Goal: Information Seeking & Learning: Learn about a topic

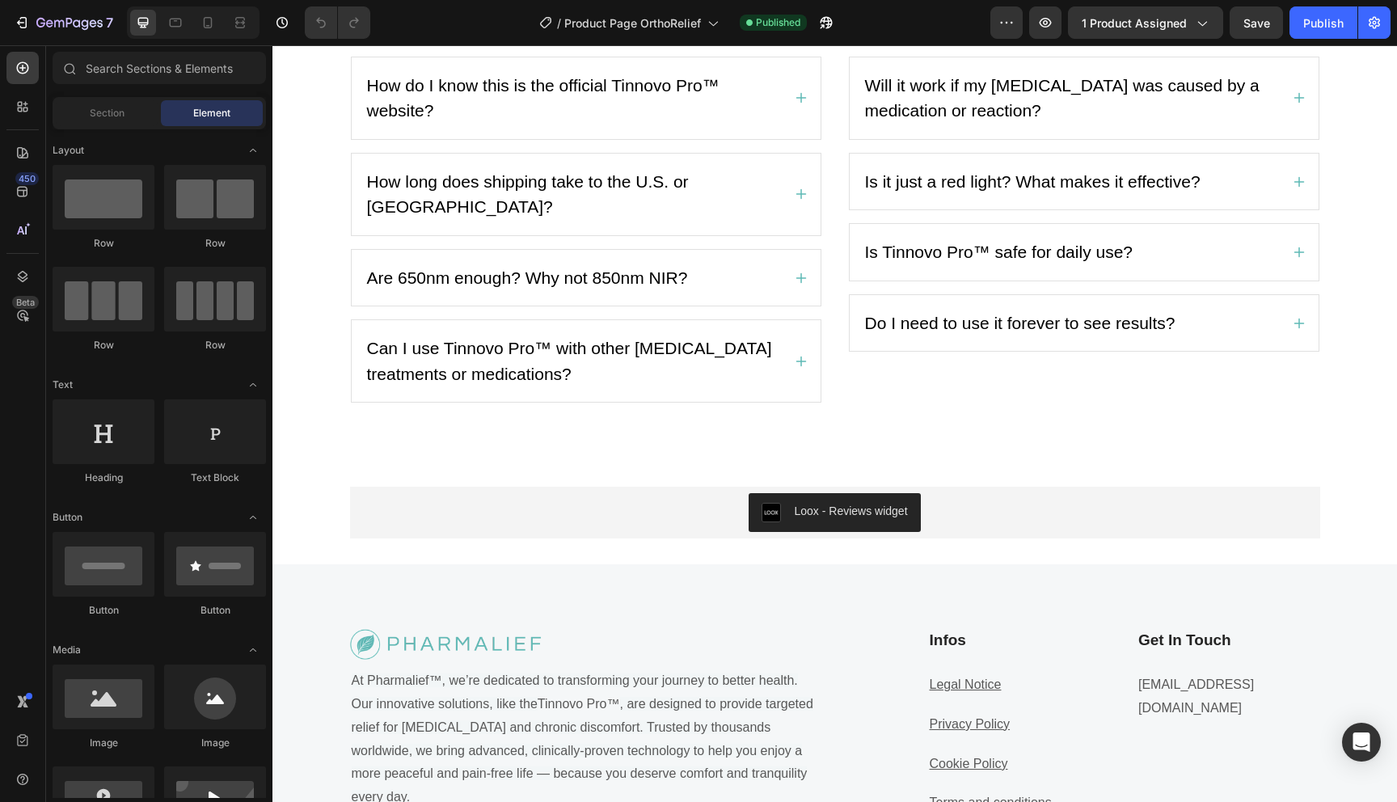
scroll to position [2857, 0]
click at [623, 121] on span "How do I know this is the official Tinnovo Pro™ website?" at bounding box center [543, 99] width 352 height 44
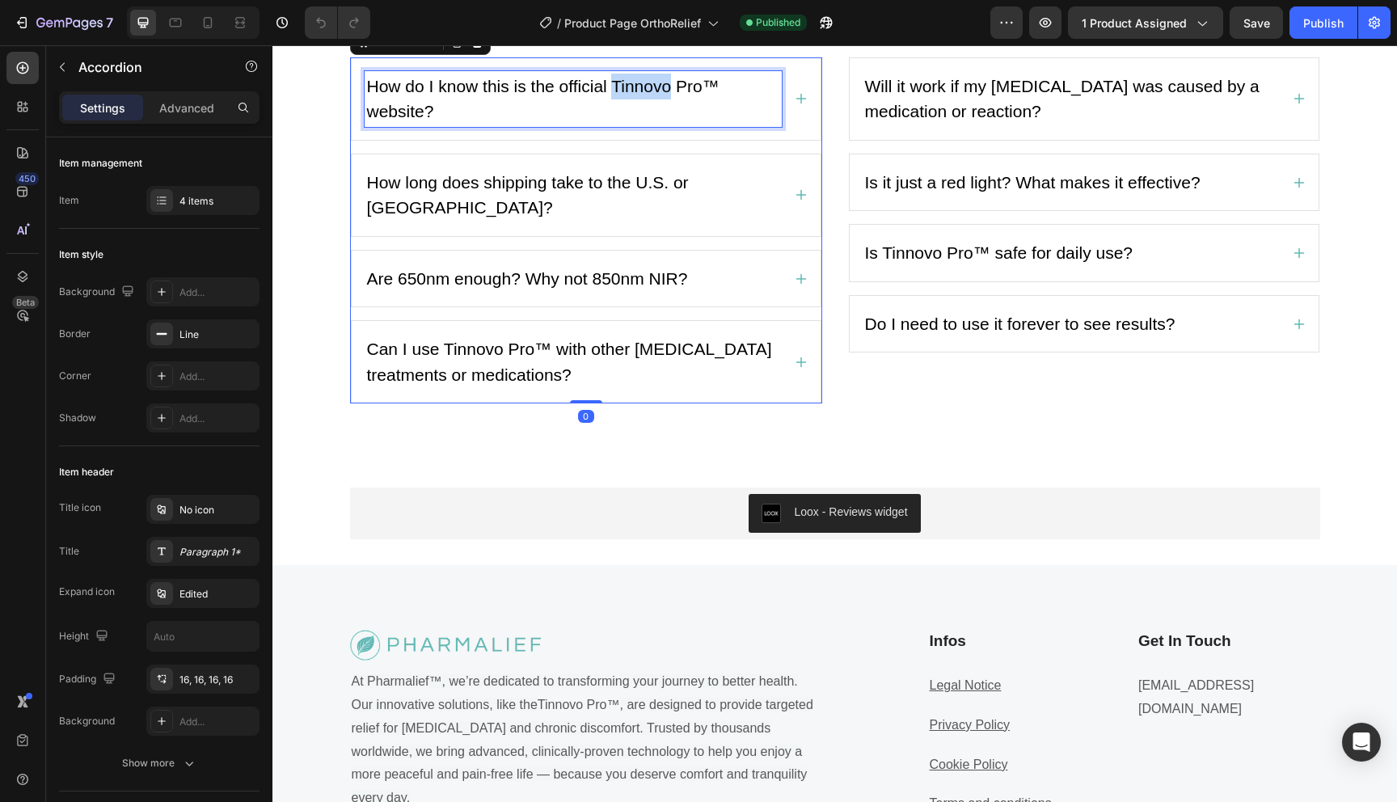
click at [623, 121] on span "How do I know this is the official Tinnovo Pro™ website?" at bounding box center [543, 99] width 352 height 44
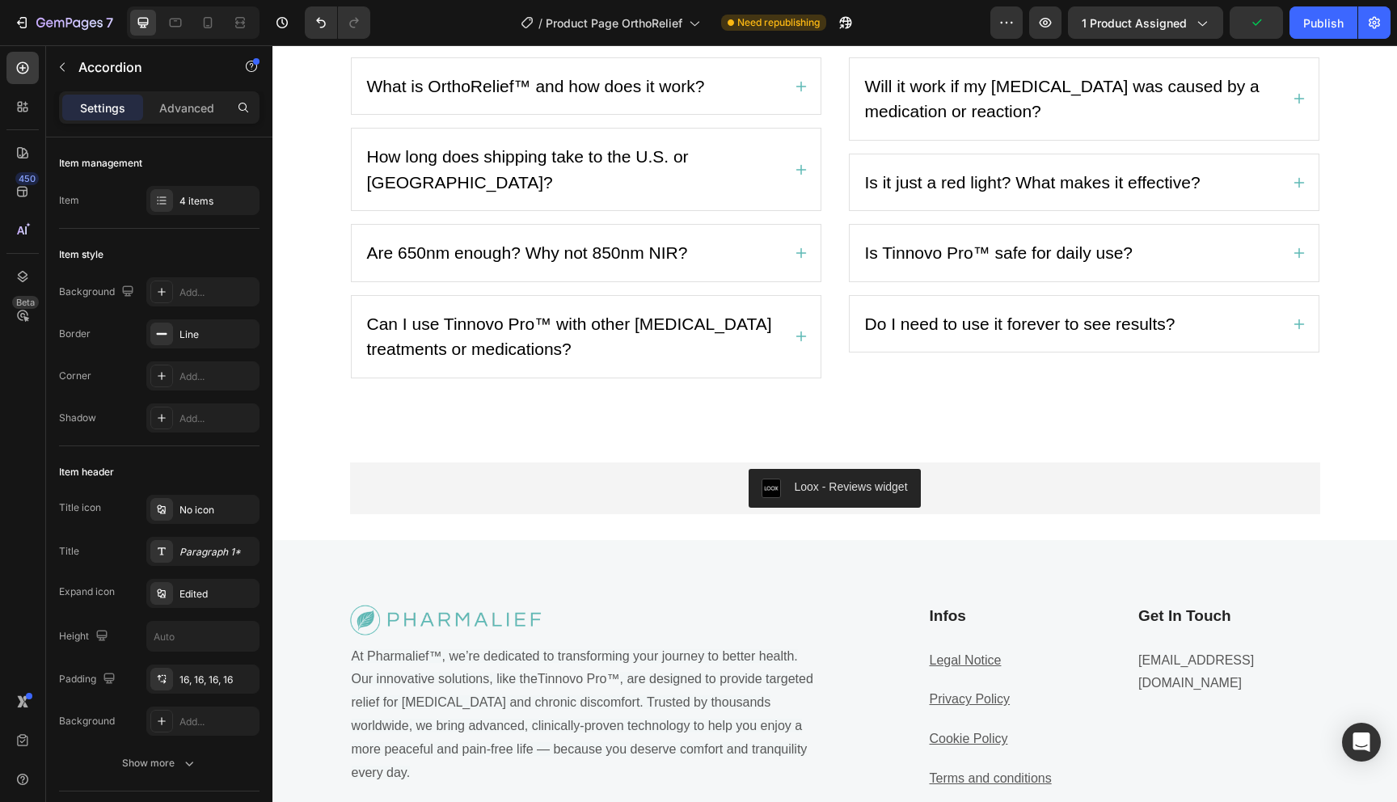
click at [805, 115] on div "What is OrthoRelief™ and how does it work?" at bounding box center [586, 86] width 469 height 57
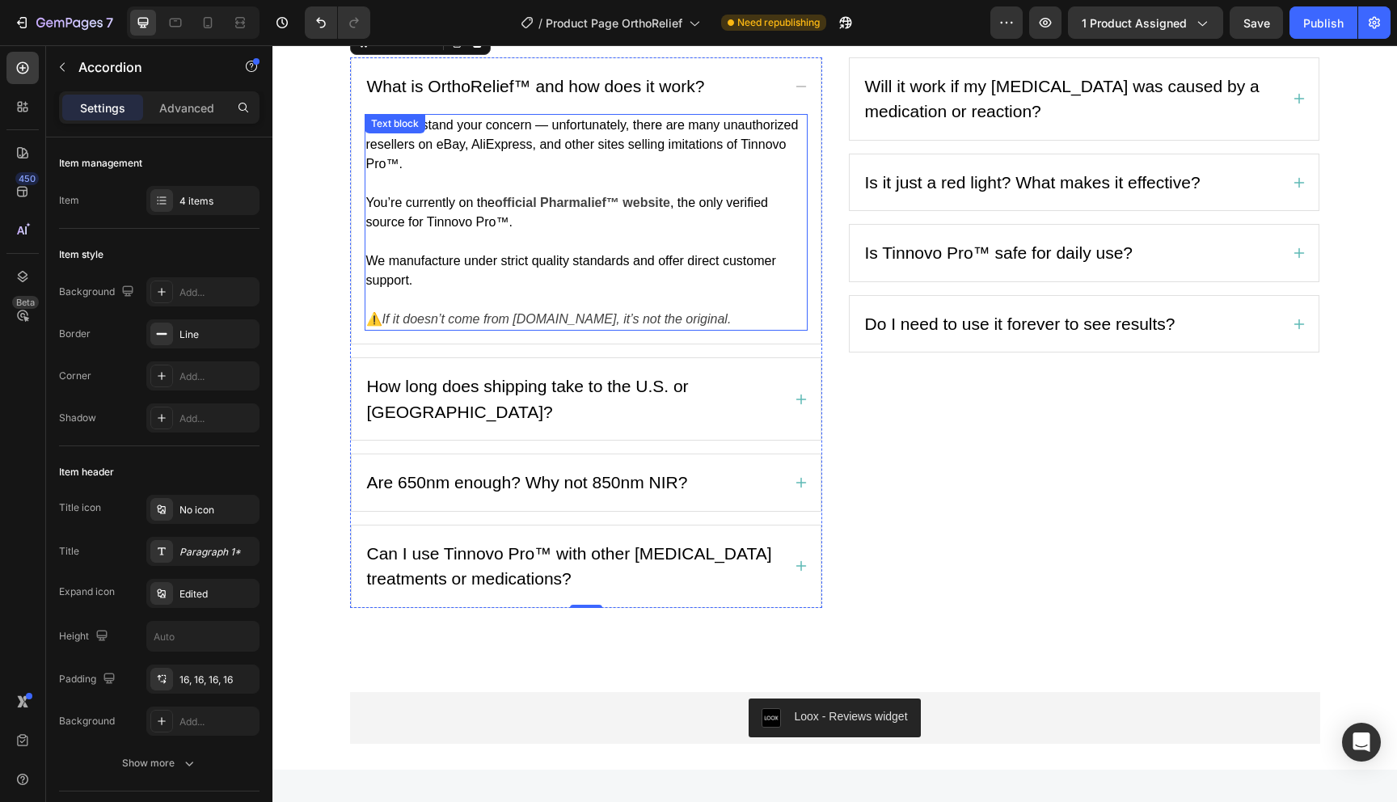
click at [655, 171] on span "We understand your concern — unfortunately, there are many unauthorized reselle…" at bounding box center [582, 144] width 432 height 53
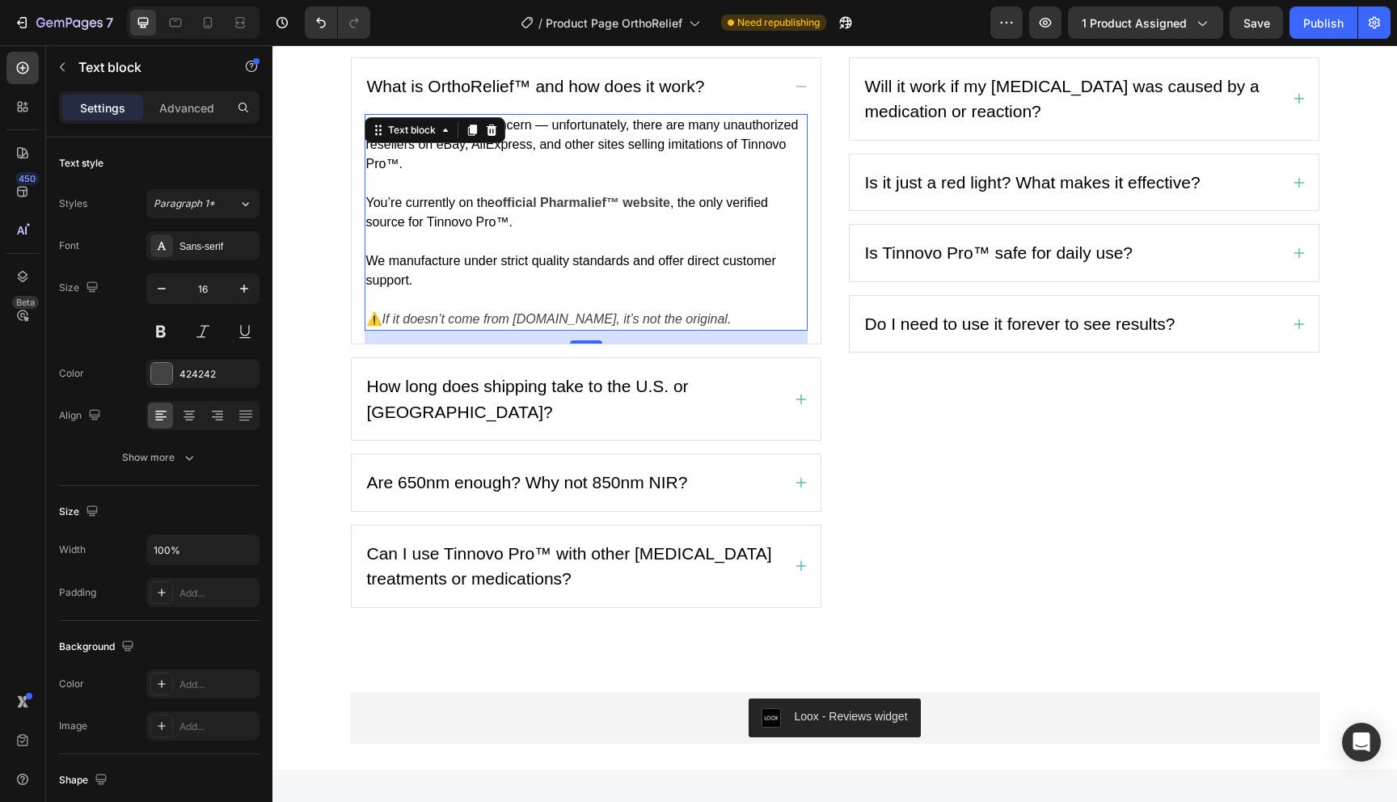
click at [655, 171] on span "We understand your concern — unfortunately, there are many unauthorized reselle…" at bounding box center [582, 144] width 432 height 53
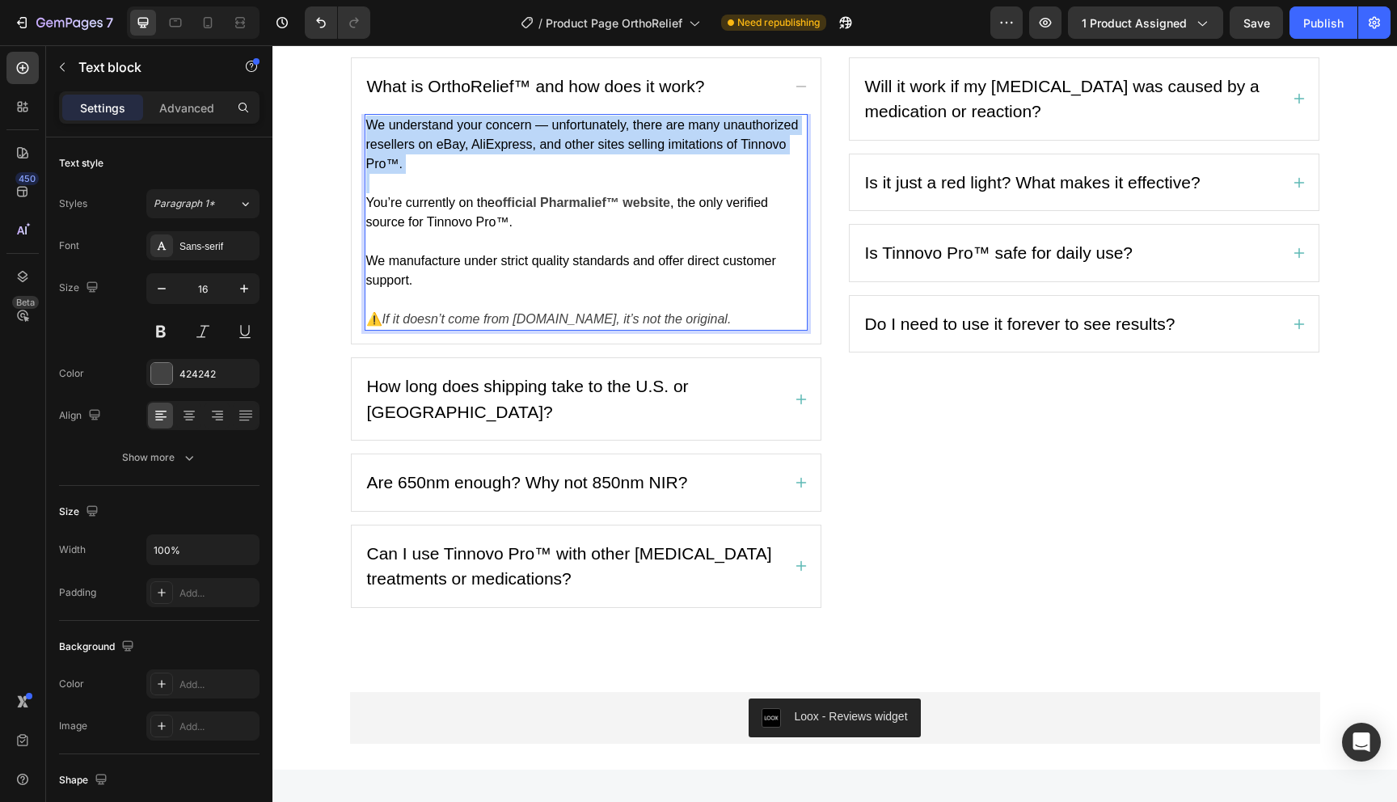
click at [655, 171] on span "We understand your concern — unfortunately, there are many unauthorized reselle…" at bounding box center [582, 144] width 432 height 53
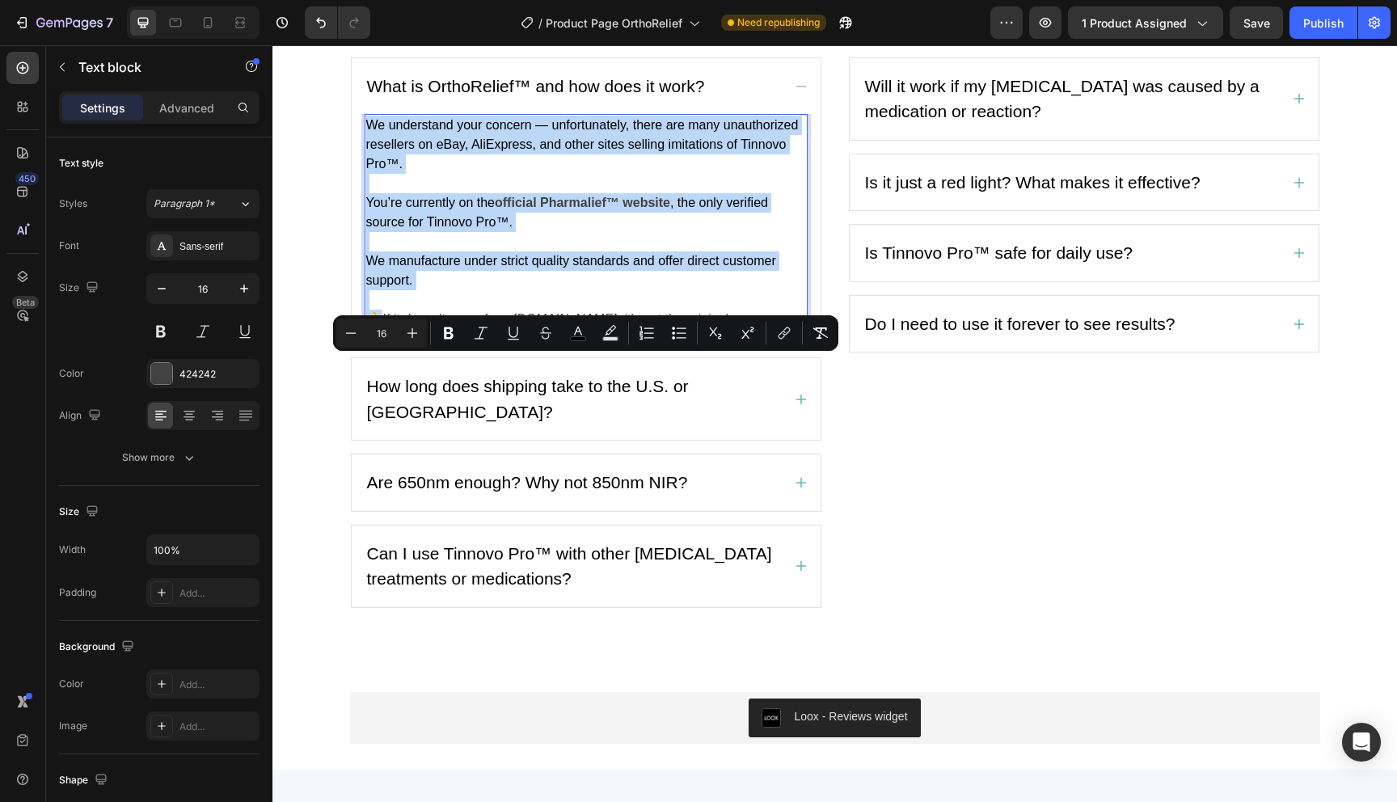
click at [600, 287] on span "We manufacture under strict quality standards and offer direct customer support." at bounding box center [571, 270] width 410 height 33
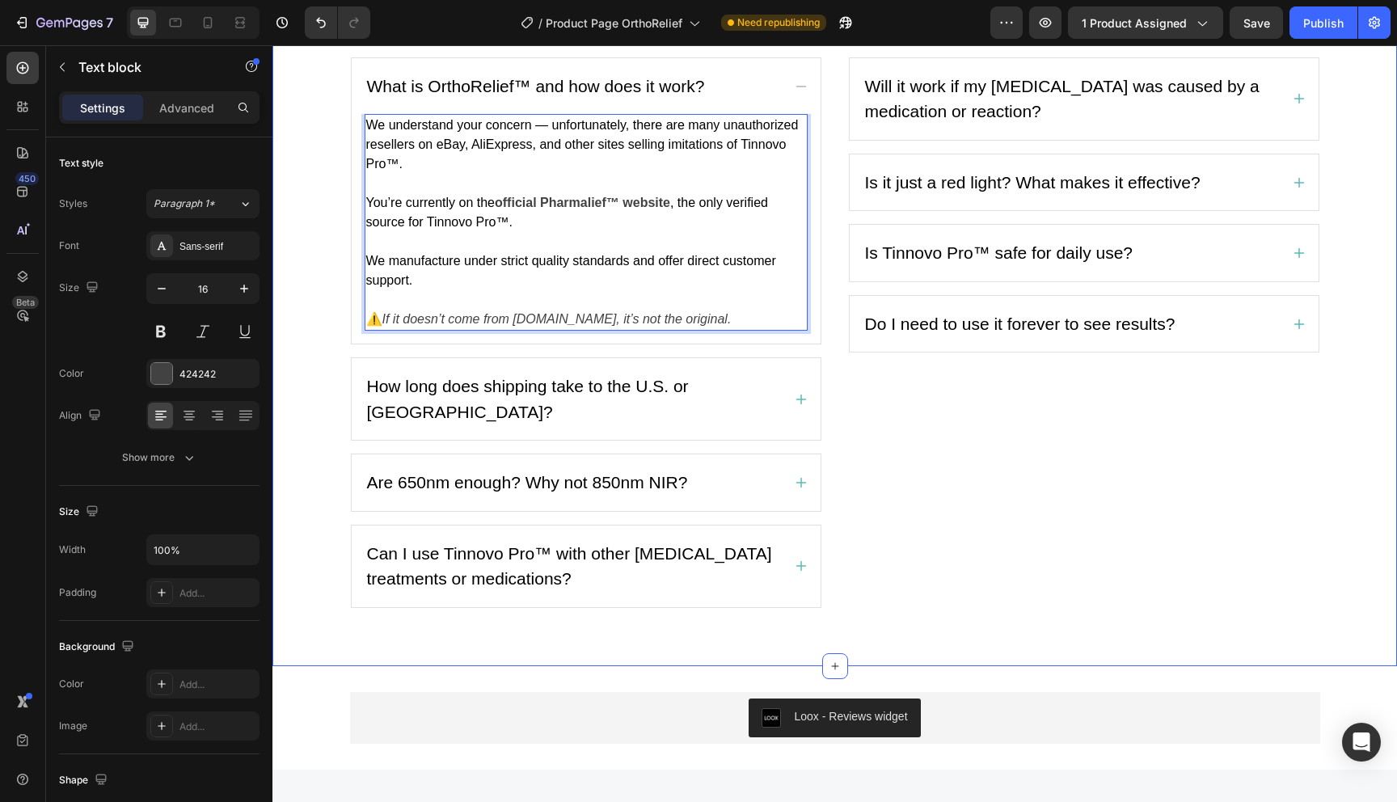
click at [466, 284] on div "Frequently Asked Questions Heading Need Help? We've got you covered! Text block…" at bounding box center [834, 237] width 1100 height 739
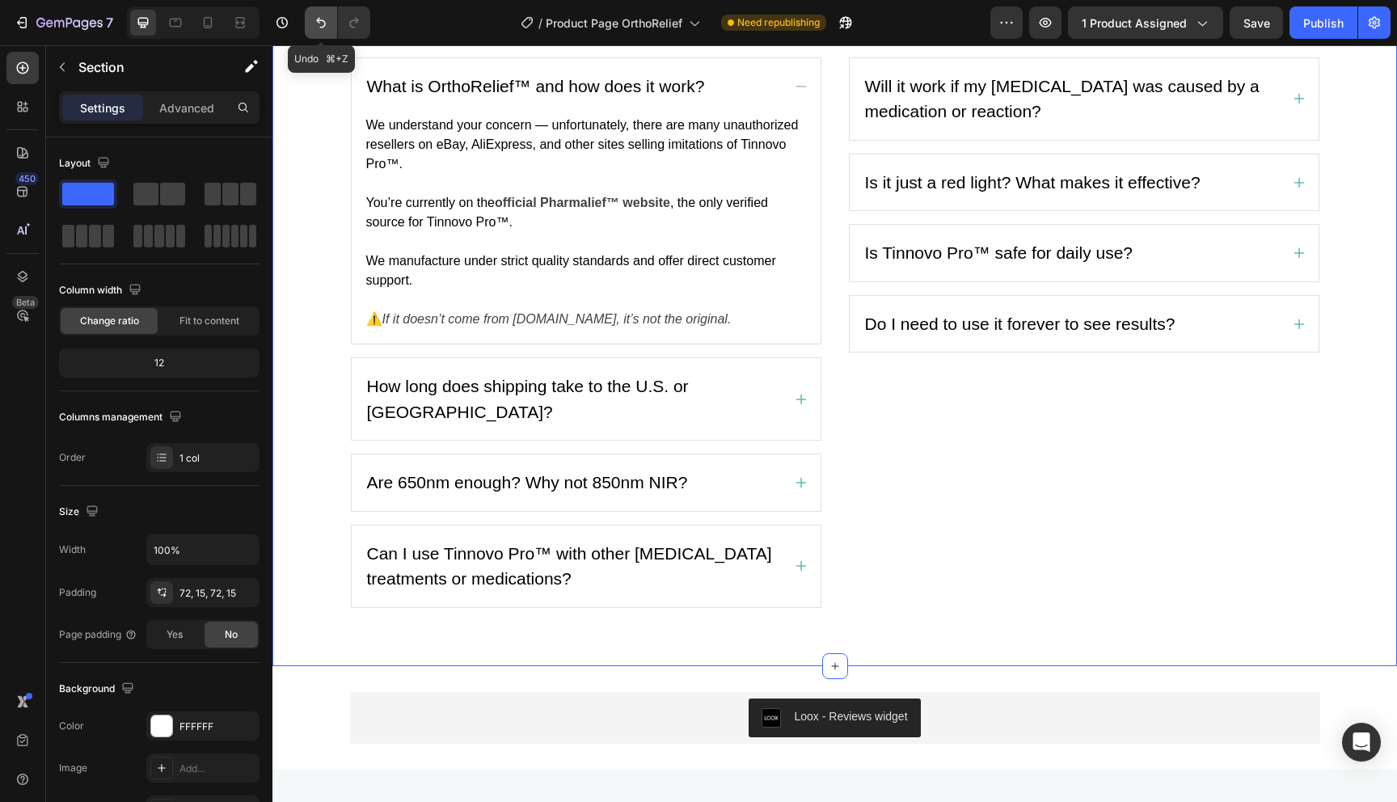
click at [326, 17] on icon "Undo/Redo" at bounding box center [321, 23] width 16 height 16
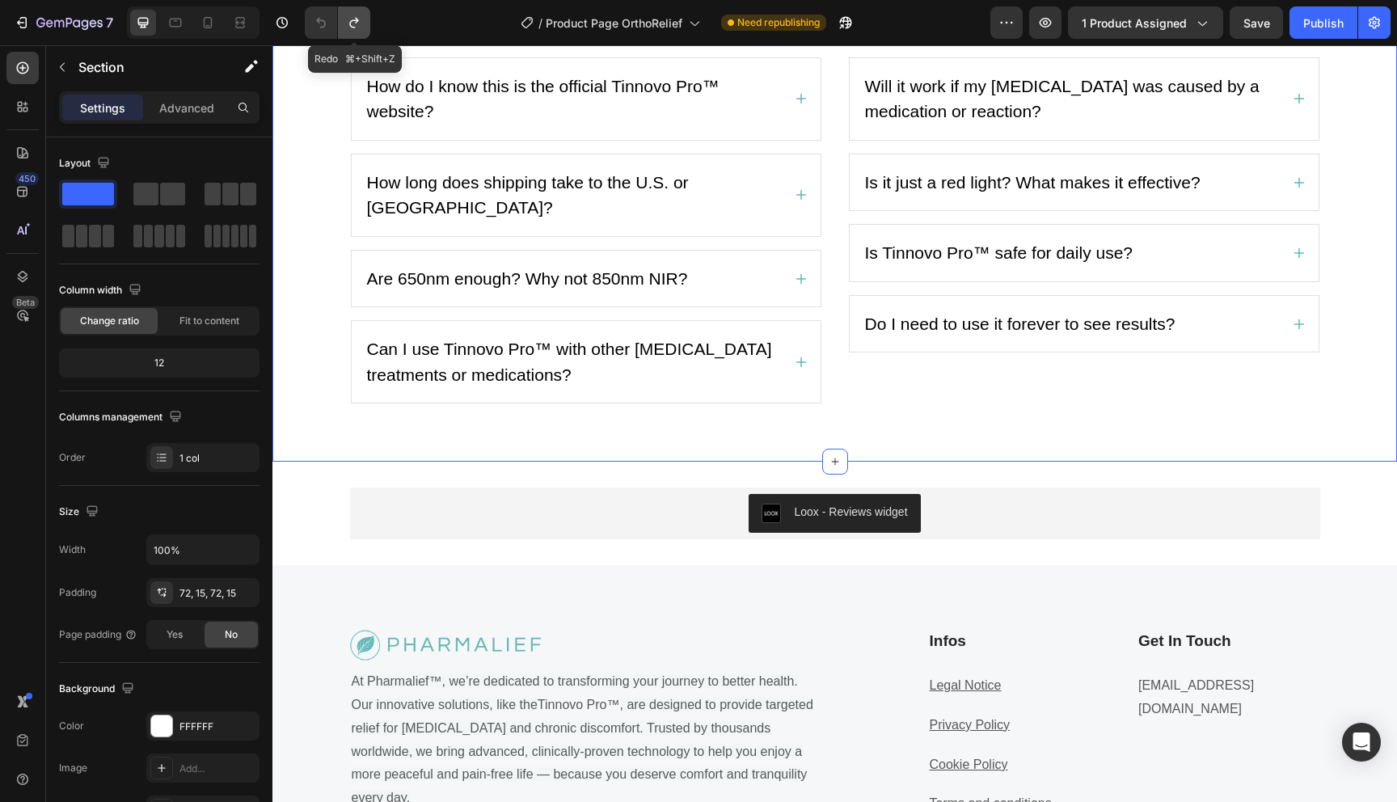
click at [366, 27] on button "Undo/Redo" at bounding box center [354, 22] width 32 height 32
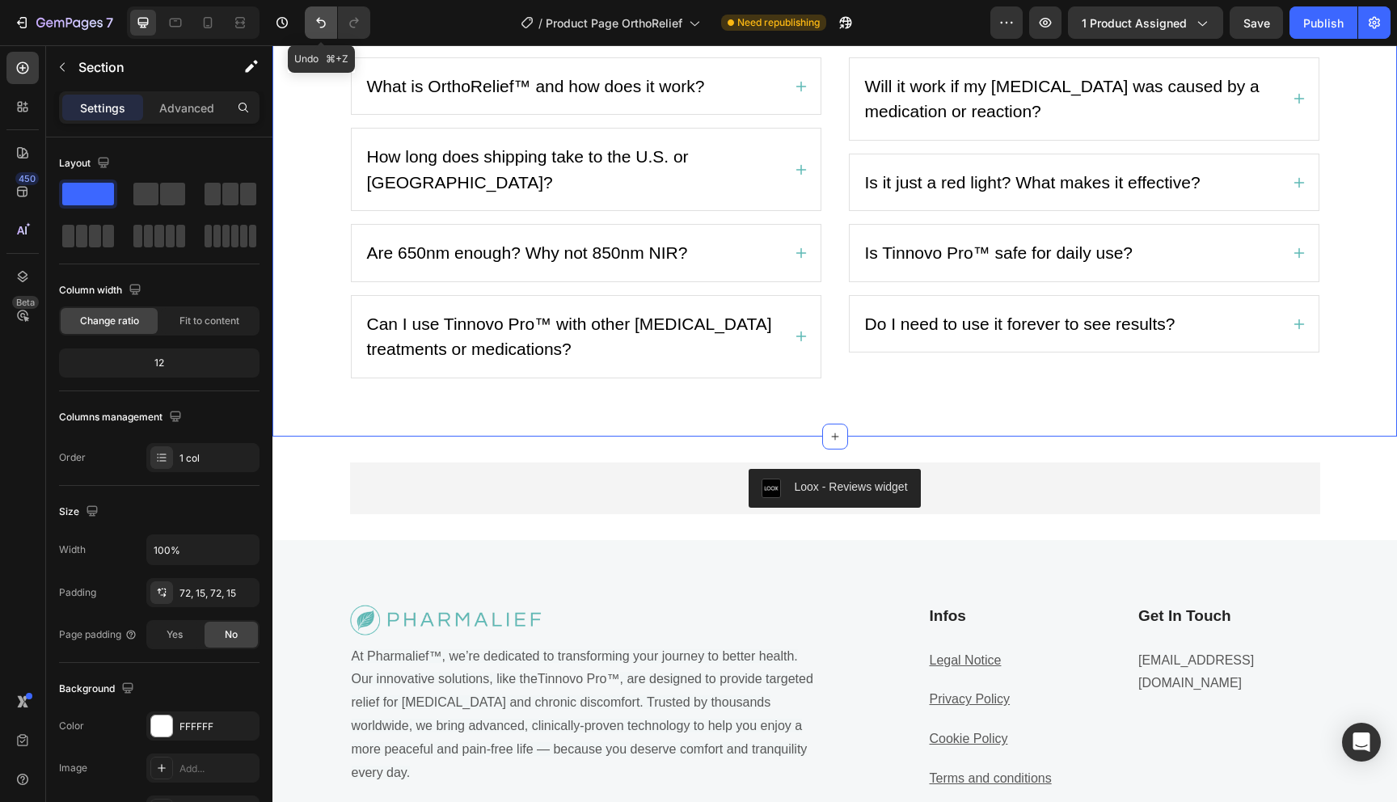
click at [317, 26] on icon "Undo/Redo" at bounding box center [321, 23] width 16 height 16
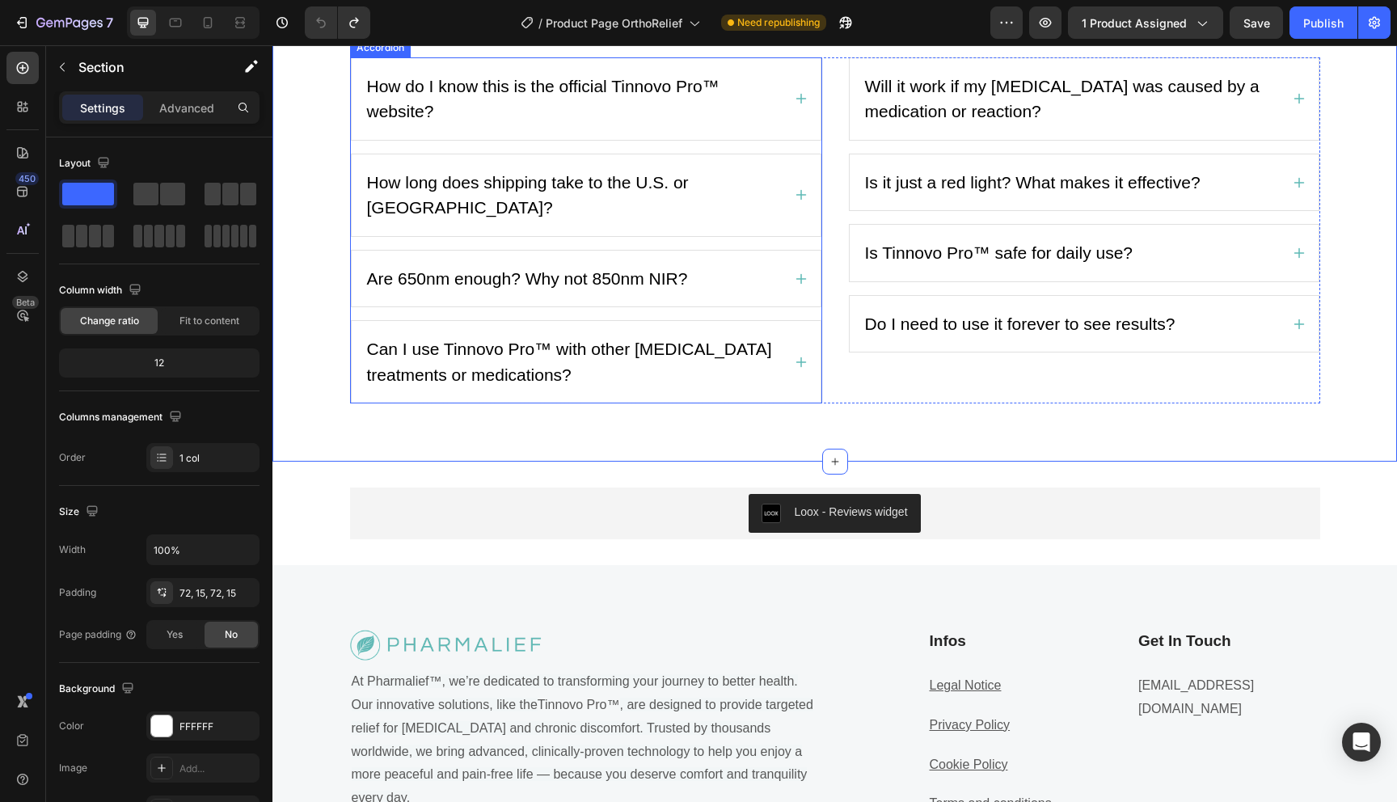
click at [634, 121] on span "How do I know this is the official Tinnovo Pro™ website?" at bounding box center [543, 99] width 352 height 44
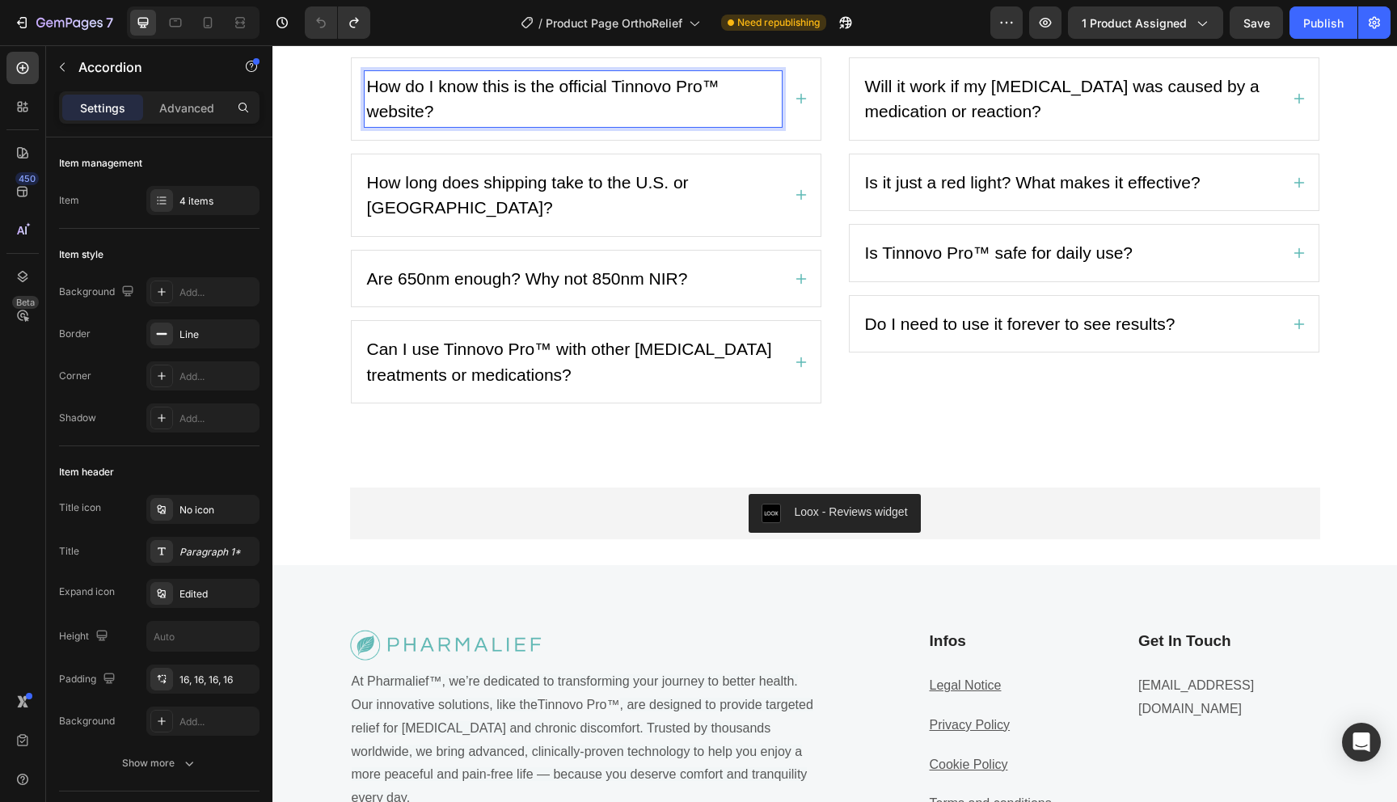
click at [634, 121] on span "How do I know this is the official Tinnovo Pro™ website?" at bounding box center [543, 99] width 352 height 44
click at [800, 104] on icon at bounding box center [800, 99] width 11 height 11
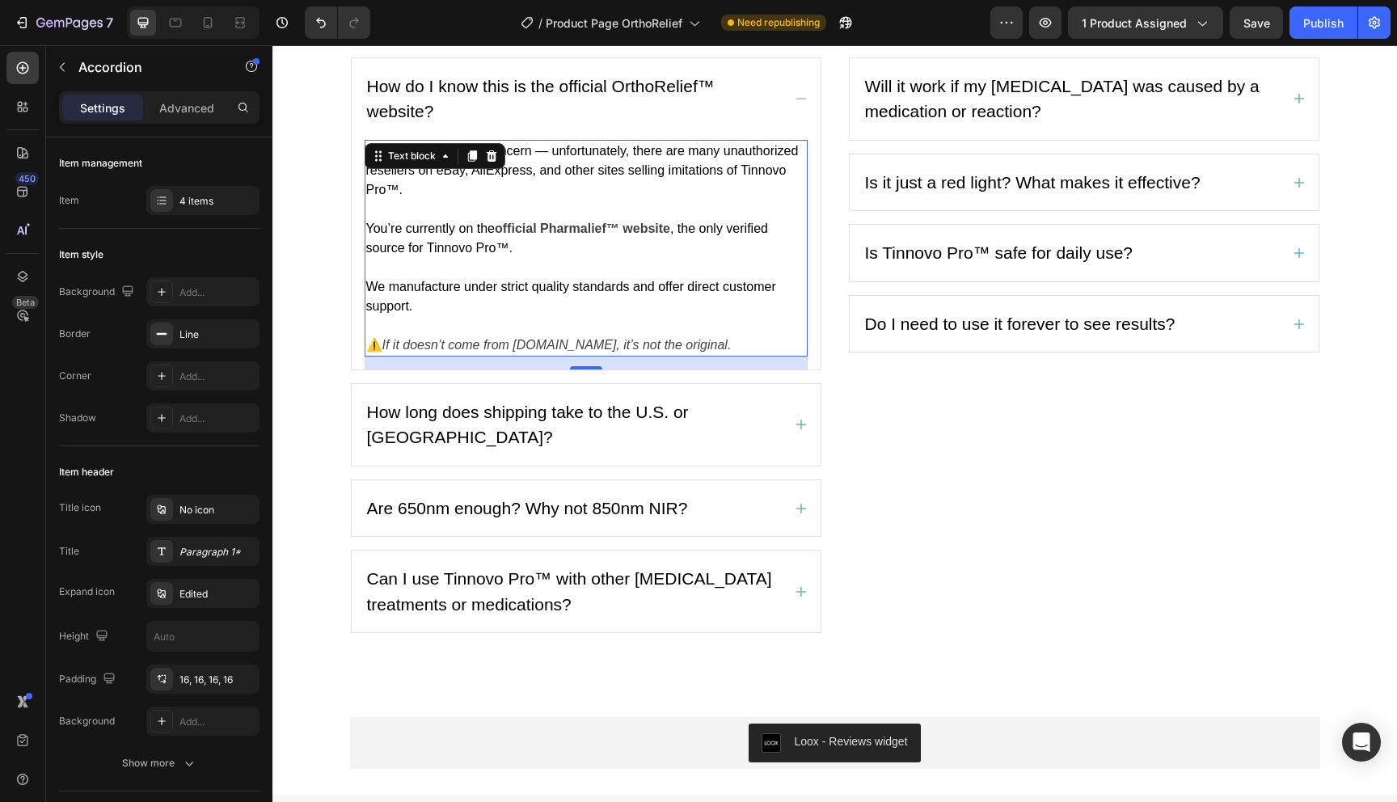
click at [770, 196] on span "We understand your concern — unfortunately, there are many unauthorized reselle…" at bounding box center [582, 170] width 432 height 53
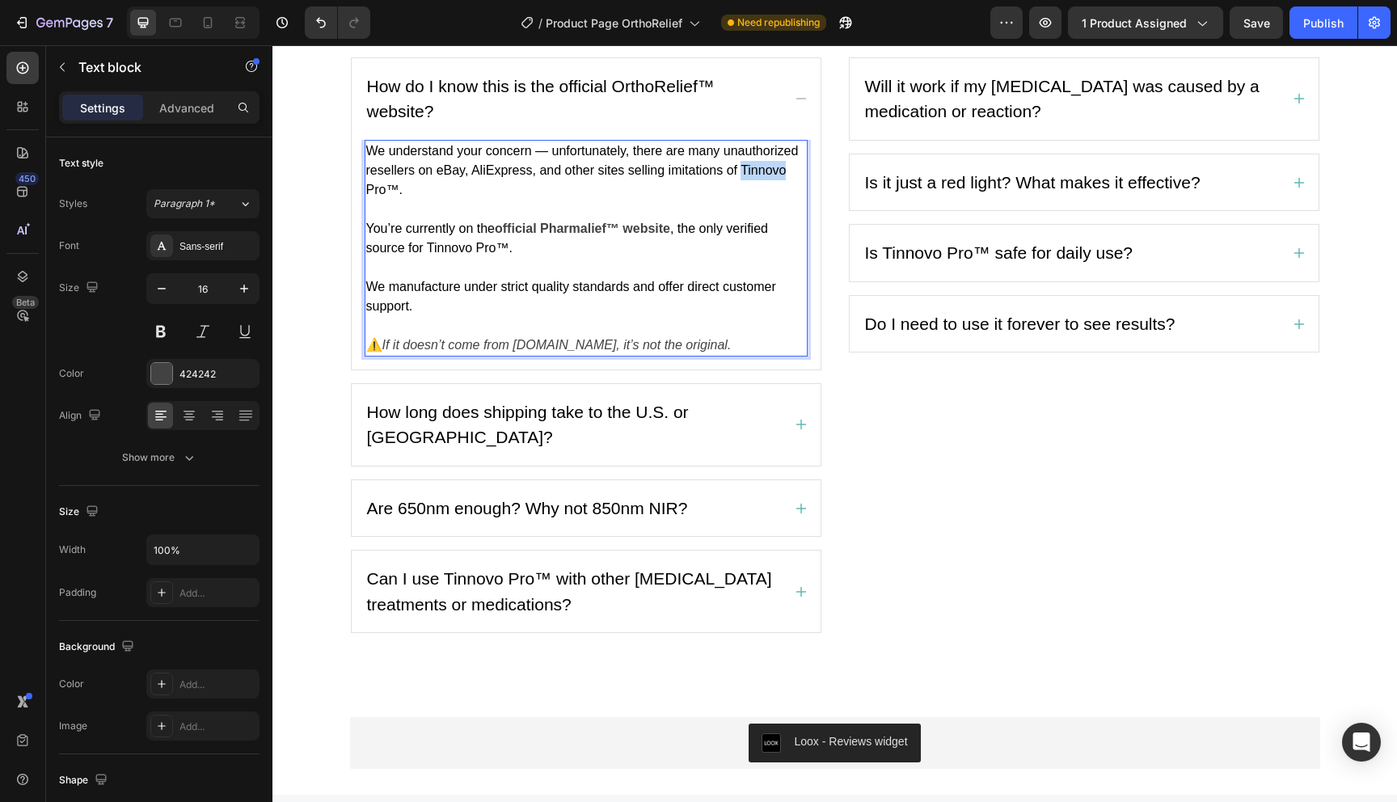
click at [770, 196] on span "We understand your concern — unfortunately, there are many unauthorized reselle…" at bounding box center [582, 170] width 432 height 53
click at [475, 196] on span "We understand your concern — unfortunately, there are many unauthorized reselle…" at bounding box center [582, 170] width 432 height 53
click at [487, 196] on span "We understand your concern — unfortunately, there are many unauthorized reselle…" at bounding box center [582, 170] width 432 height 53
click at [377, 196] on span "We understand your concern — unfortunately, there are many unauthorized reselle…" at bounding box center [582, 170] width 432 height 53
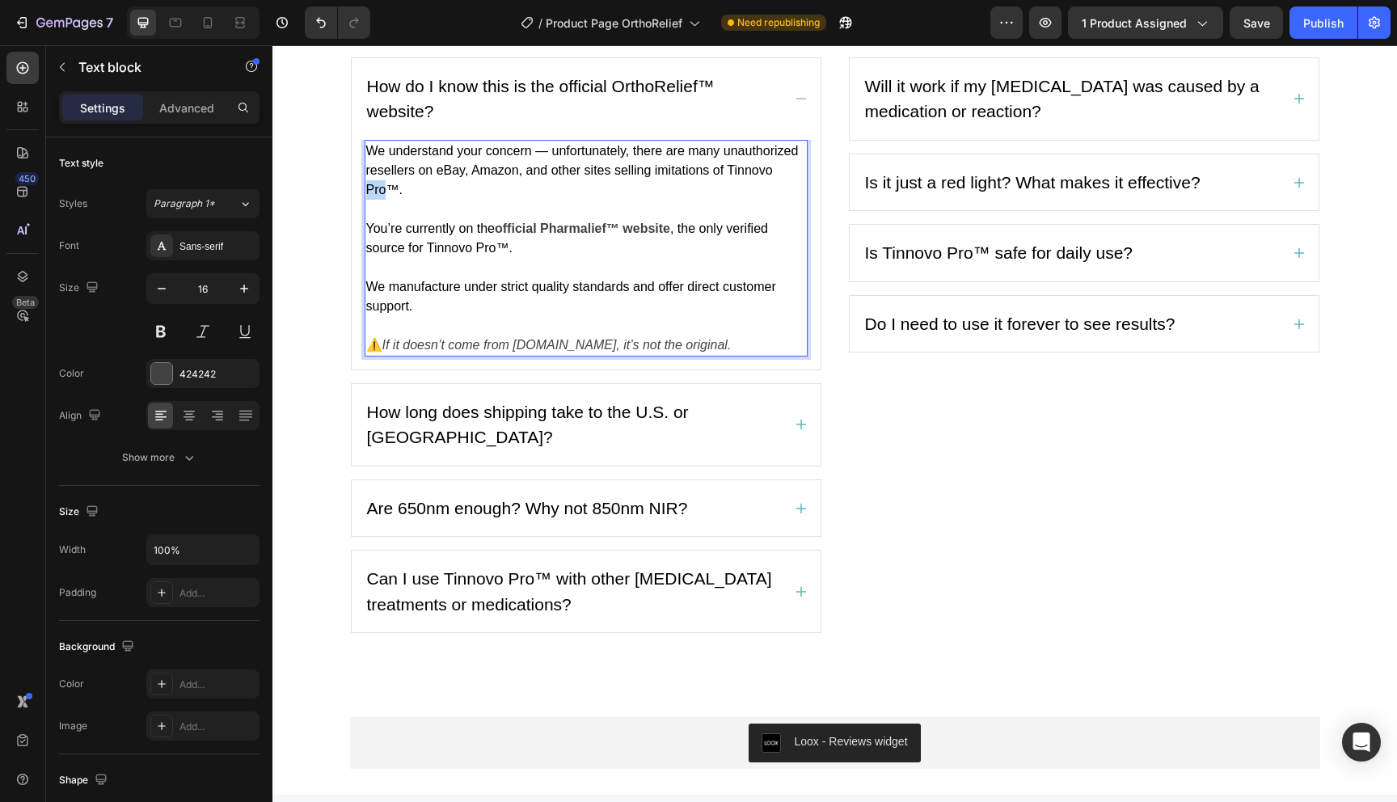
click at [377, 196] on span "We understand your concern — unfortunately, there are many unauthorized reselle…" at bounding box center [582, 170] width 432 height 53
drag, startPoint x: 428, startPoint y: 491, endPoint x: 494, endPoint y: 497, distance: 66.6
click at [494, 258] on p "You’re currently on the official Pharmalief™ website , the only verified source…" at bounding box center [586, 229] width 440 height 58
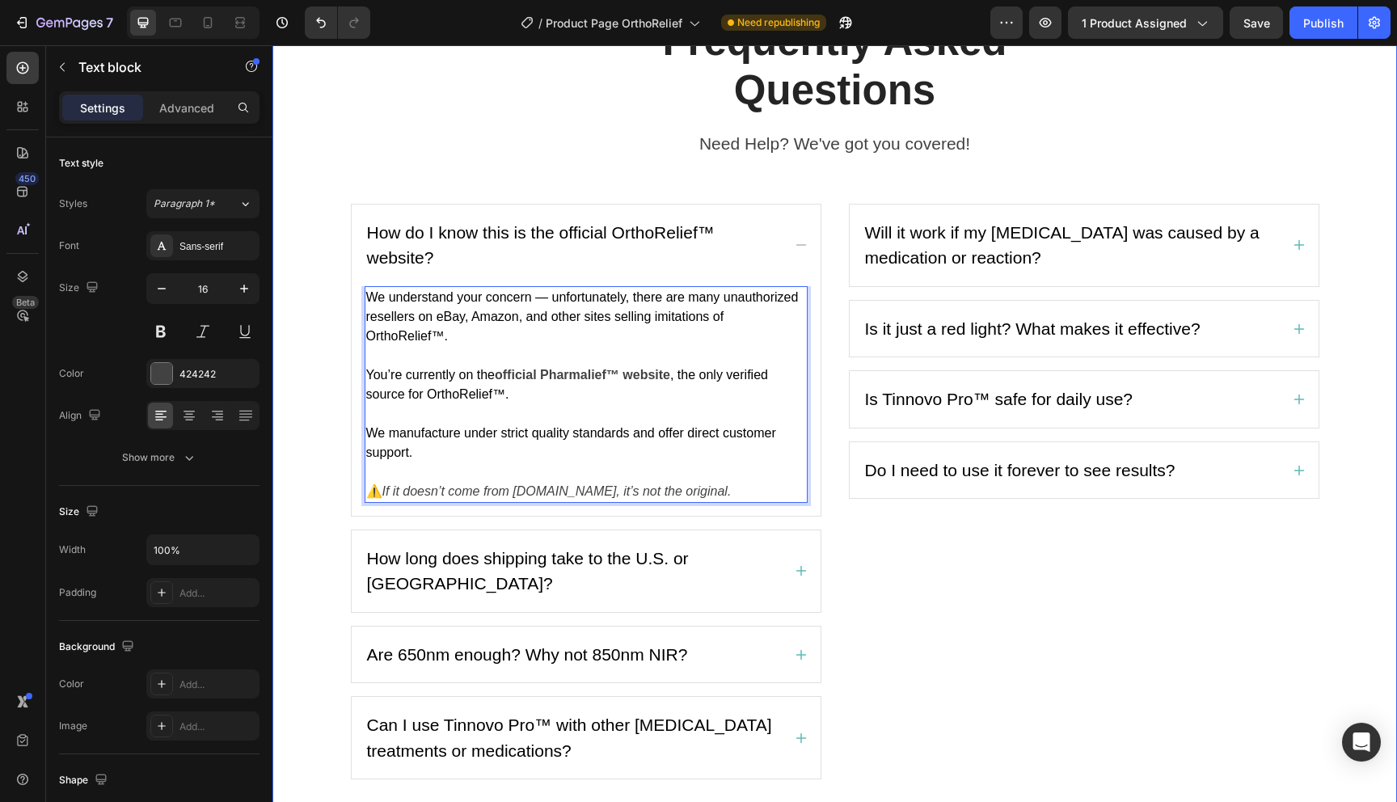
scroll to position [3009, 0]
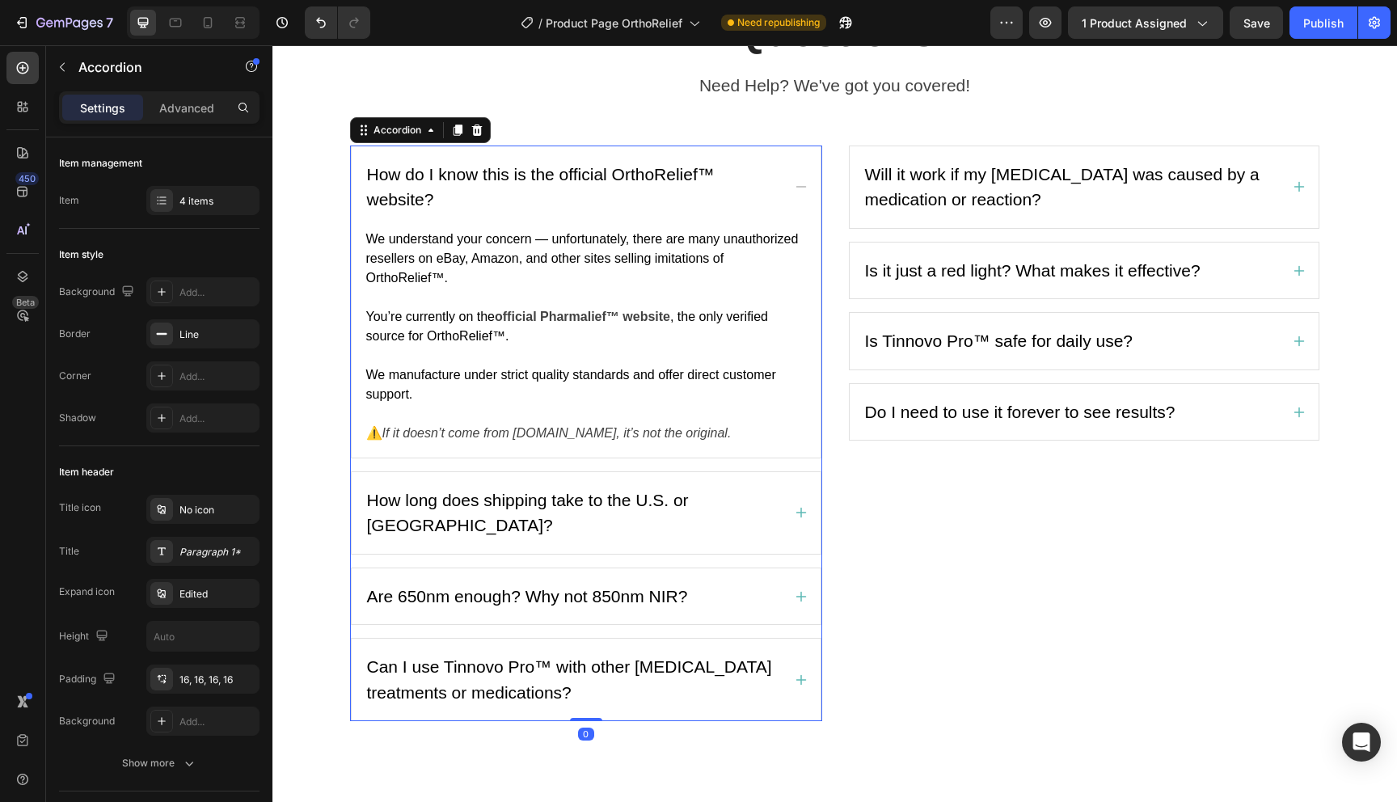
click at [795, 506] on icon at bounding box center [800, 512] width 13 height 13
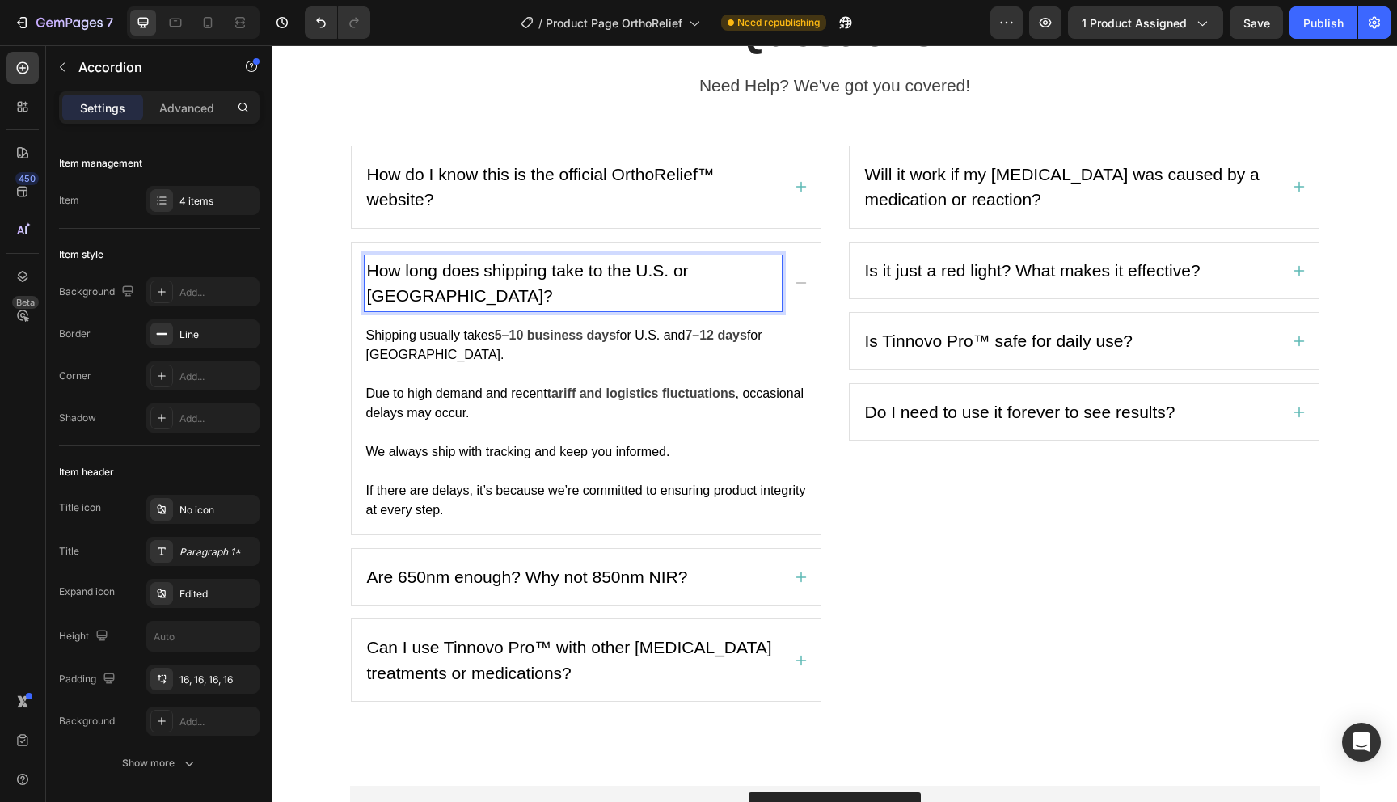
click at [545, 263] on span "How long does shipping take to the U.S. or [GEOGRAPHIC_DATA]?" at bounding box center [528, 283] width 322 height 44
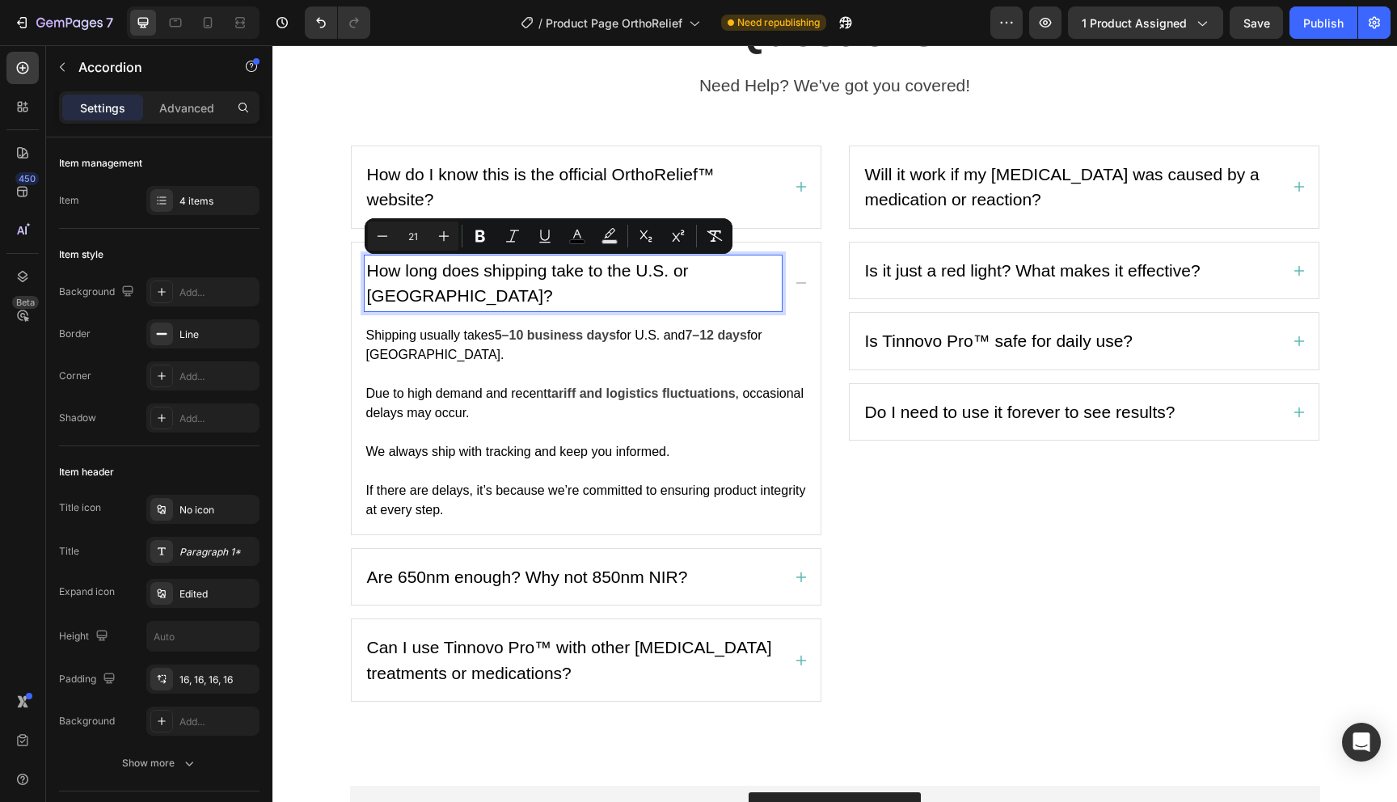
click at [545, 263] on span "How long does shipping take to the U.S. or [GEOGRAPHIC_DATA]?" at bounding box center [528, 283] width 322 height 44
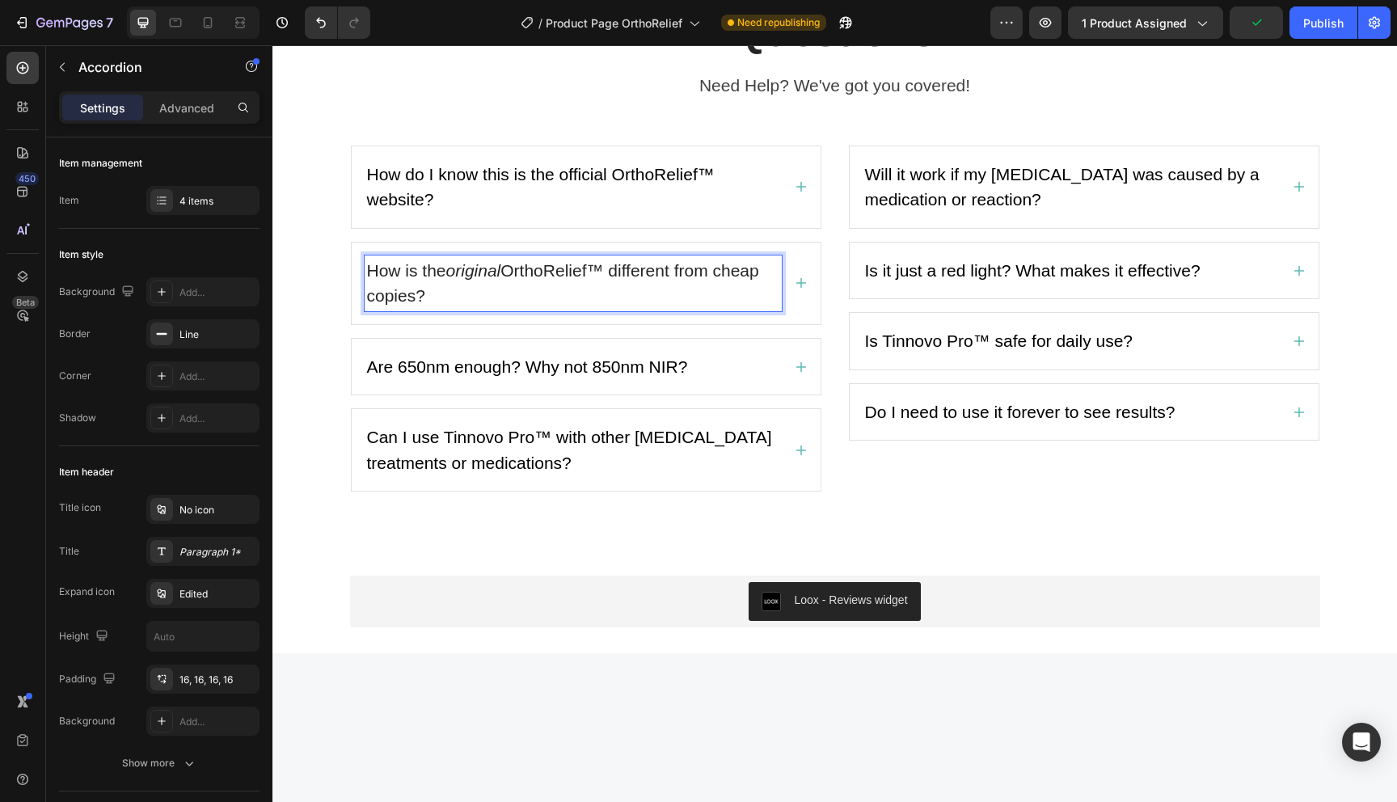
click at [794, 289] on div "How is the original OrthoRelief™ different from cheap copies?" at bounding box center [586, 283] width 469 height 82
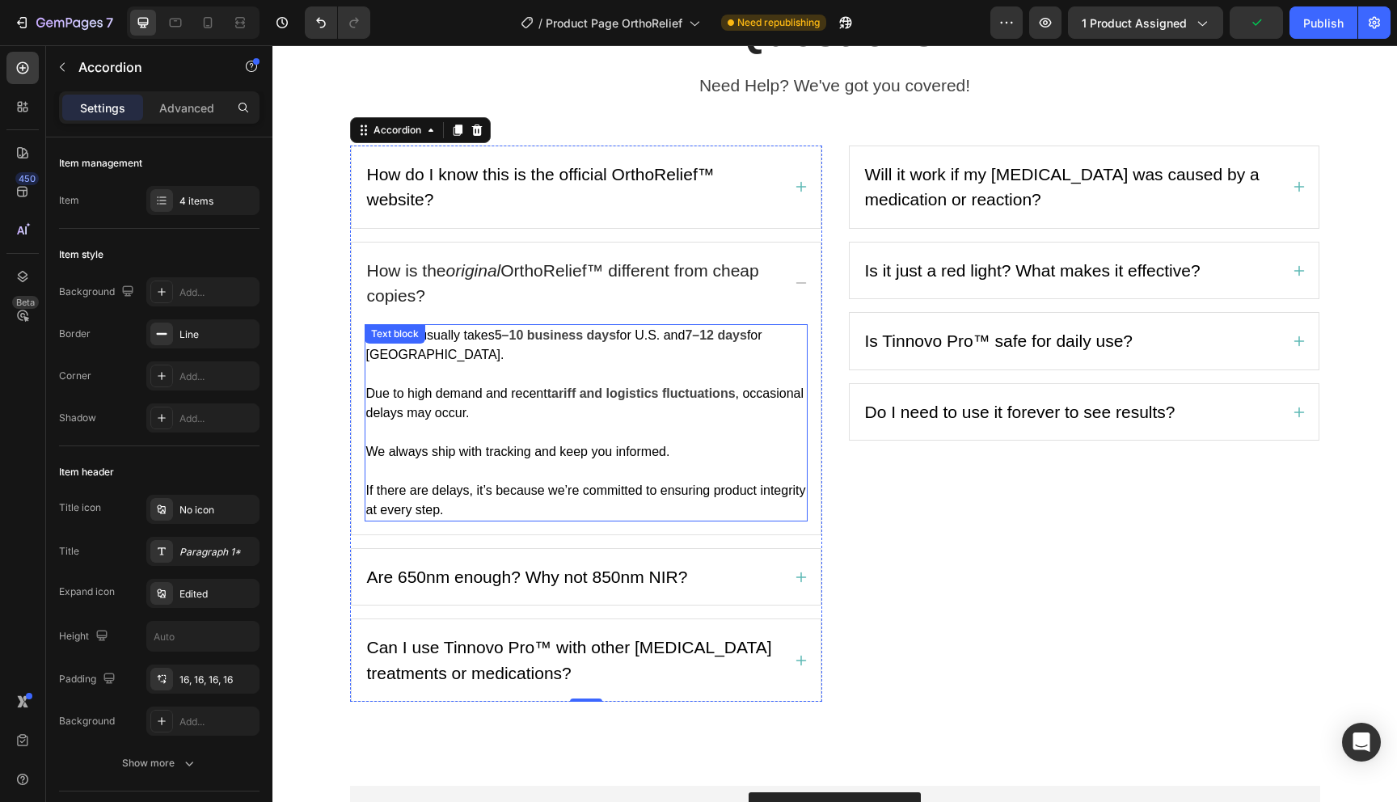
click at [654, 352] on p "Shipping usually takes 5–10 business days for U.S. and 7–12 days for [GEOGRAPHI…" at bounding box center [586, 345] width 440 height 39
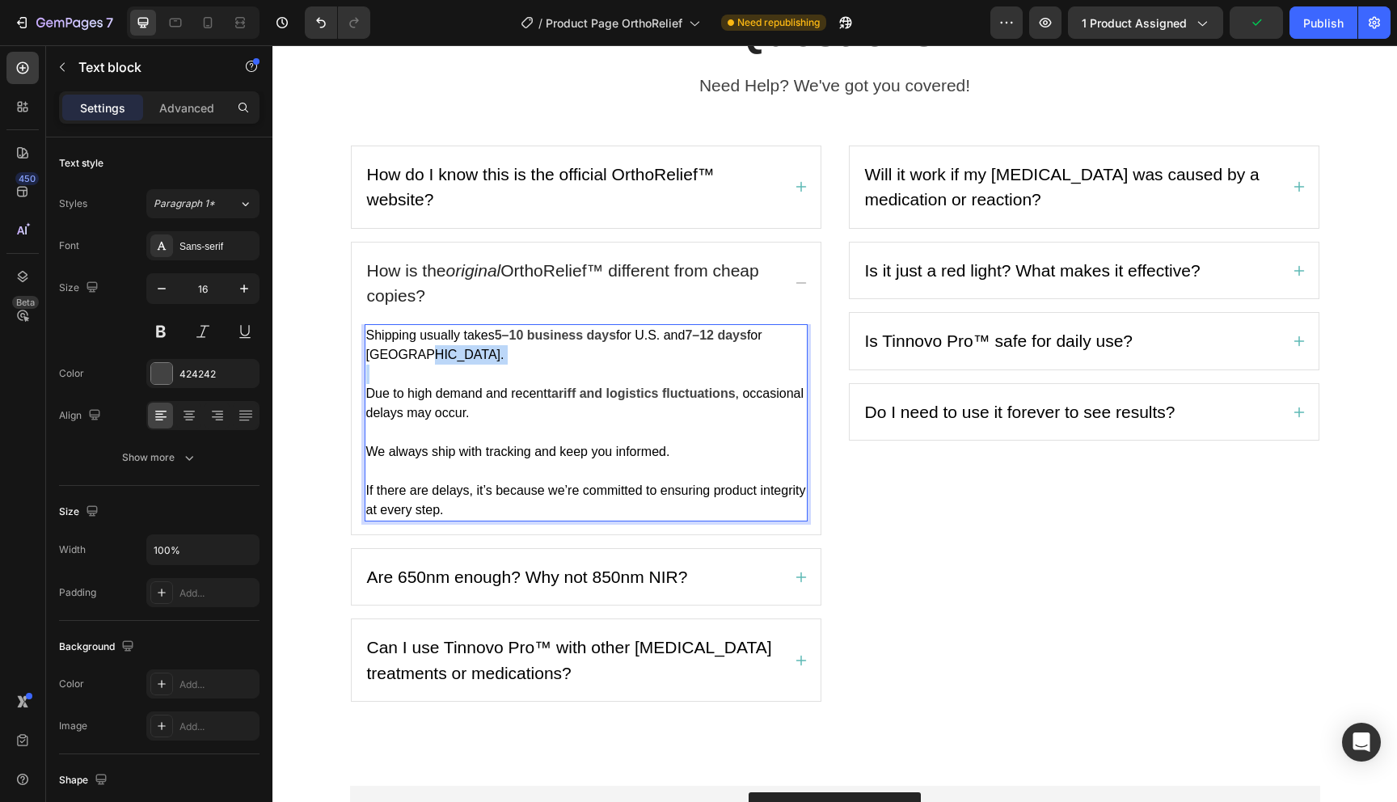
click at [654, 352] on p "Shipping usually takes 5–10 business days for U.S. and 7–12 days for [GEOGRAPHI…" at bounding box center [586, 345] width 440 height 39
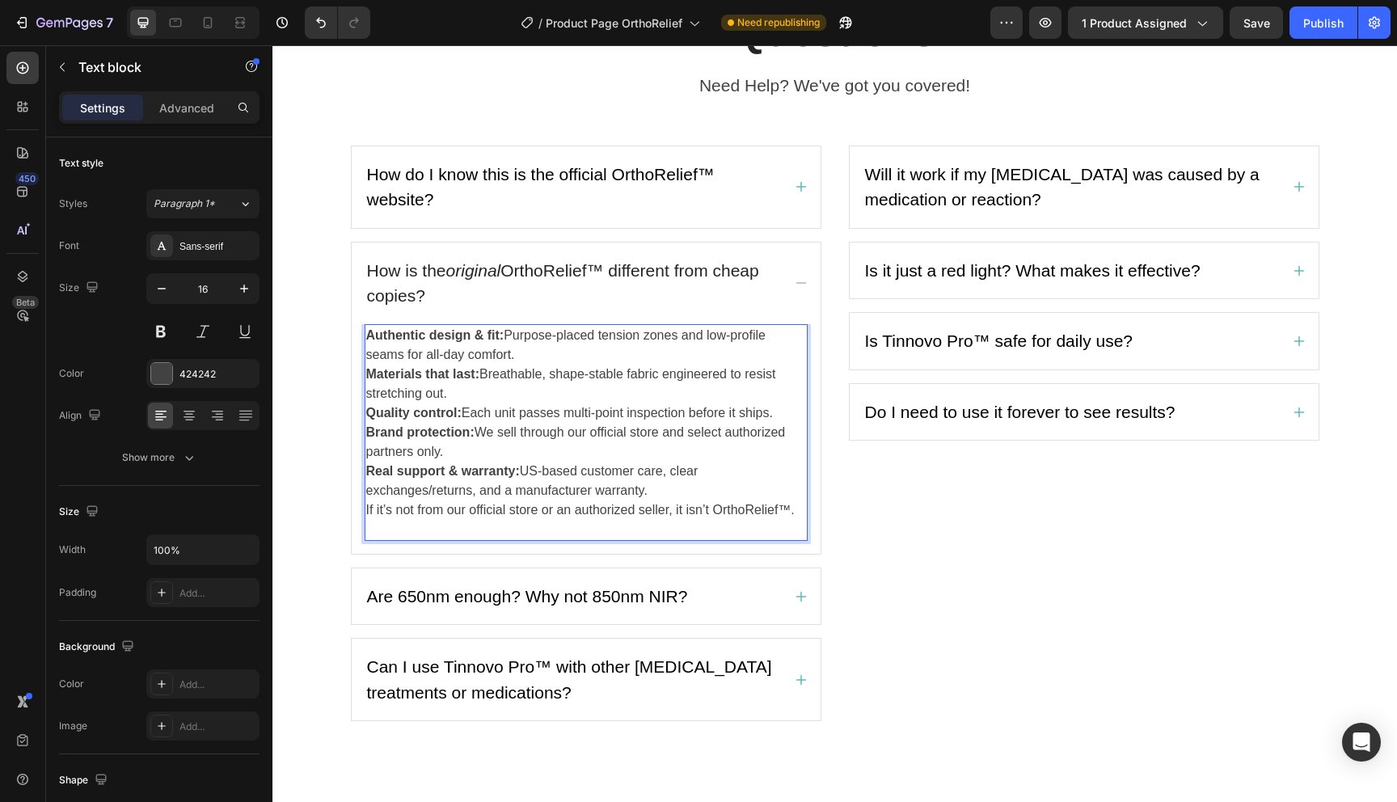
click at [581, 346] on p "Authentic design & fit: Purpose-placed tension zones and low-profile seams for …" at bounding box center [586, 345] width 440 height 39
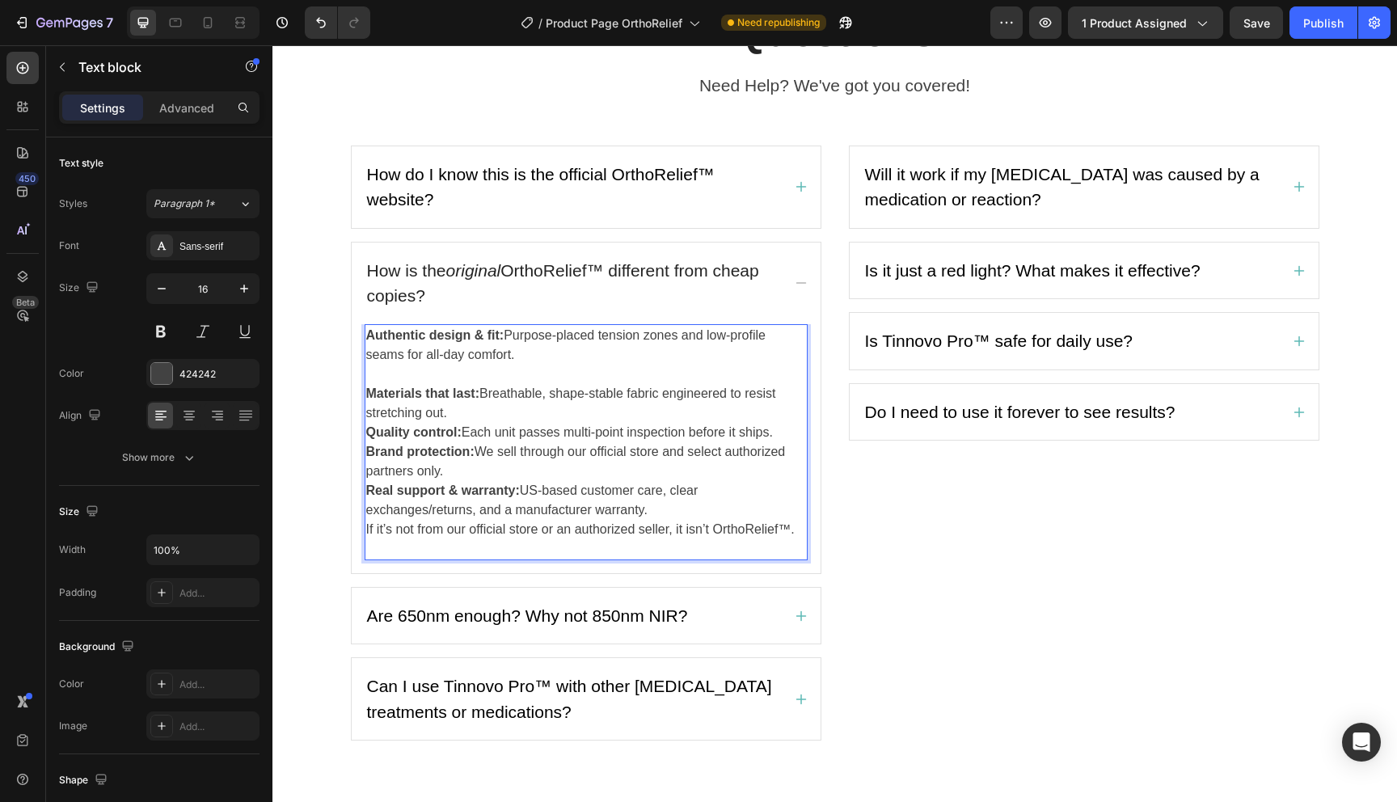
click at [493, 407] on p "Materials that last: Breathable, shape-stable fabric engineered to resist stret…" at bounding box center [586, 403] width 440 height 39
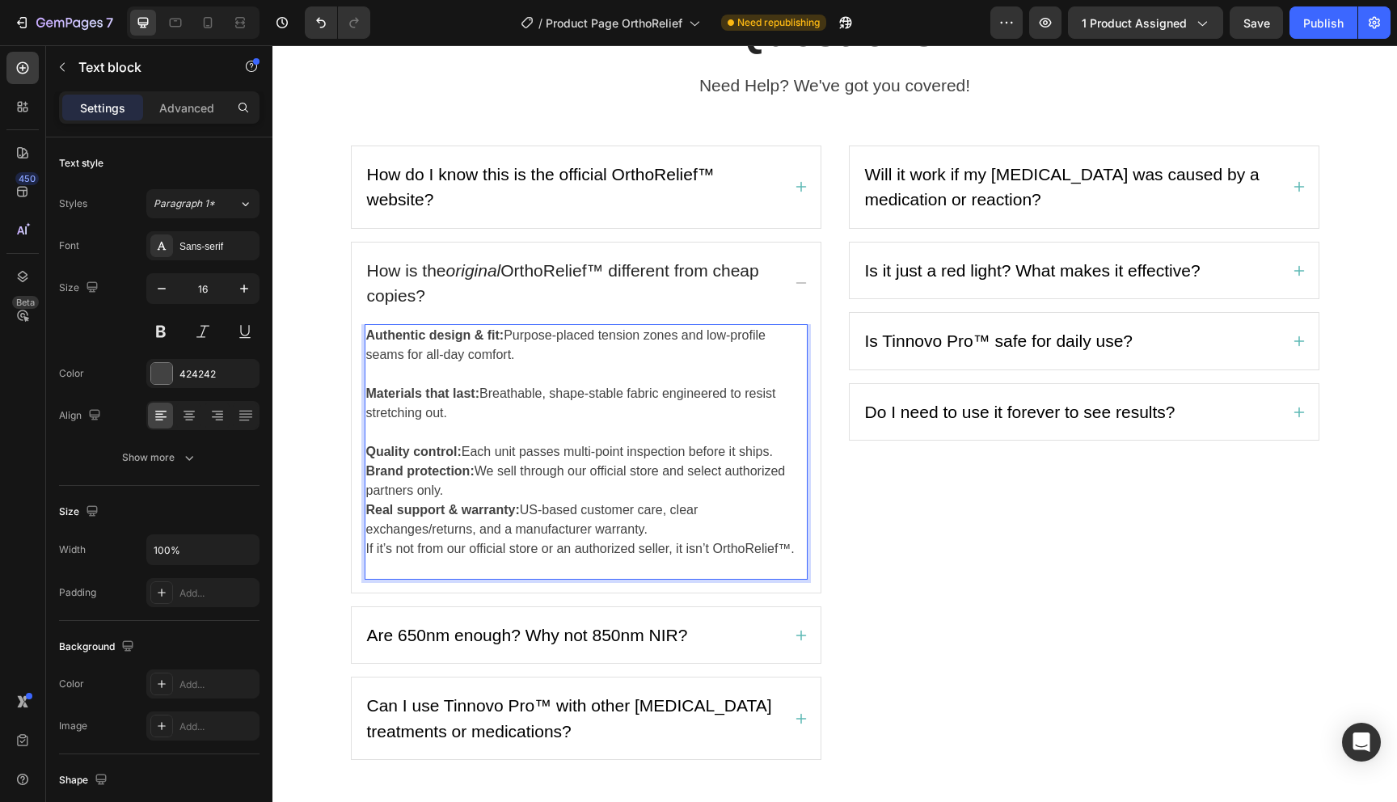
click at [795, 456] on p "Quality control: Each unit passes multi-point inspection before it ships." at bounding box center [586, 451] width 440 height 19
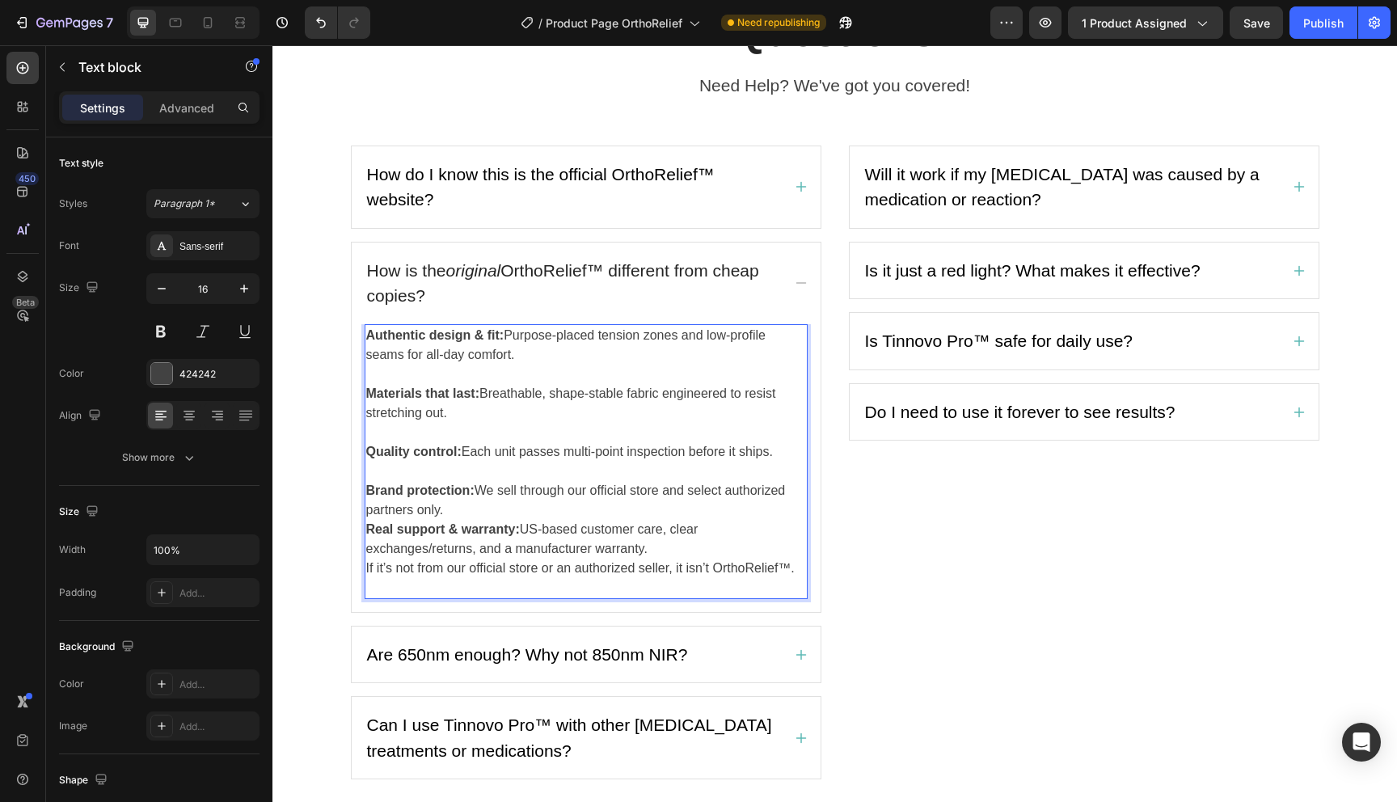
click at [499, 518] on p "Brand protection: We sell through our official store and select authorized part…" at bounding box center [586, 500] width 440 height 39
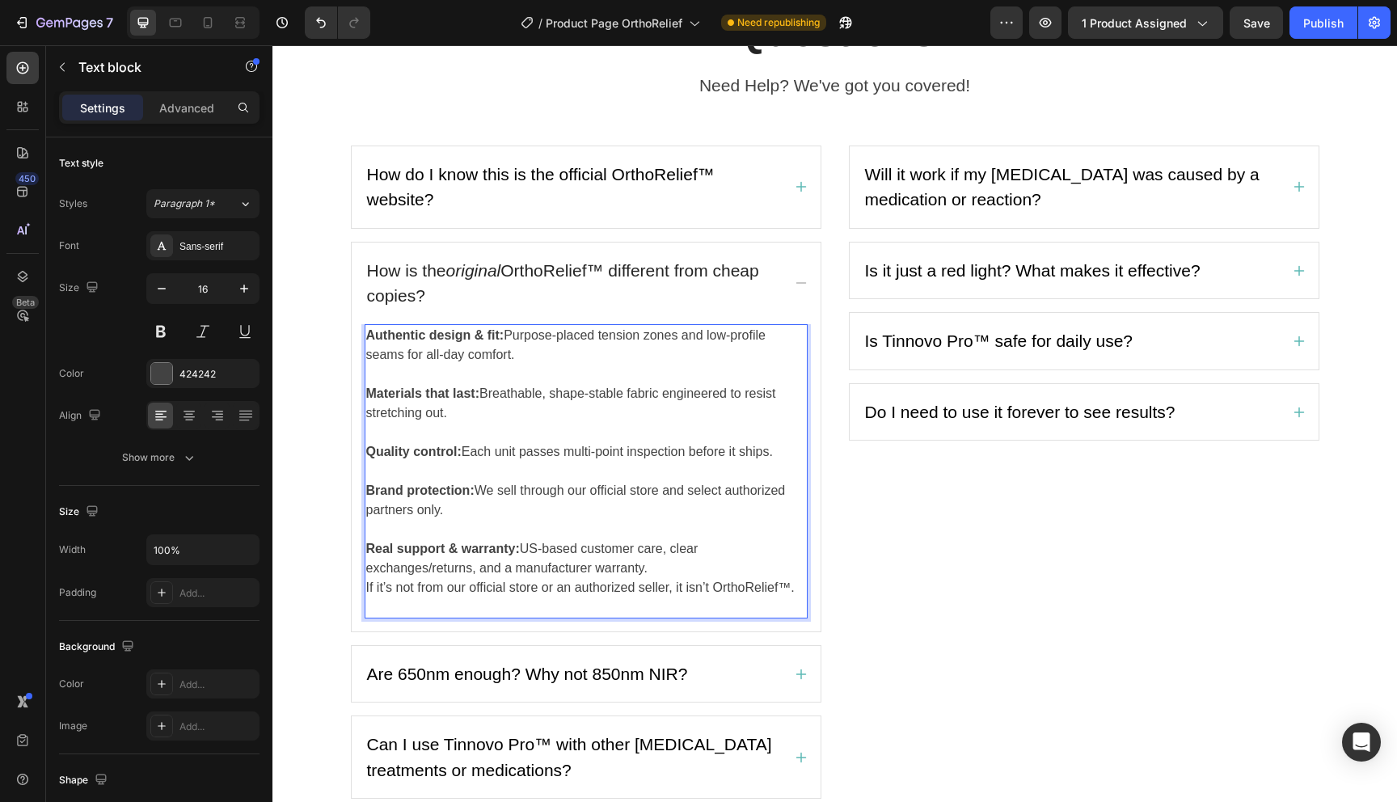
click at [668, 565] on p "Real support & warranty: US-based customer care, clear exchanges/returns, and a…" at bounding box center [586, 568] width 440 height 58
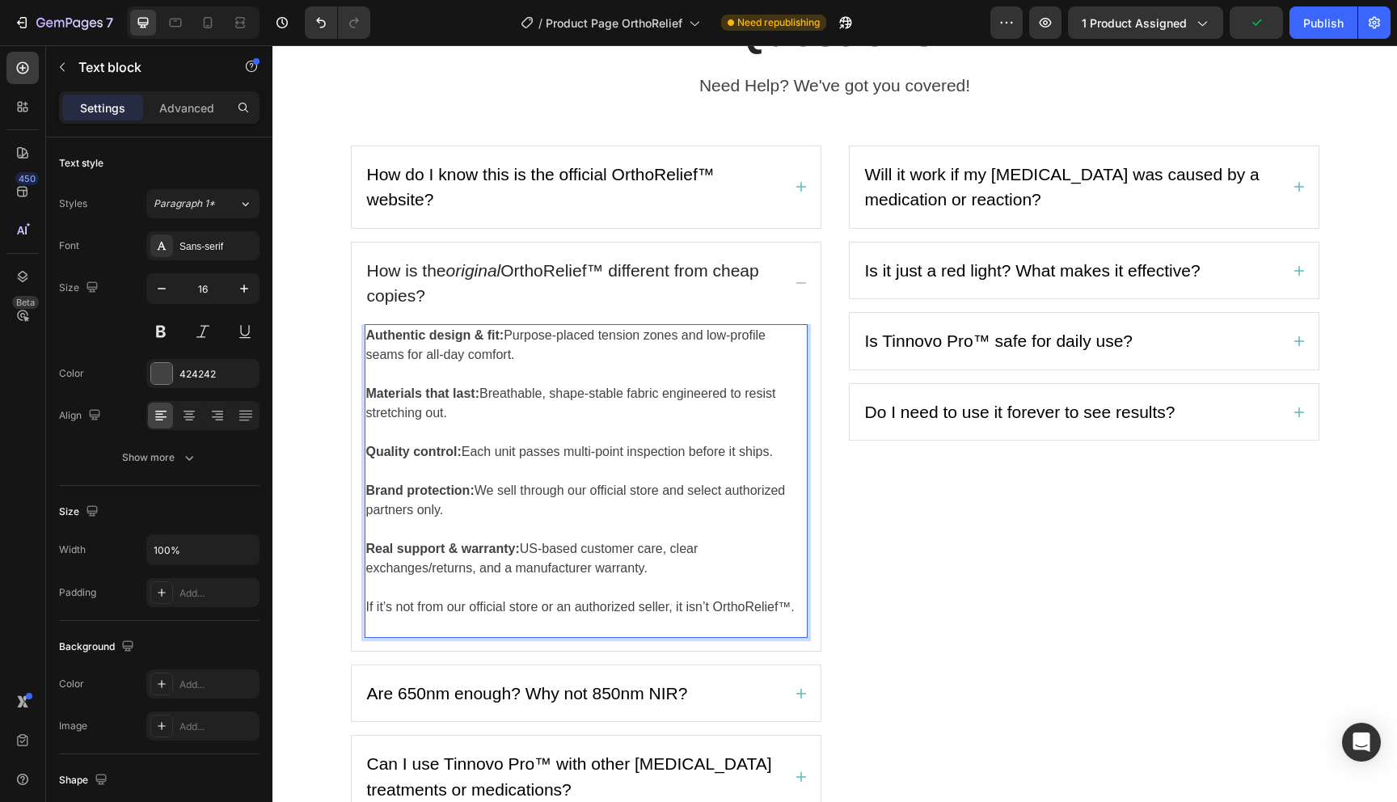
click at [630, 624] on p "Rich Text Editor. Editing area: main" at bounding box center [586, 626] width 440 height 19
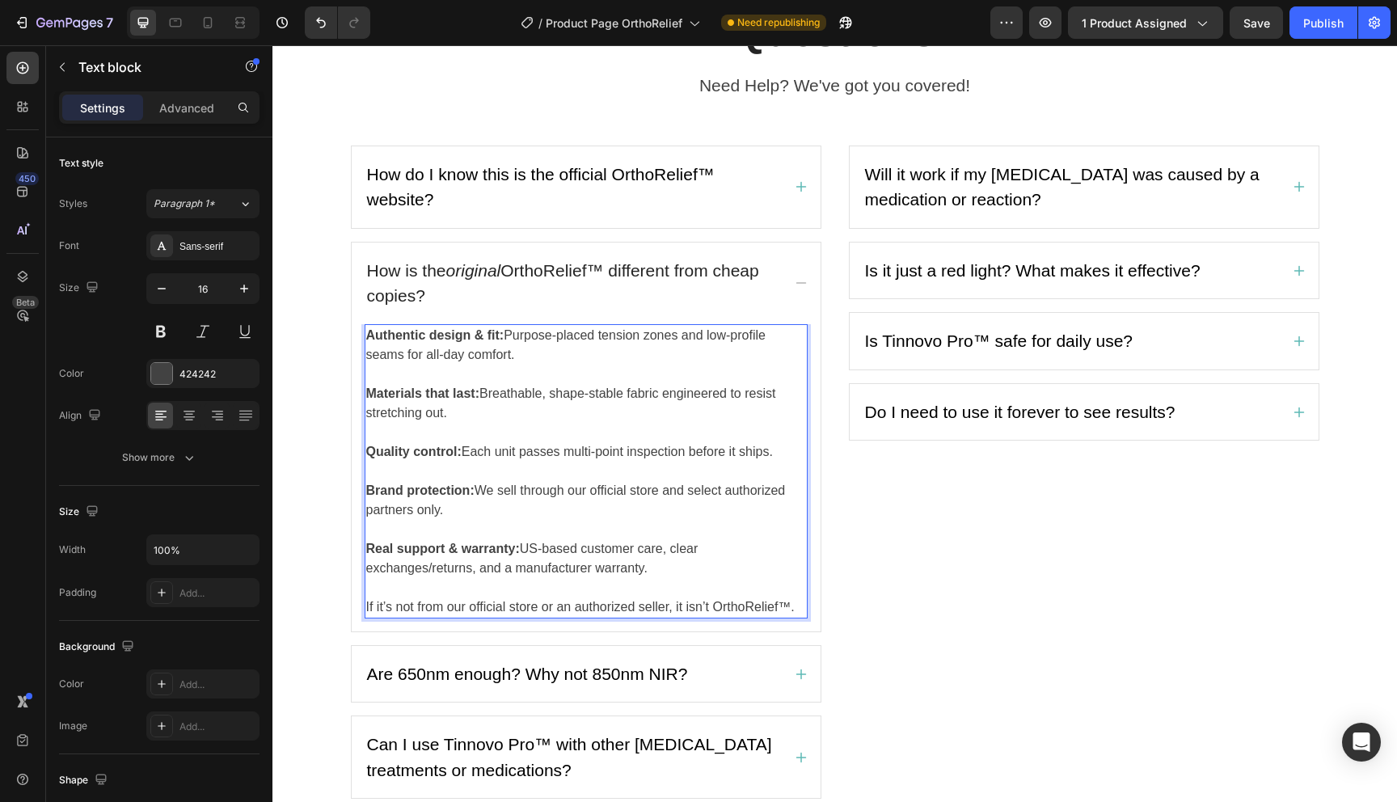
click at [630, 624] on div "Authentic design & fit: Purpose-placed tension zones and low-profile seams for …" at bounding box center [585, 477] width 443 height 307
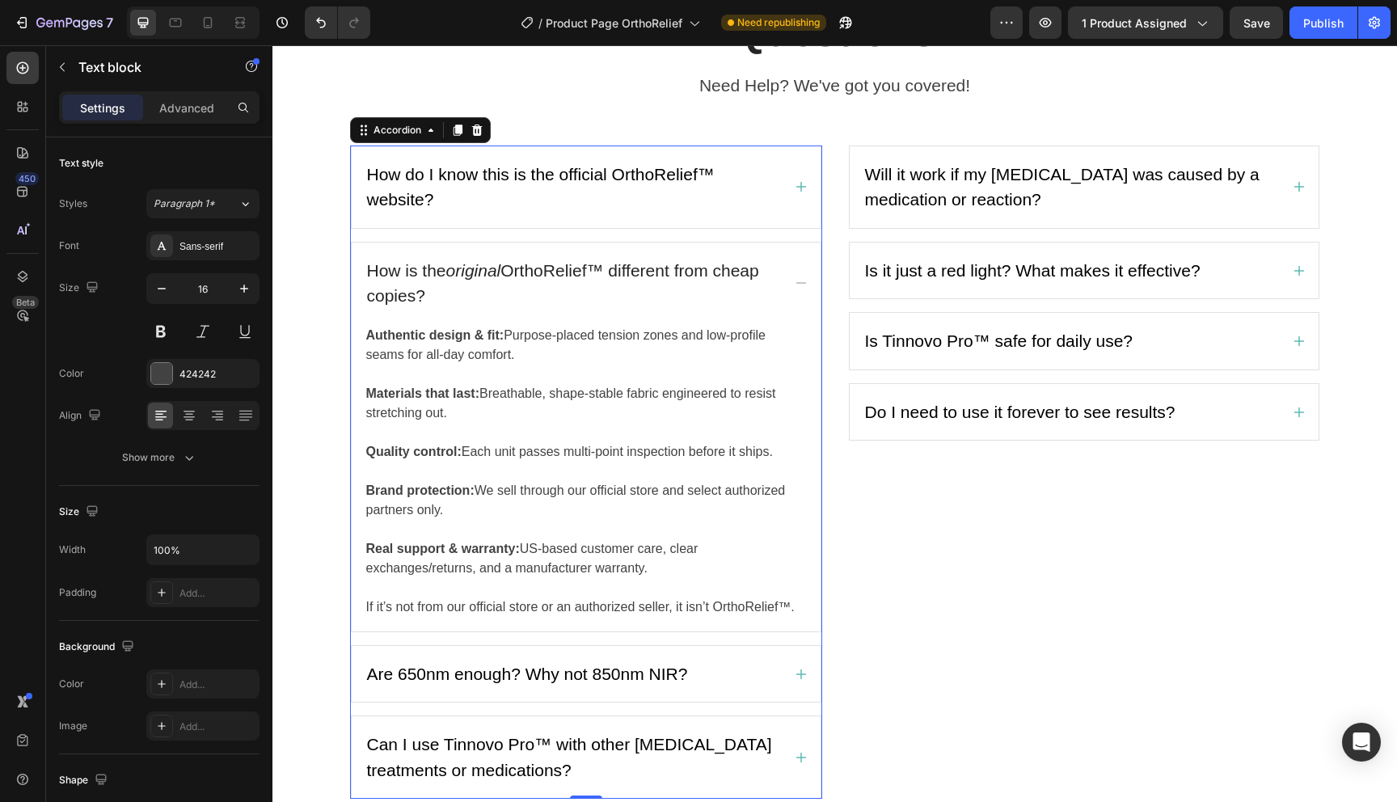
click at [630, 624] on div "Authentic design & fit: Purpose-placed tension zones and low-profile seams for …" at bounding box center [585, 477] width 443 height 307
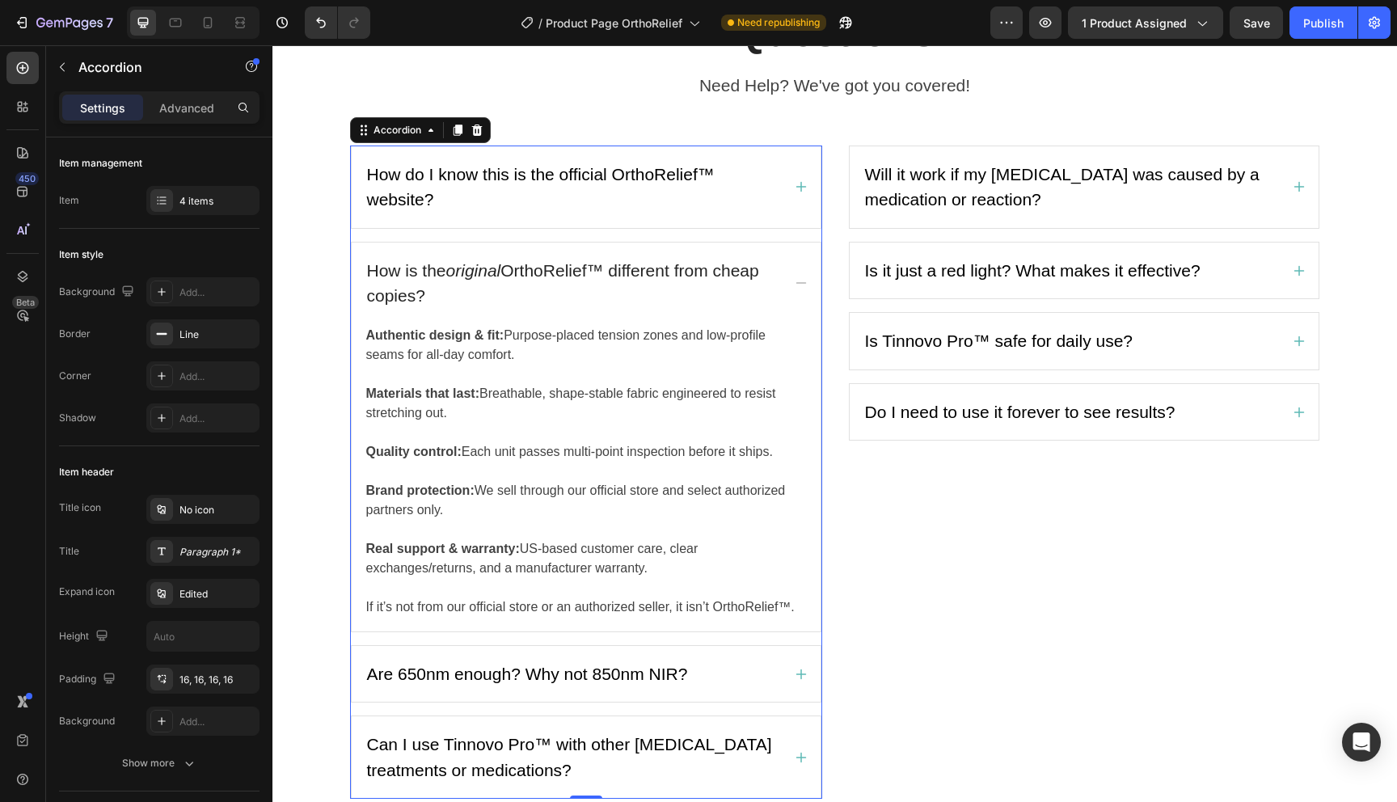
click at [630, 624] on div "Authentic design & fit: Purpose-placed tension zones and low-profile seams for …" at bounding box center [585, 477] width 443 height 307
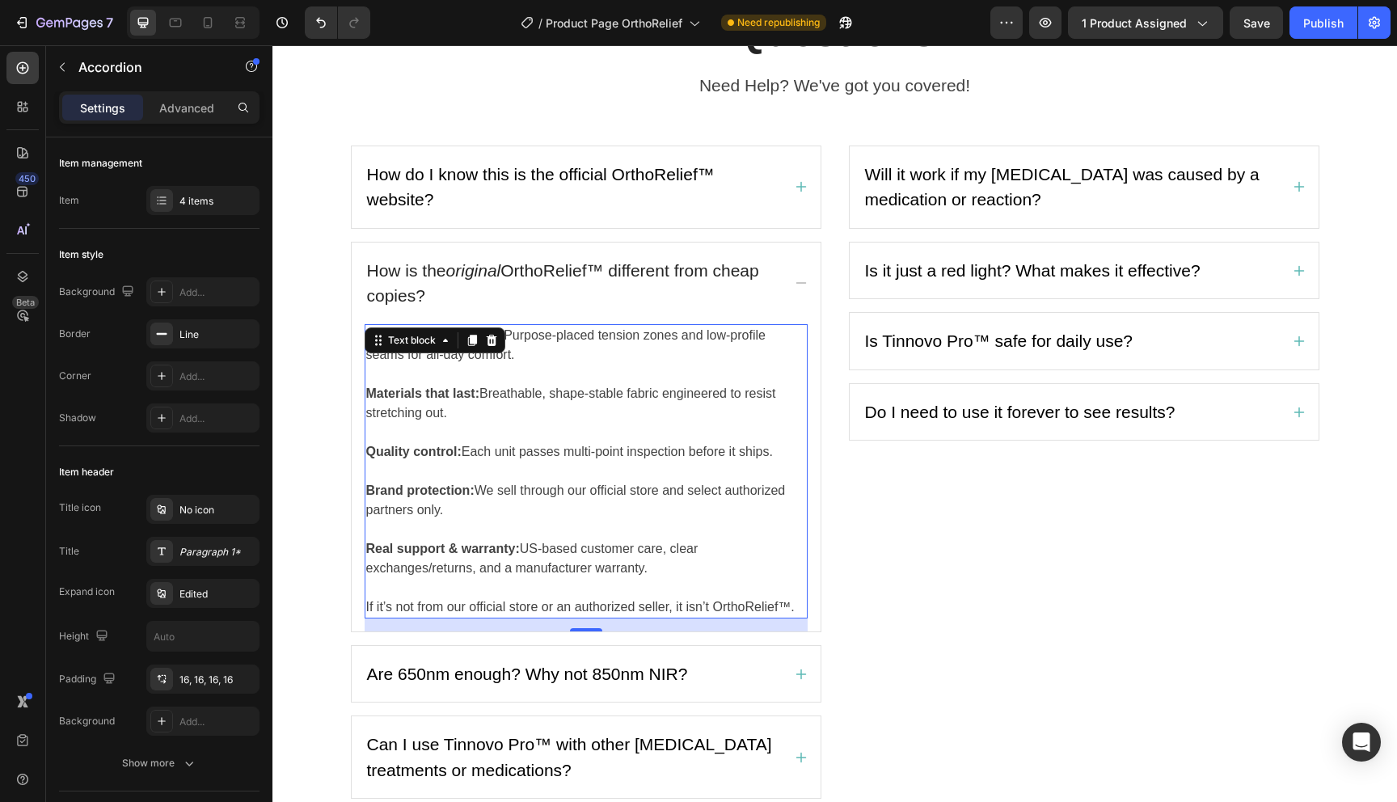
click at [632, 596] on p "If it’s not from our official store or an authorized seller, it isn’t OrthoReli…" at bounding box center [586, 597] width 440 height 39
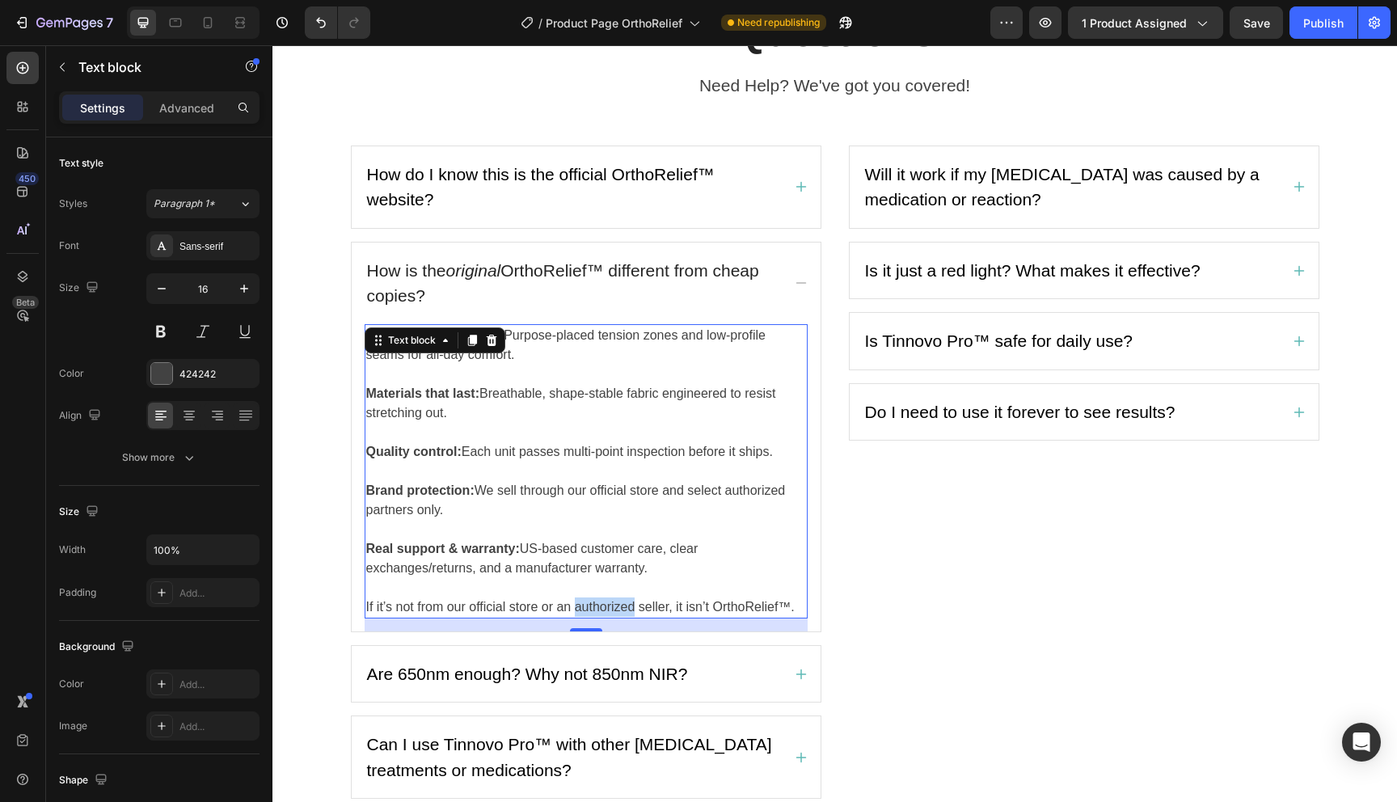
click at [625, 606] on p "If it’s not from our official store or an authorized seller, it isn’t OrthoReli…" at bounding box center [586, 597] width 440 height 39
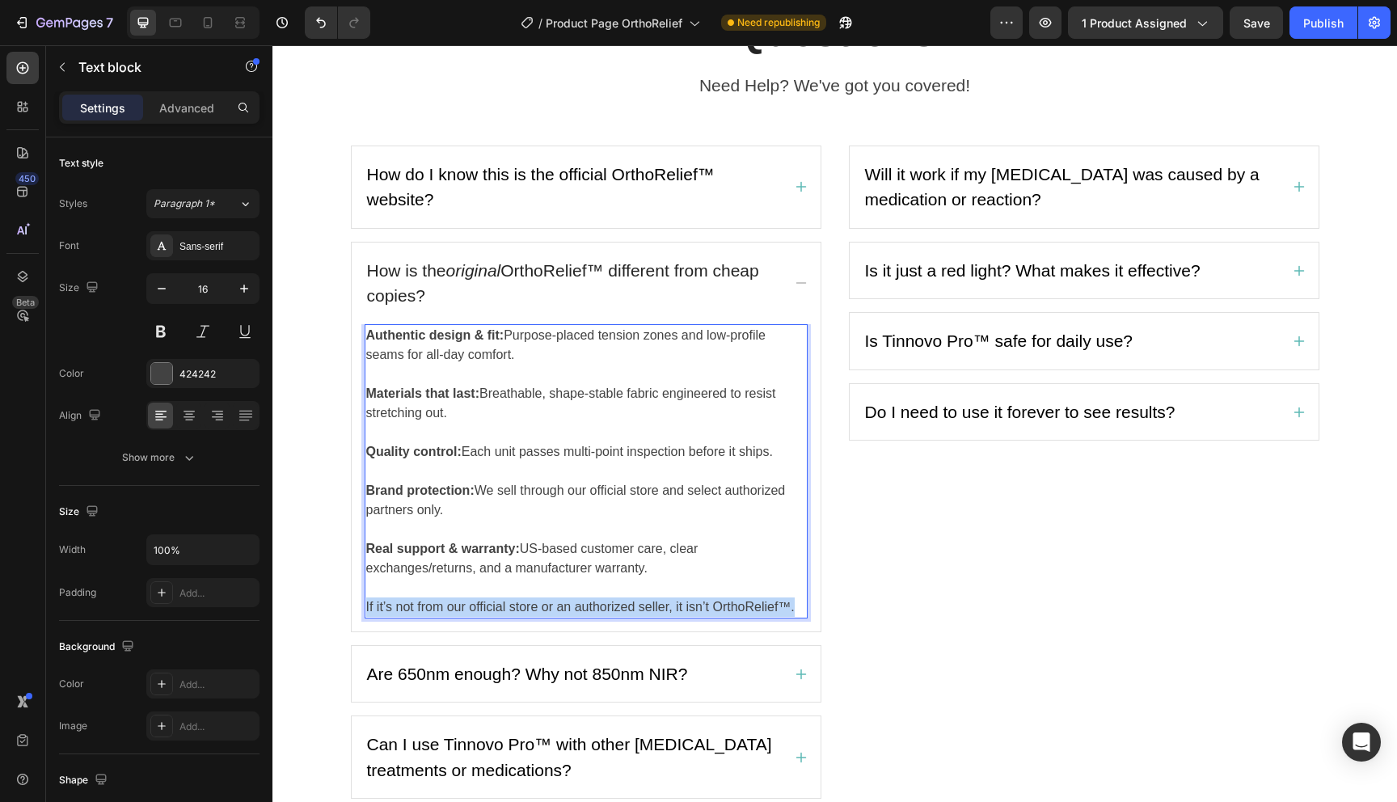
click at [625, 606] on p "If it’s not from our official store or an authorized seller, it isn’t OrthoReli…" at bounding box center [586, 597] width 440 height 39
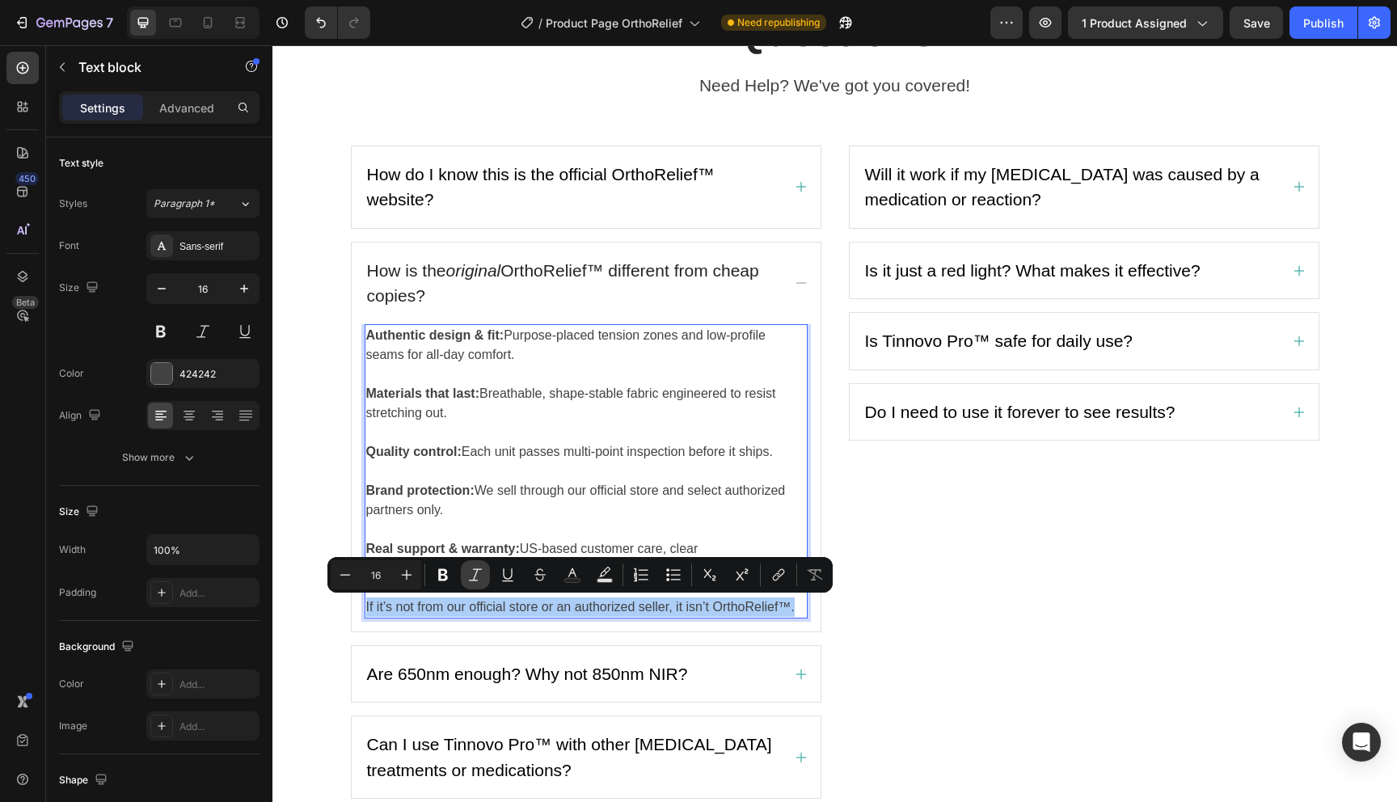
click at [474, 568] on icon "Editor contextual toolbar" at bounding box center [475, 574] width 13 height 12
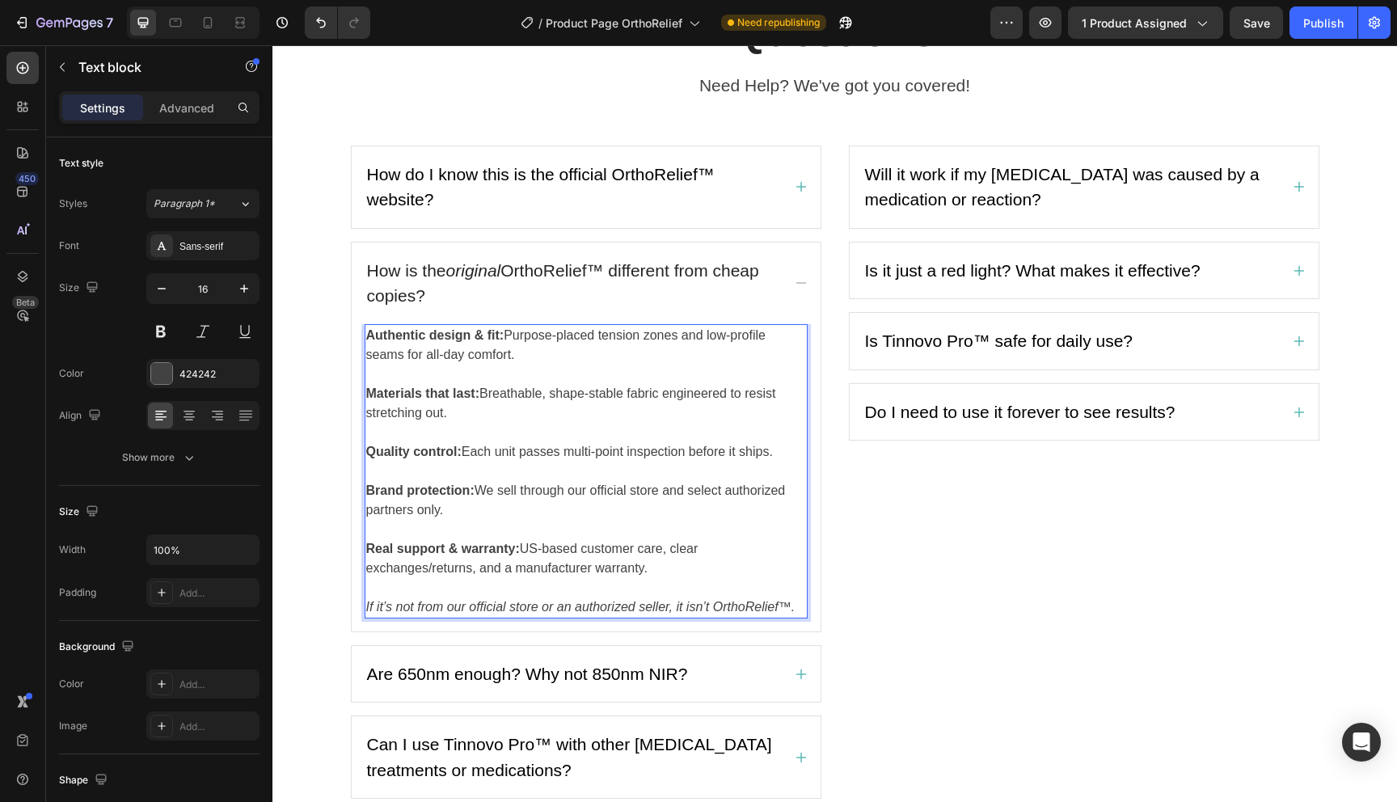
click at [537, 481] on p "Brand protection: We sell through our official store and select authorized part…" at bounding box center [586, 500] width 440 height 39
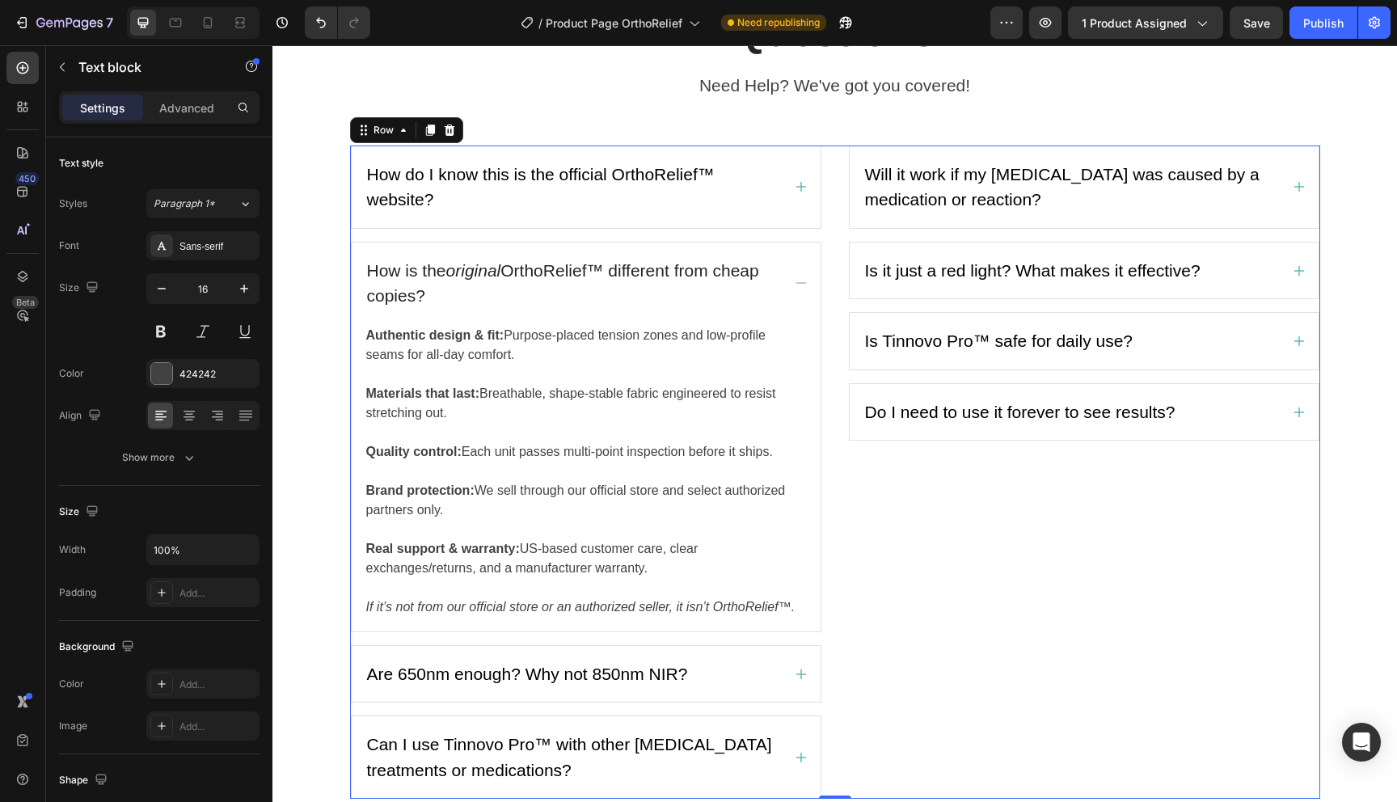
click at [891, 497] on div "Will it work if my [MEDICAL_DATA] was caused by a medication or reaction? Is it…" at bounding box center [1084, 472] width 472 height 654
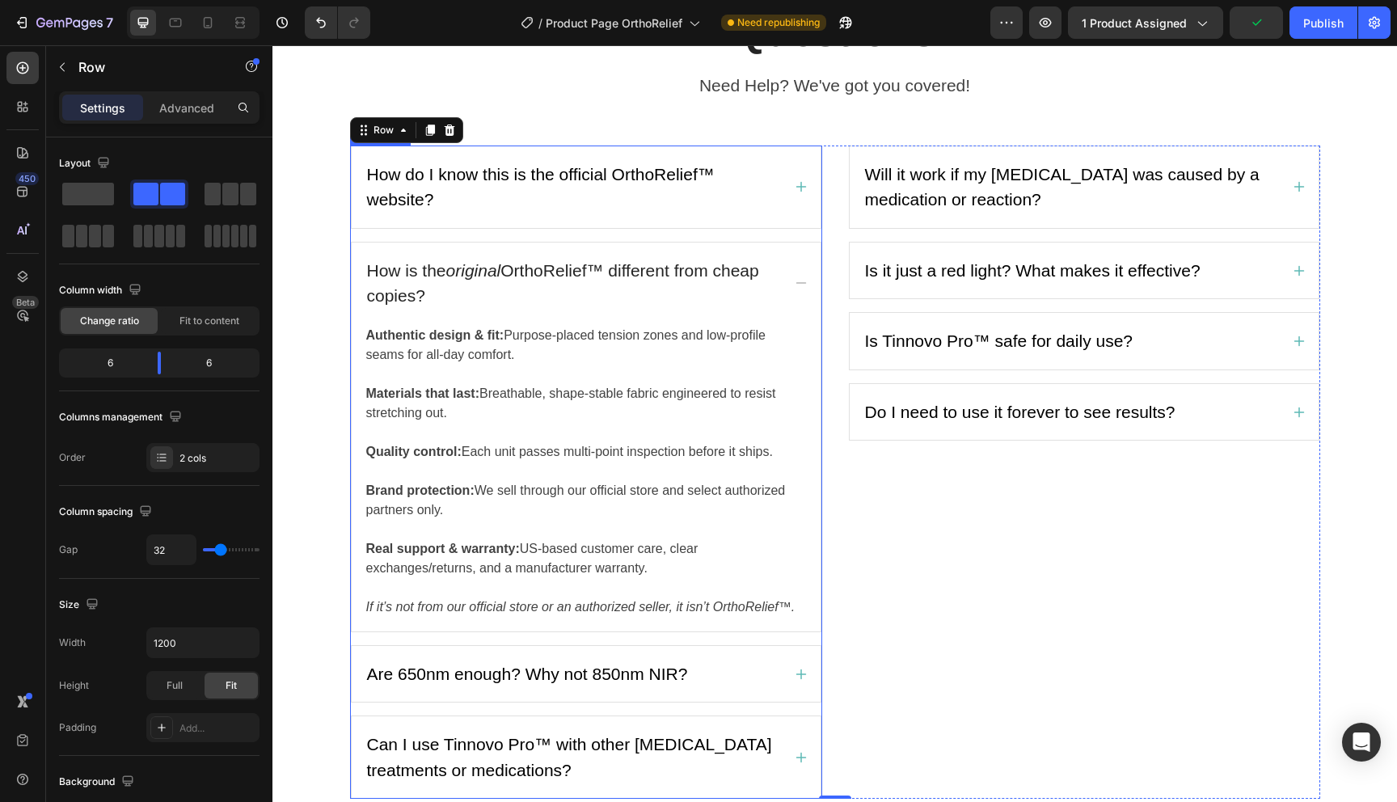
click at [795, 284] on icon at bounding box center [800, 284] width 11 height 2
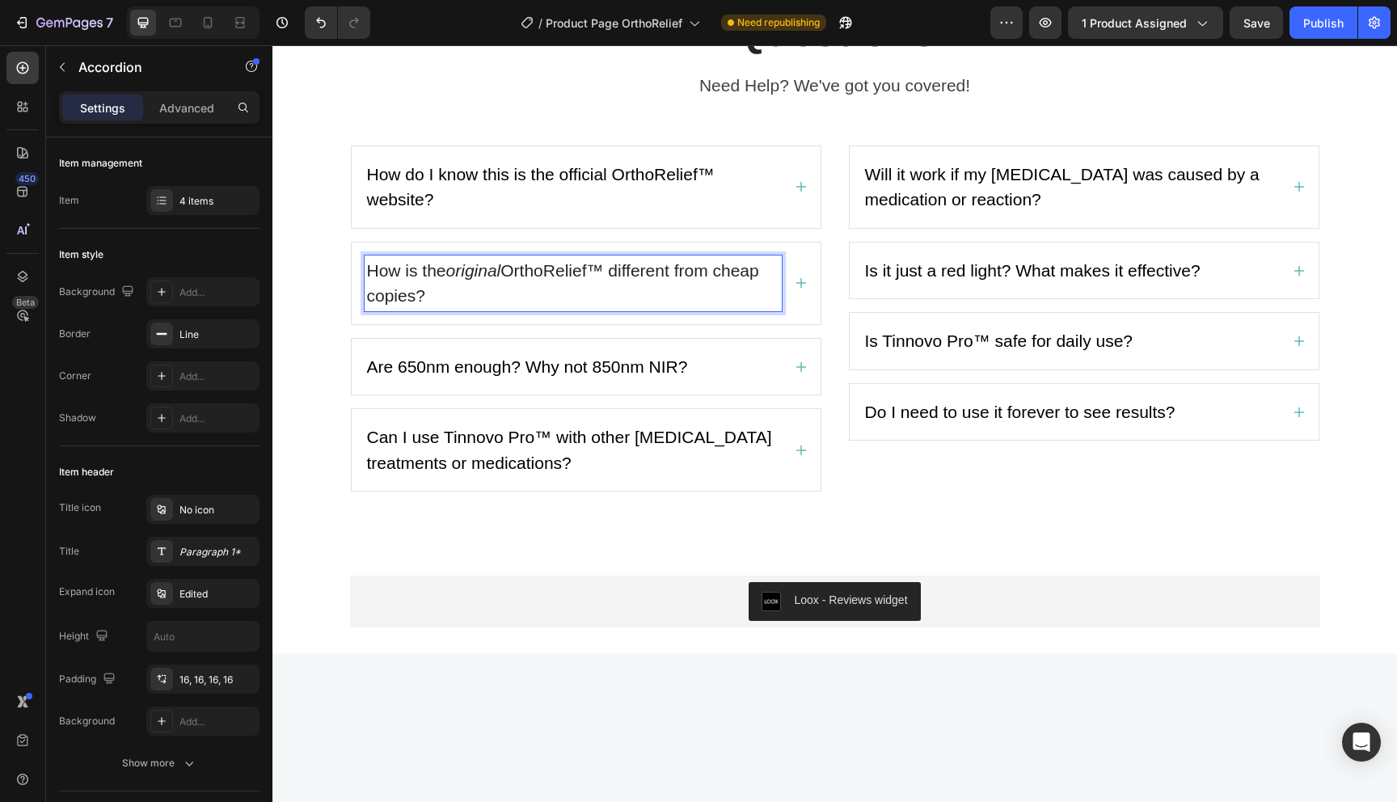
click at [484, 281] on p "How is the original OrthoRelief™ different from cheap copies?" at bounding box center [573, 283] width 412 height 51
click at [485, 275] on icon "original" at bounding box center [473, 270] width 55 height 19
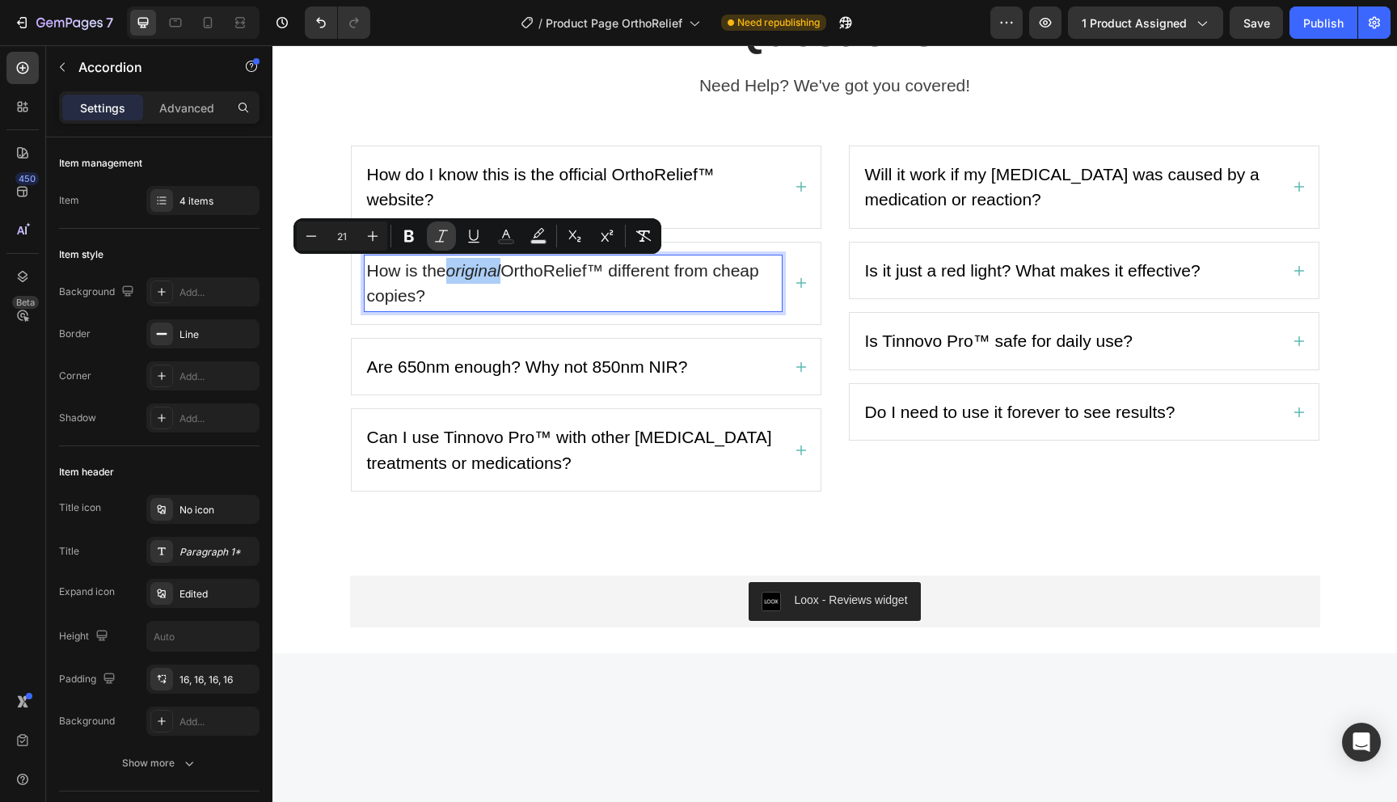
click at [439, 237] on icon "Editor contextual toolbar" at bounding box center [441, 236] width 16 height 16
click at [567, 380] on div "Are 650nm enough? Why not 850nm NIR?" at bounding box center [527, 367] width 326 height 31
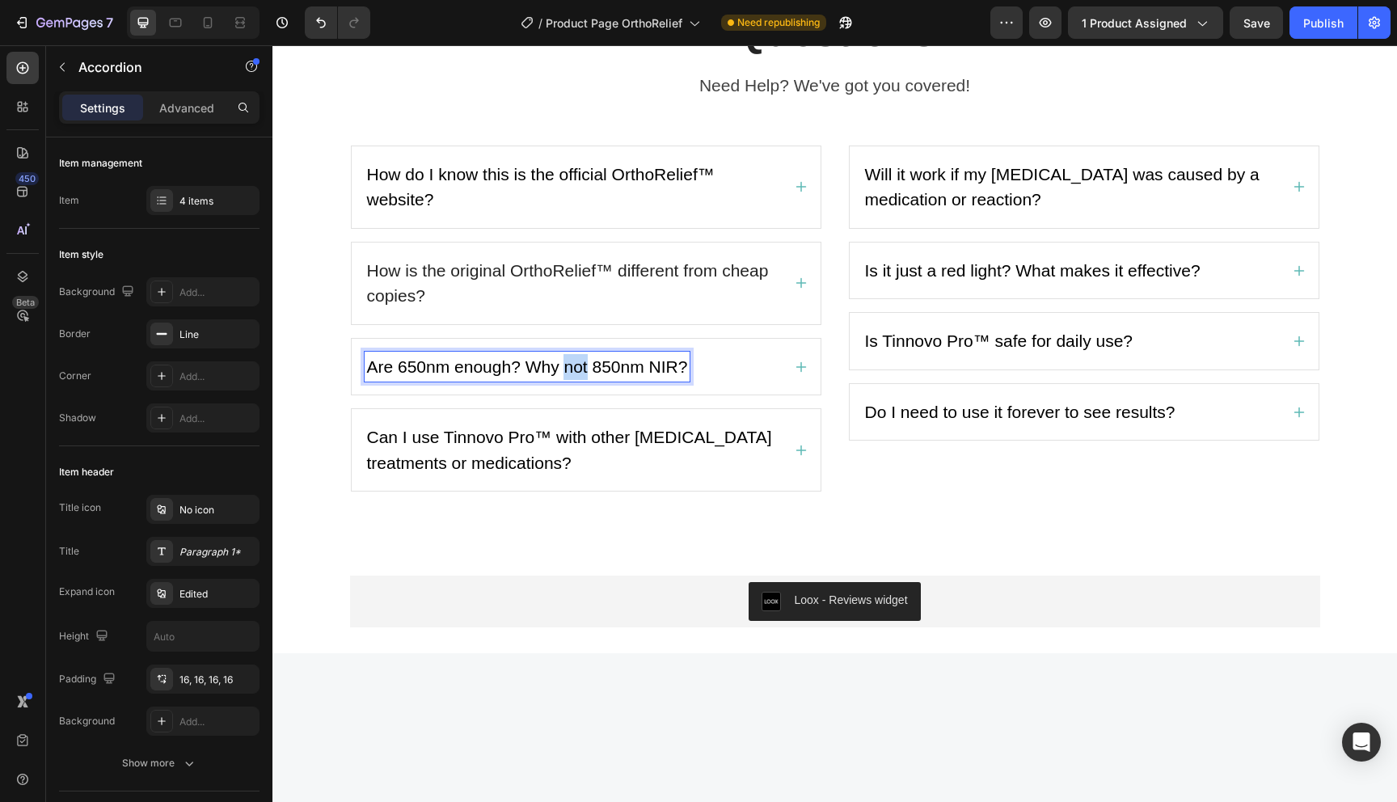
click at [567, 379] on p "Are 650nm enough? Why not 850nm NIR?" at bounding box center [527, 367] width 321 height 26
click at [803, 372] on icon at bounding box center [800, 366] width 13 height 13
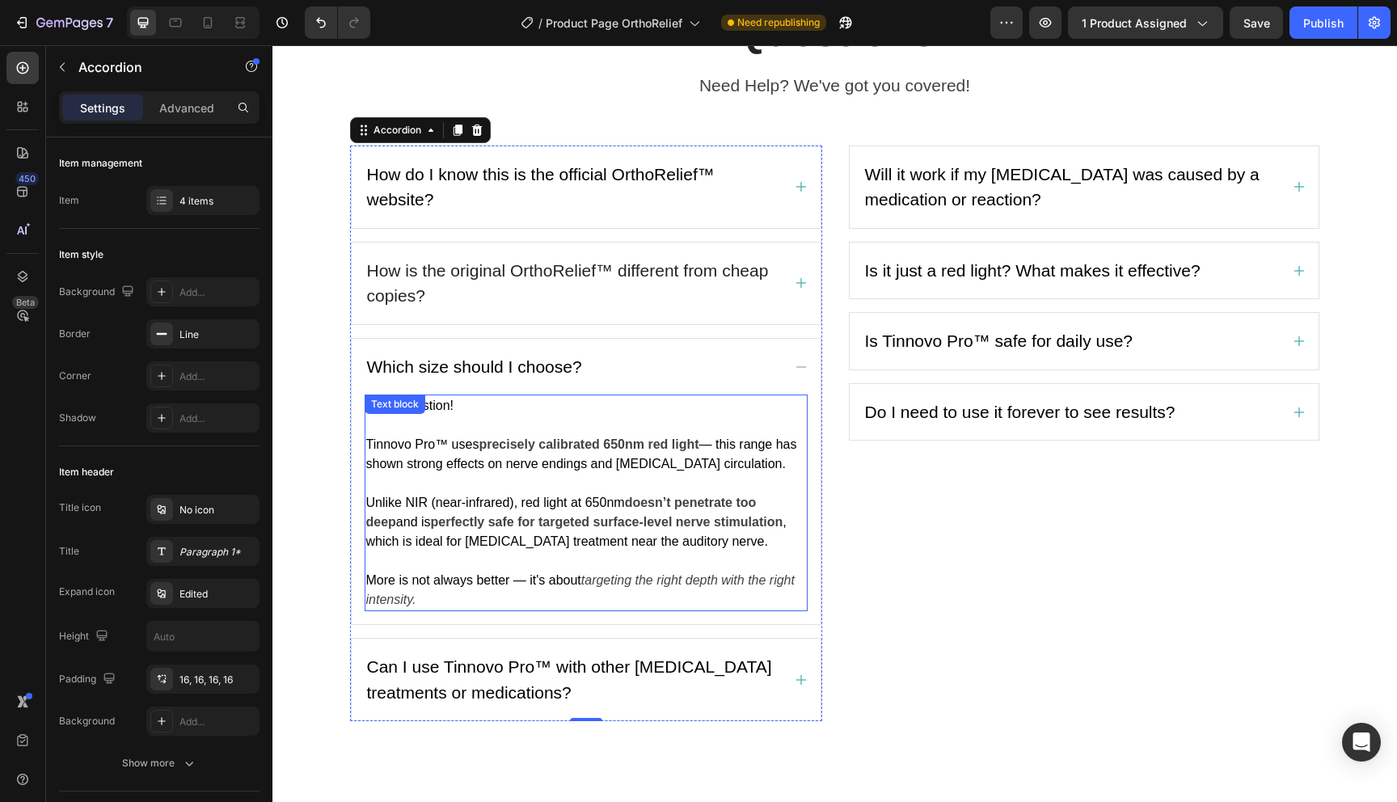
click at [655, 479] on p "Unlike NIR (near-infrared), red light at 650nm doesn’t penetrate too deep and i…" at bounding box center [586, 513] width 440 height 78
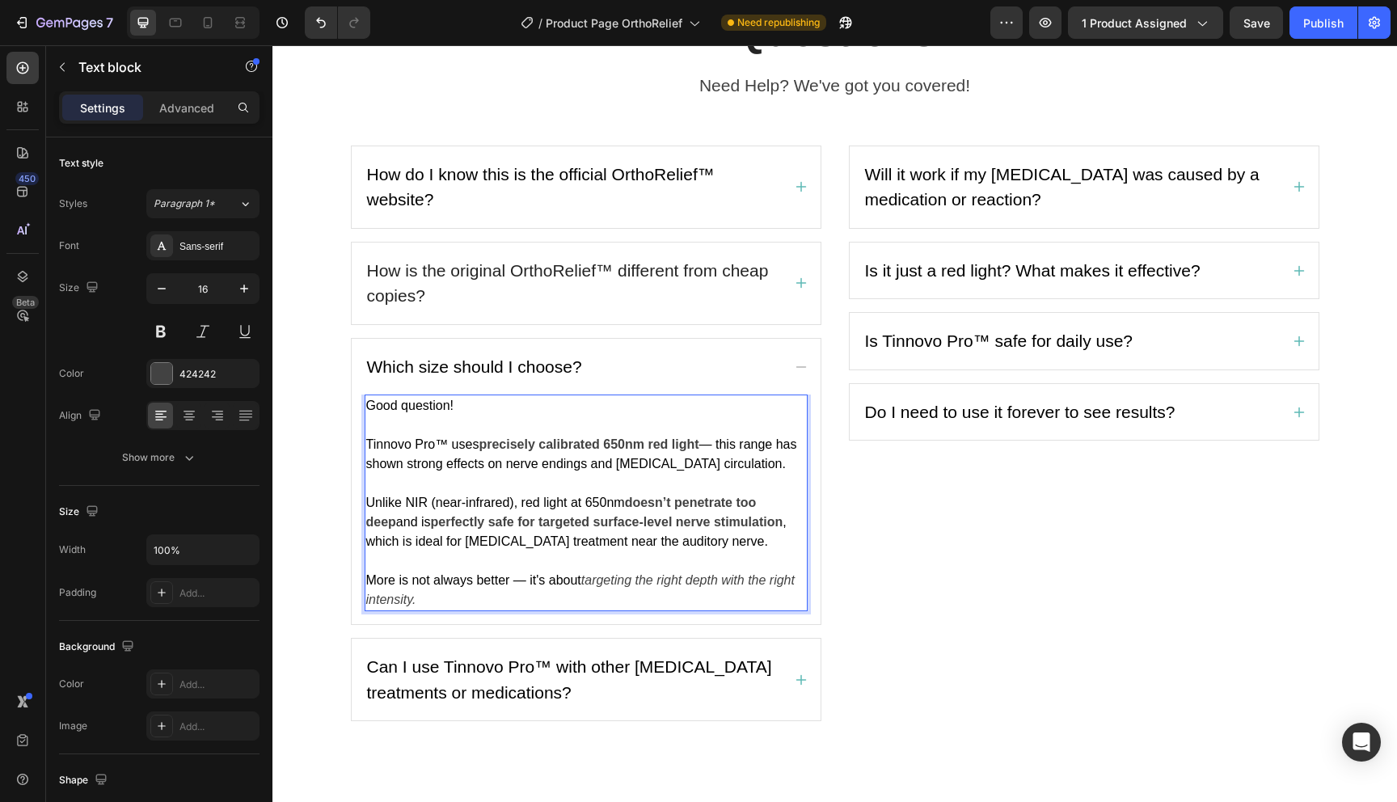
click at [655, 479] on p "Unlike NIR (near-infrared), red light at 650nm doesn’t penetrate too deep and i…" at bounding box center [586, 513] width 440 height 78
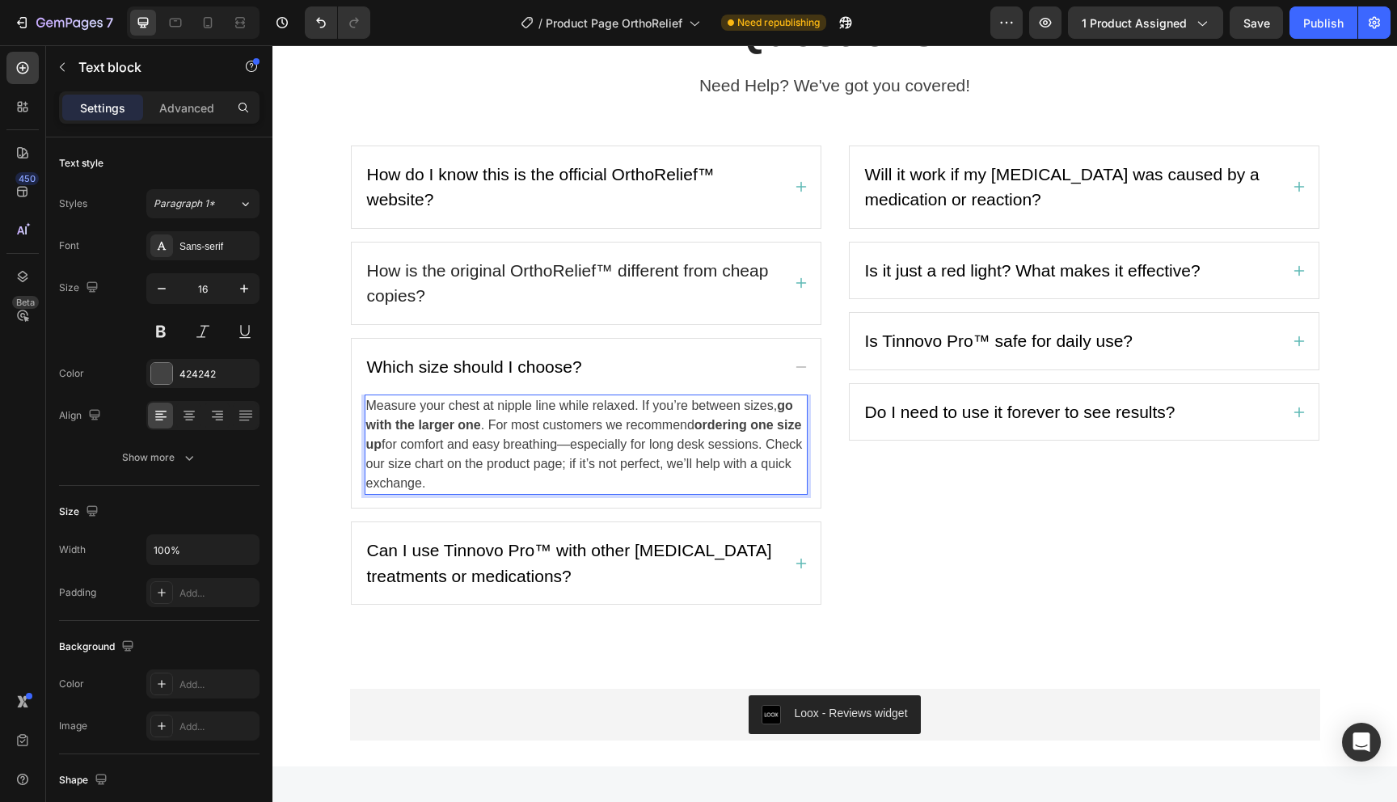
click at [490, 427] on p "Measure your chest at nipple line while relaxed. If you’re between sizes, go wi…" at bounding box center [586, 444] width 440 height 97
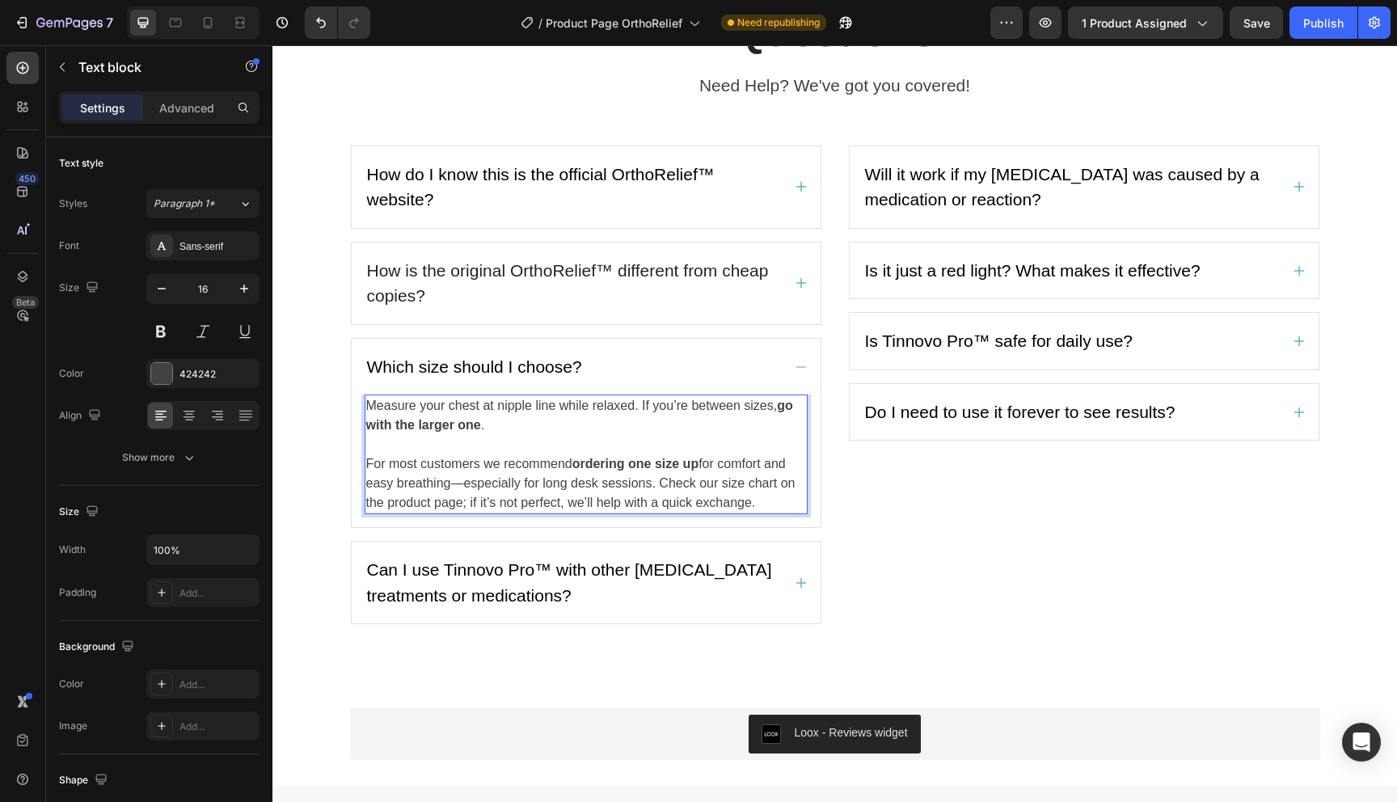
click at [659, 487] on p "For most customers we recommend ordering one size up for comfort and easy breat…" at bounding box center [586, 483] width 440 height 58
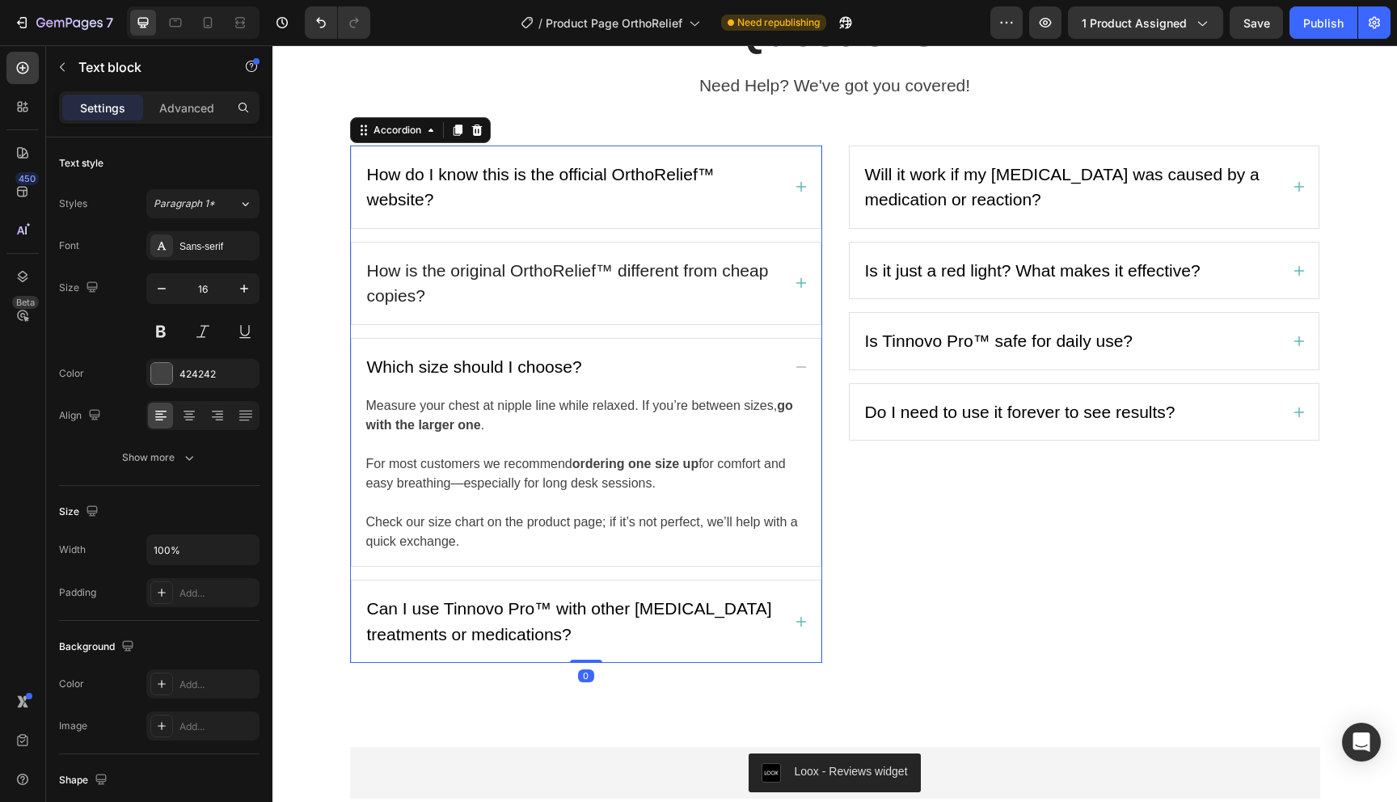
click at [537, 609] on span "Can I use Tinnovo Pro™ with other [MEDICAL_DATA] treatments or medications?" at bounding box center [569, 621] width 405 height 44
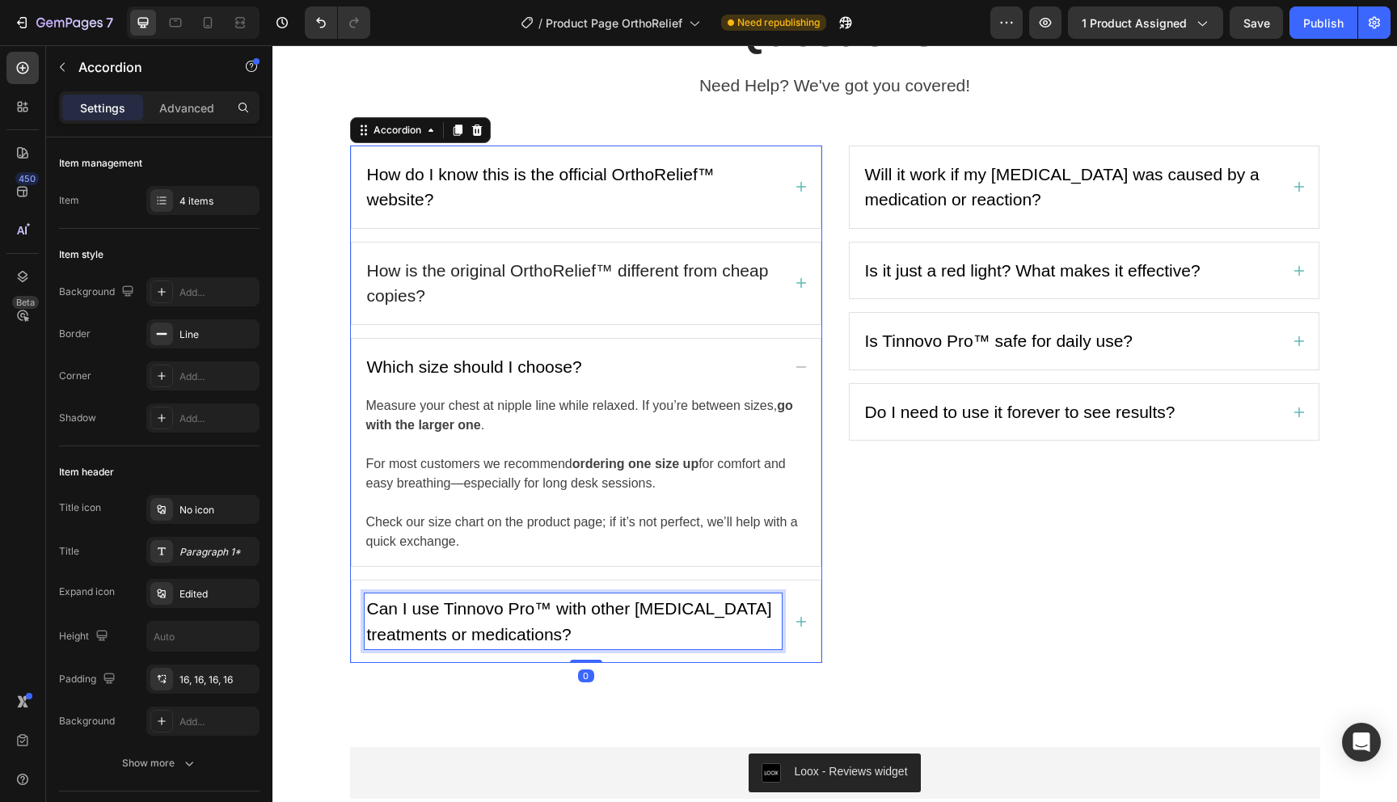
click at [537, 609] on span "Can I use Tinnovo Pro™ with other [MEDICAL_DATA] treatments or medications?" at bounding box center [569, 621] width 405 height 44
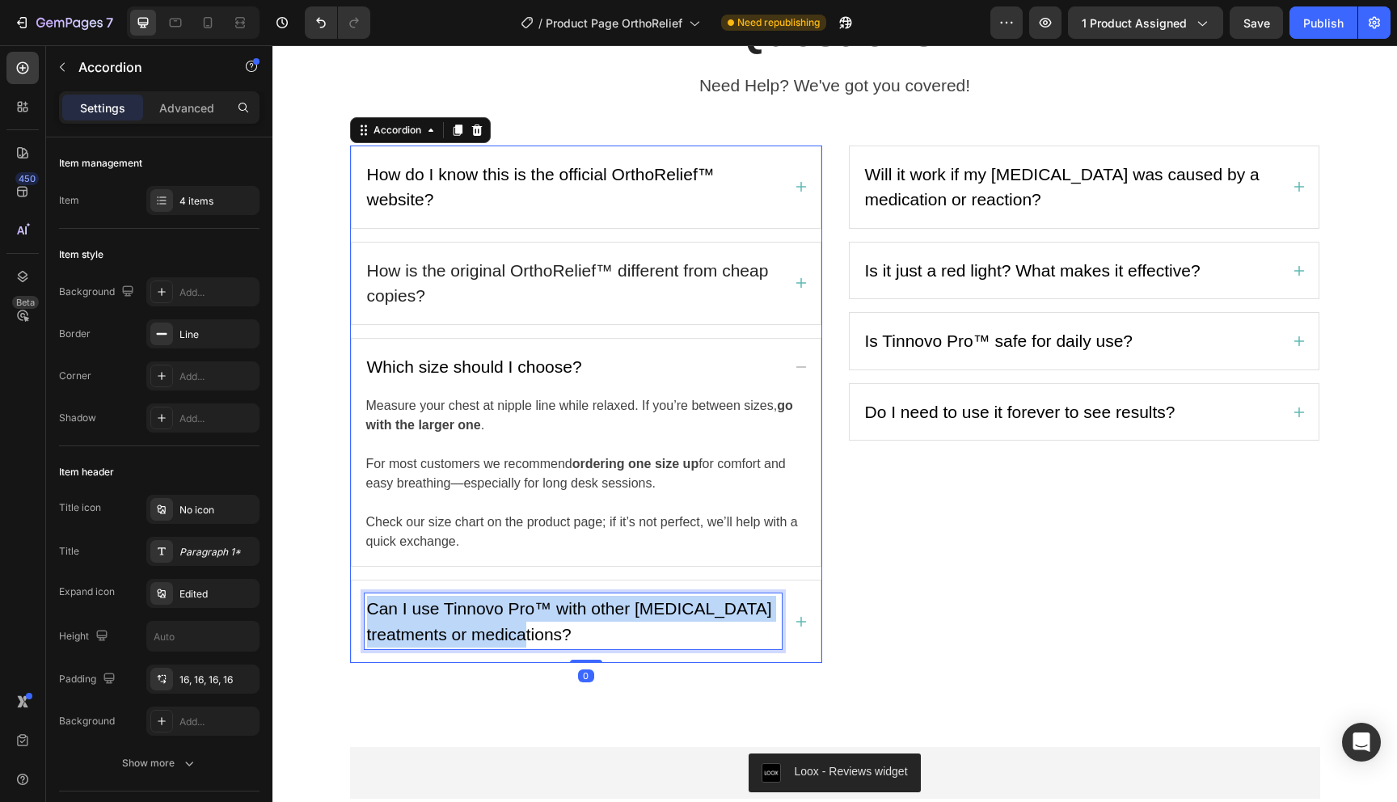
click at [537, 609] on span "Can I use Tinnovo Pro™ with other [MEDICAL_DATA] treatments or medications?" at bounding box center [569, 621] width 405 height 44
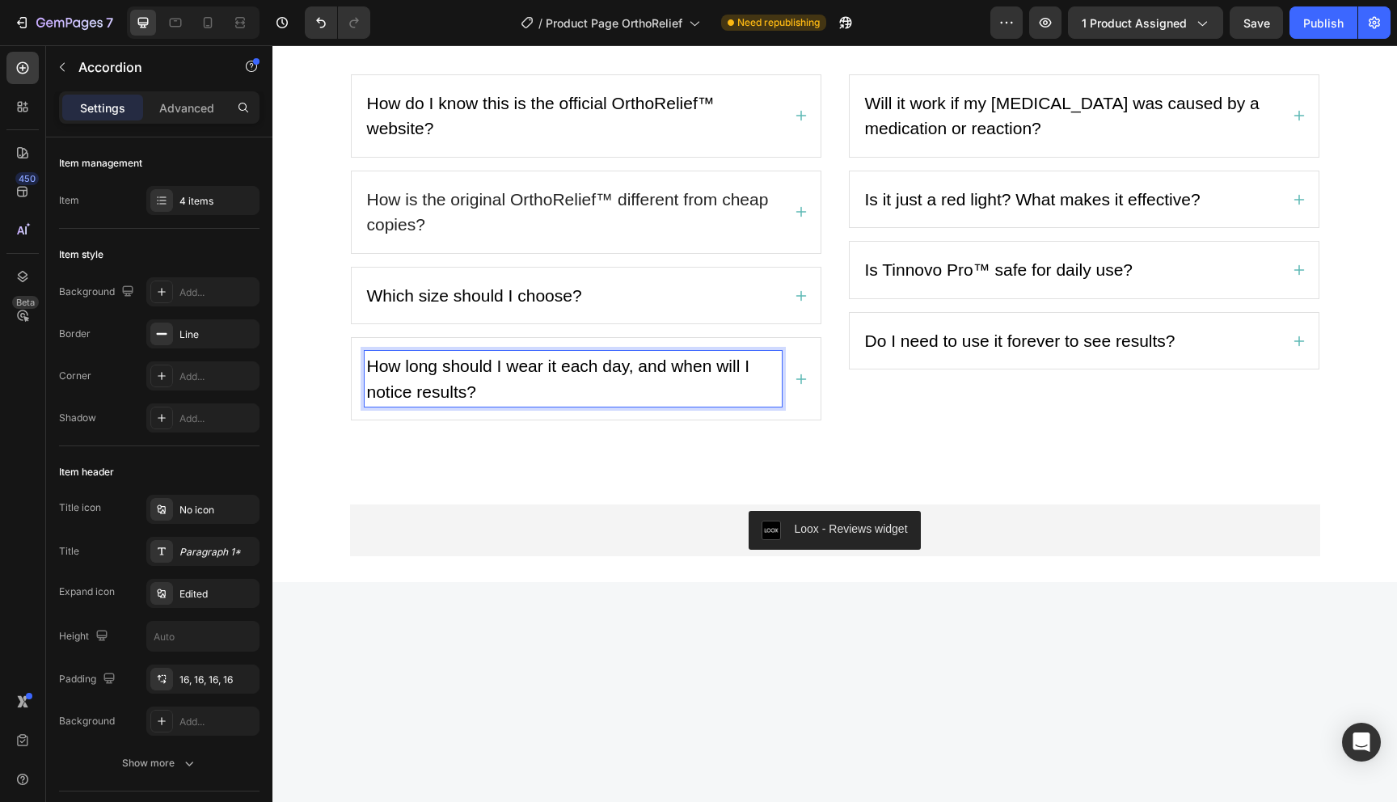
scroll to position [2838, 0]
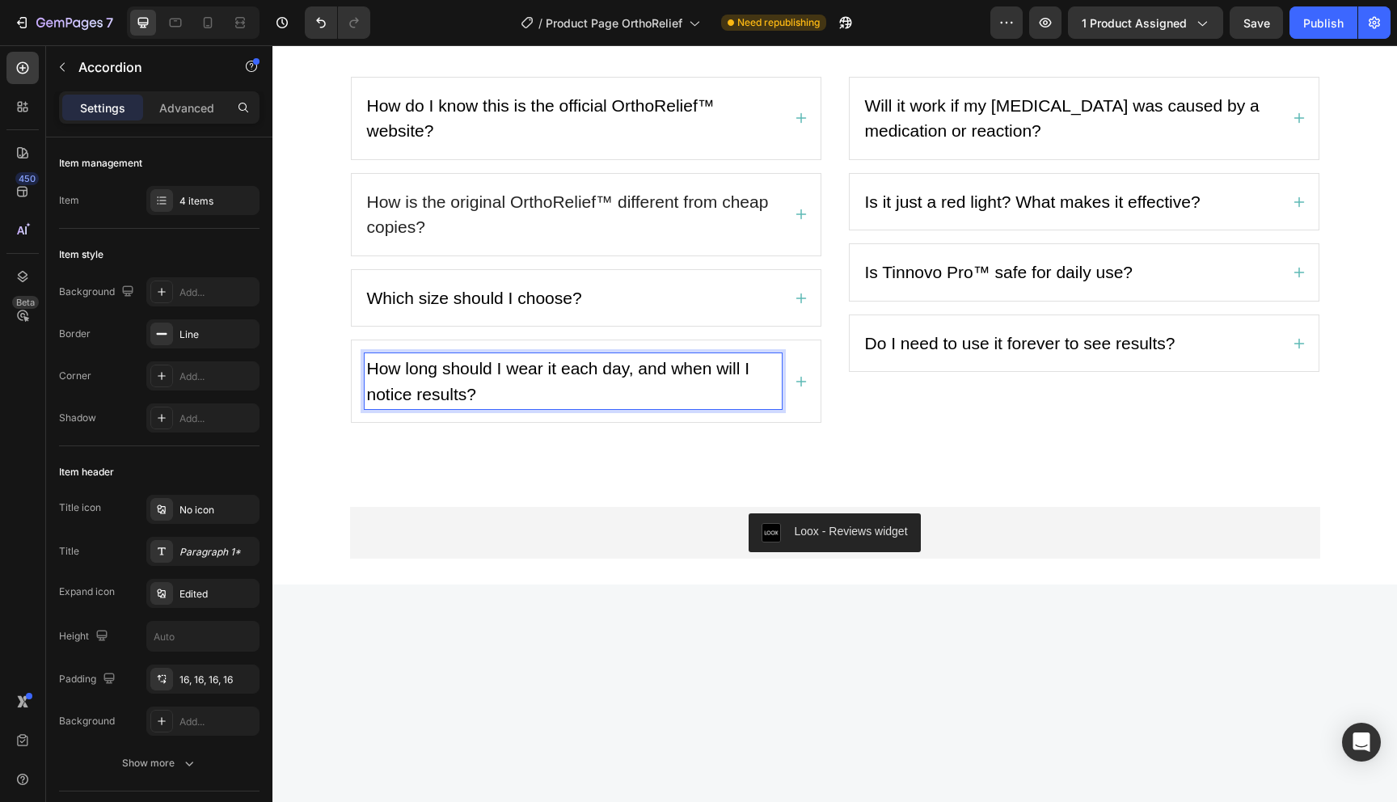
click at [799, 388] on icon at bounding box center [800, 381] width 13 height 13
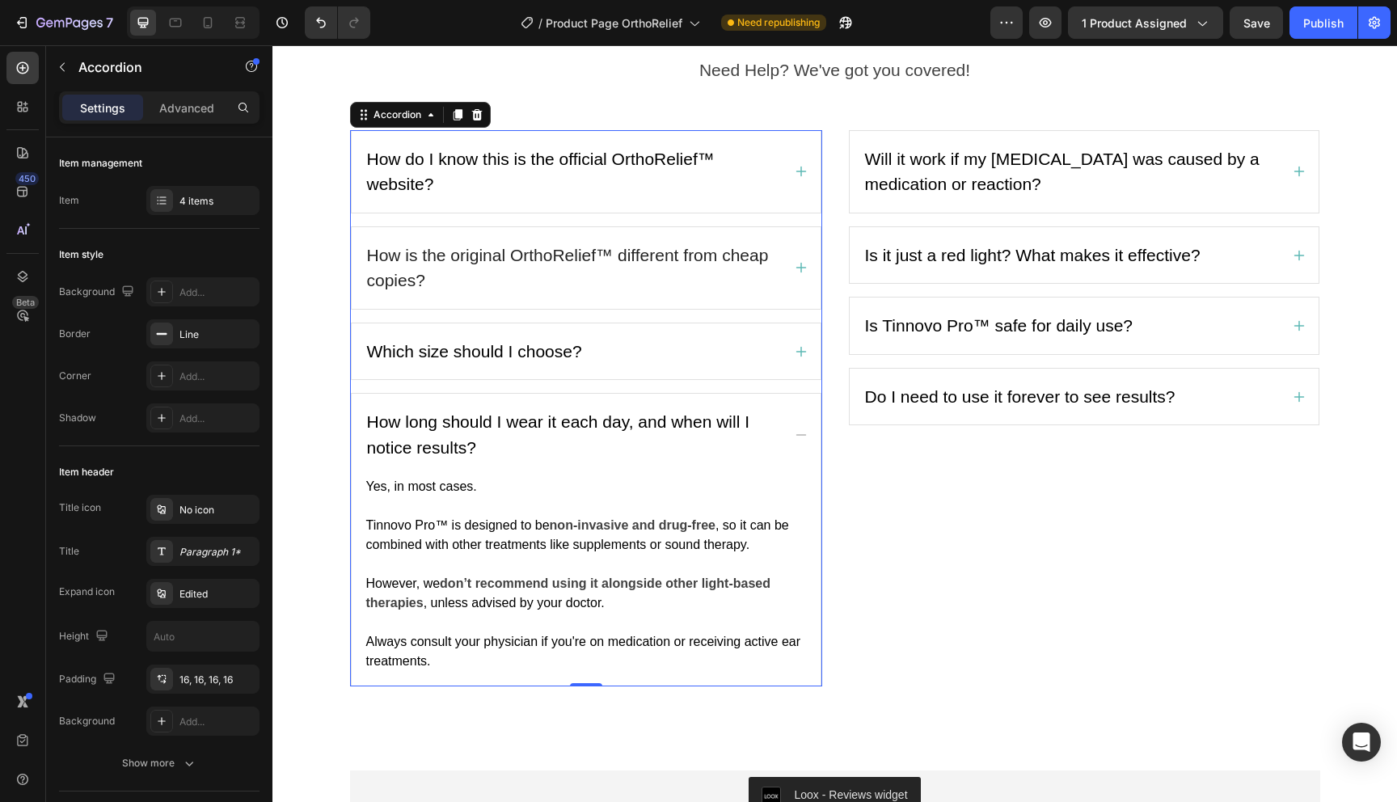
scroll to position [3141, 0]
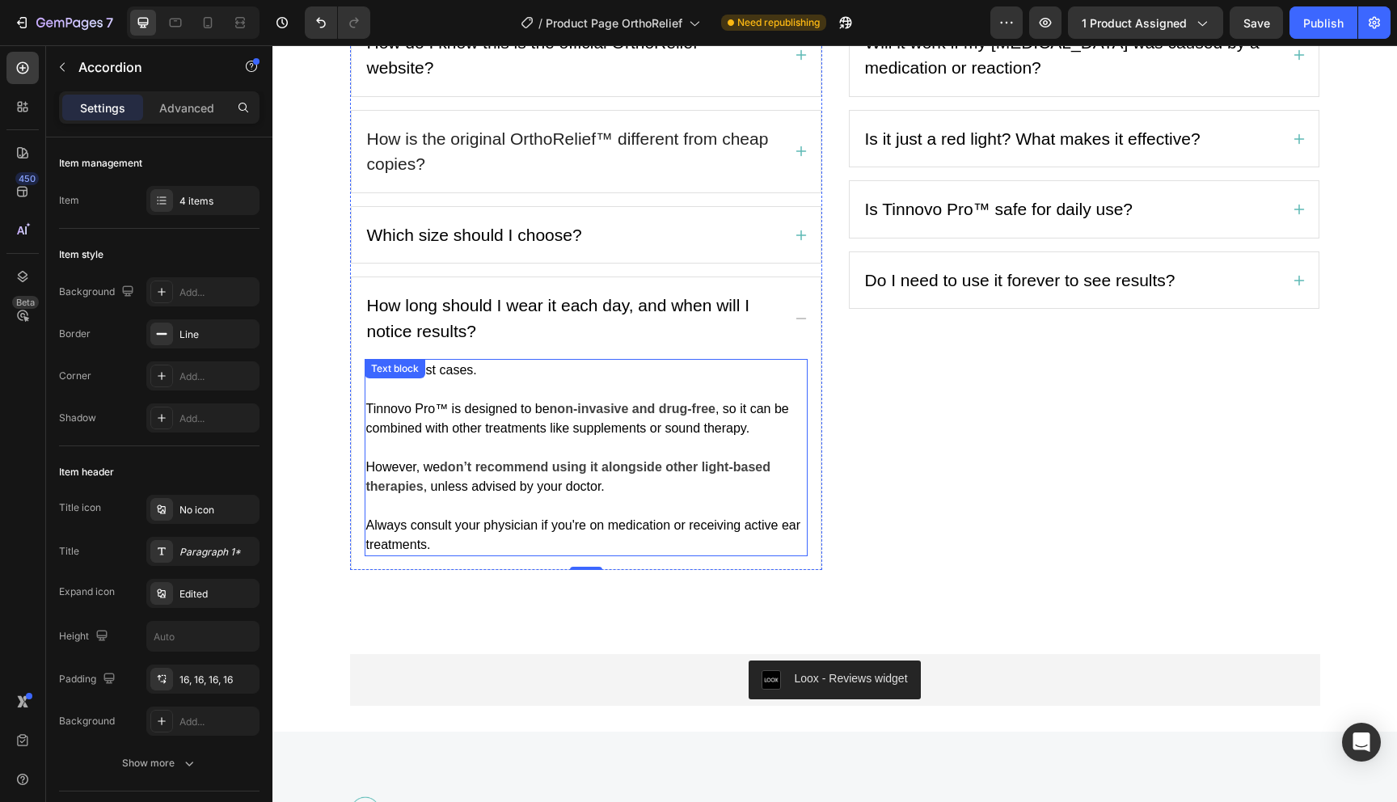
click at [556, 441] on p "However, we don’t recommend using it alongside other light-based therapies , un…" at bounding box center [586, 467] width 440 height 58
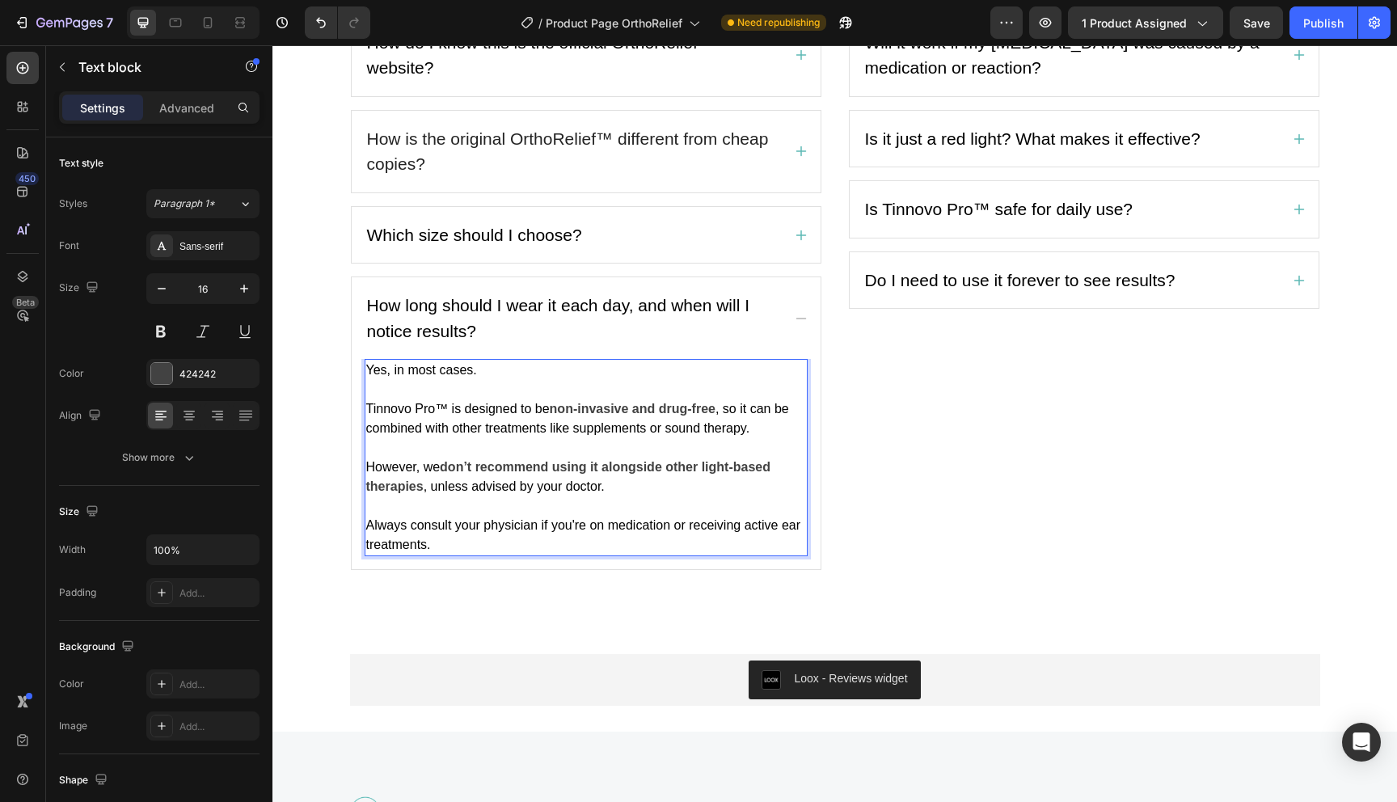
click at [556, 441] on p "However, we don’t recommend using it alongside other light-based therapies , un…" at bounding box center [586, 467] width 440 height 58
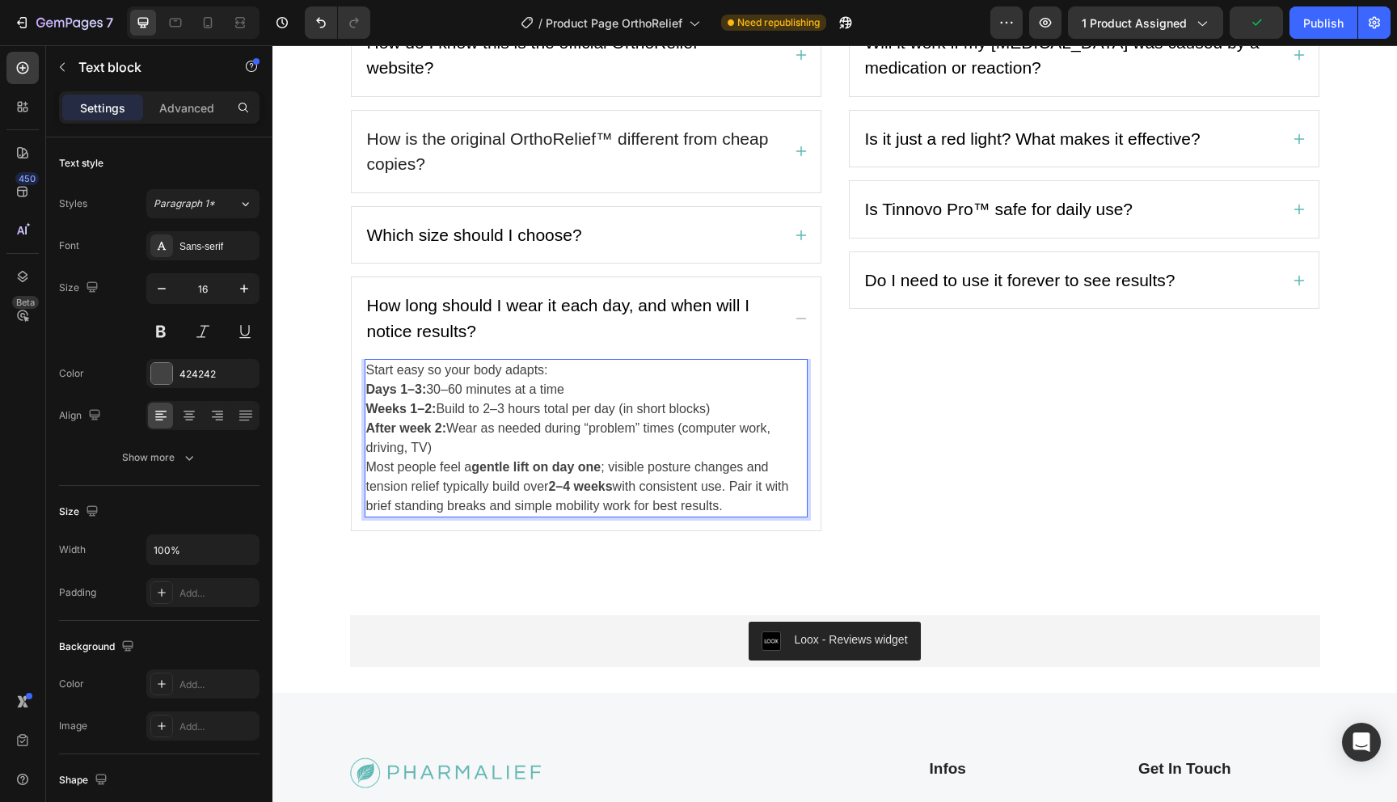
click at [563, 373] on p "Start easy so your body adapts:" at bounding box center [586, 369] width 440 height 19
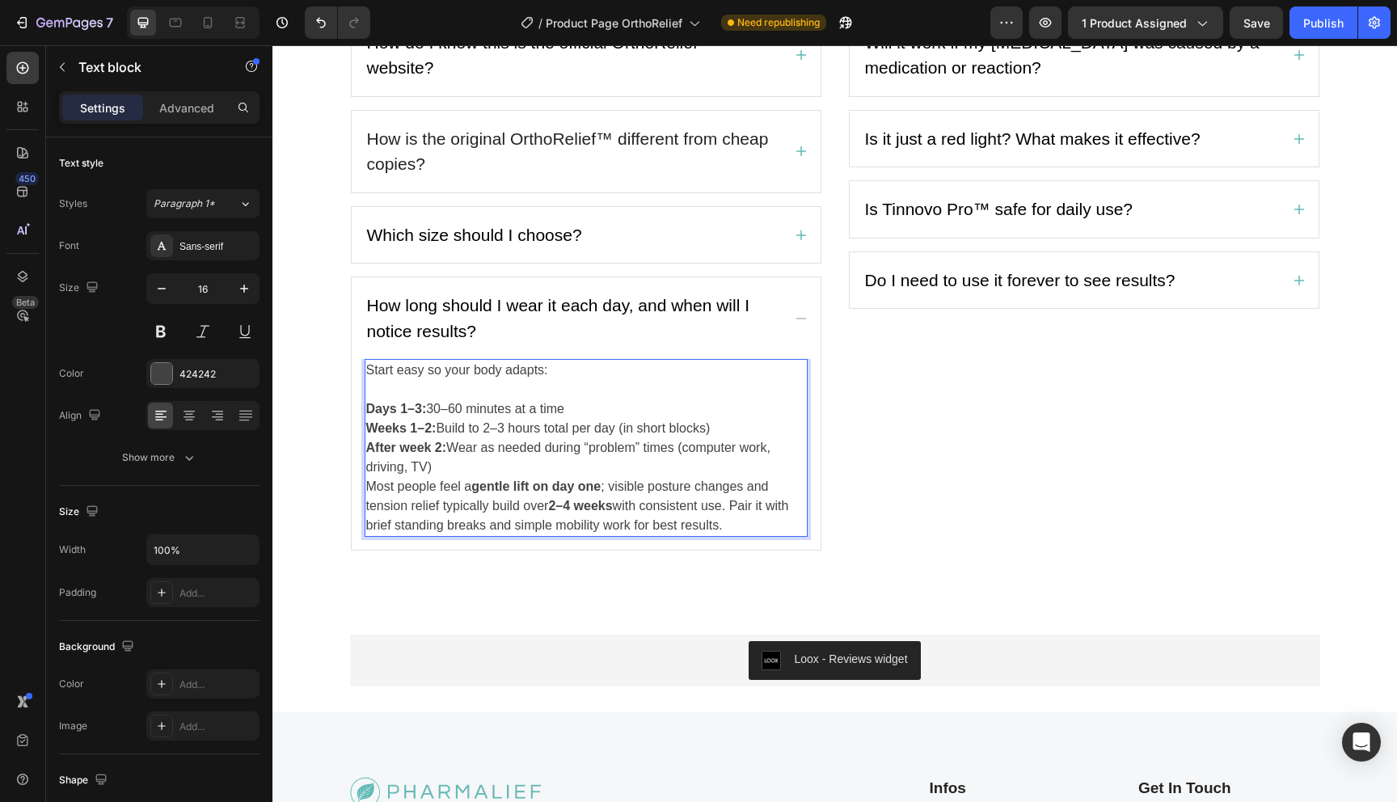
click at [579, 405] on p "Days 1–3: 30–60 minutes at a time" at bounding box center [586, 408] width 440 height 19
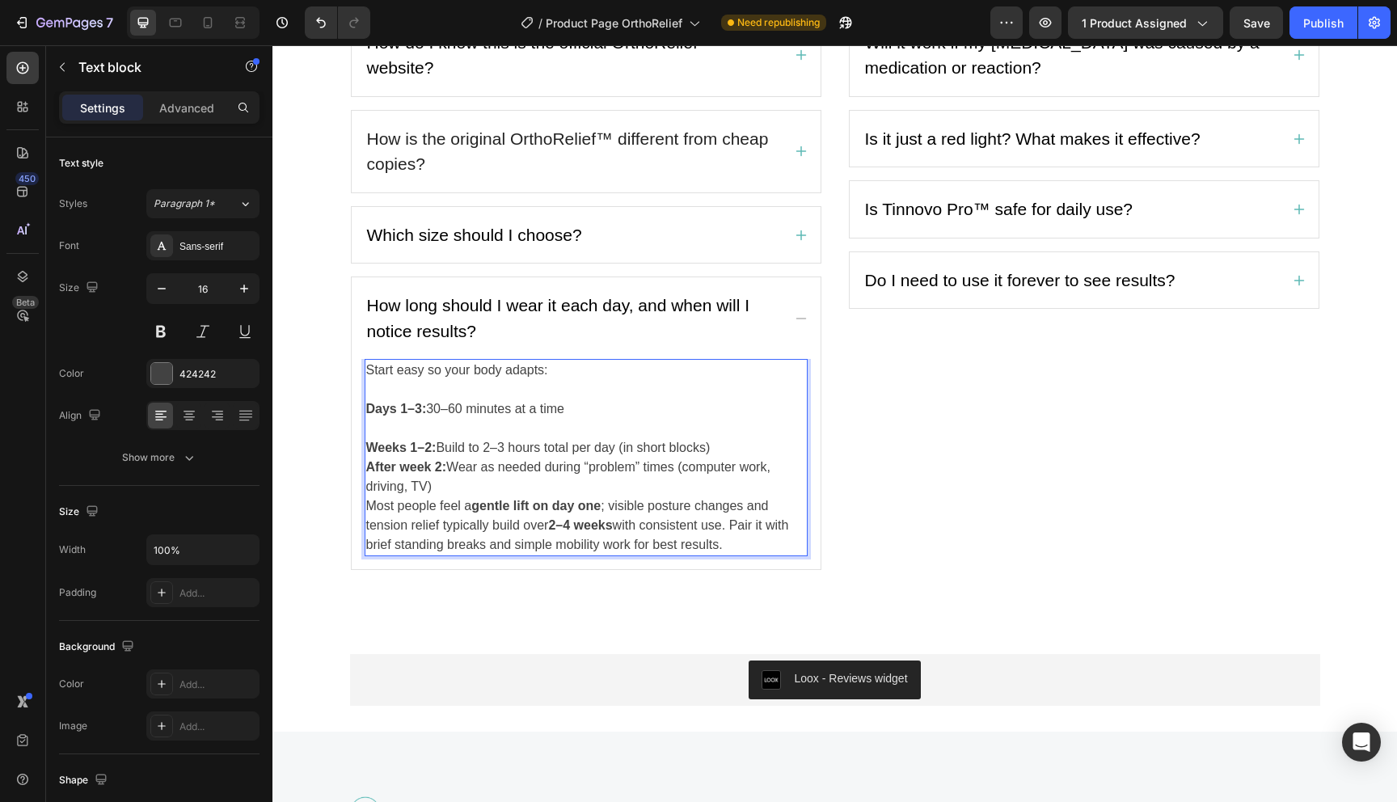
click at [745, 454] on p "Weeks 1–2: Build to 2–3 hours total per day (in short blocks)" at bounding box center [586, 447] width 440 height 19
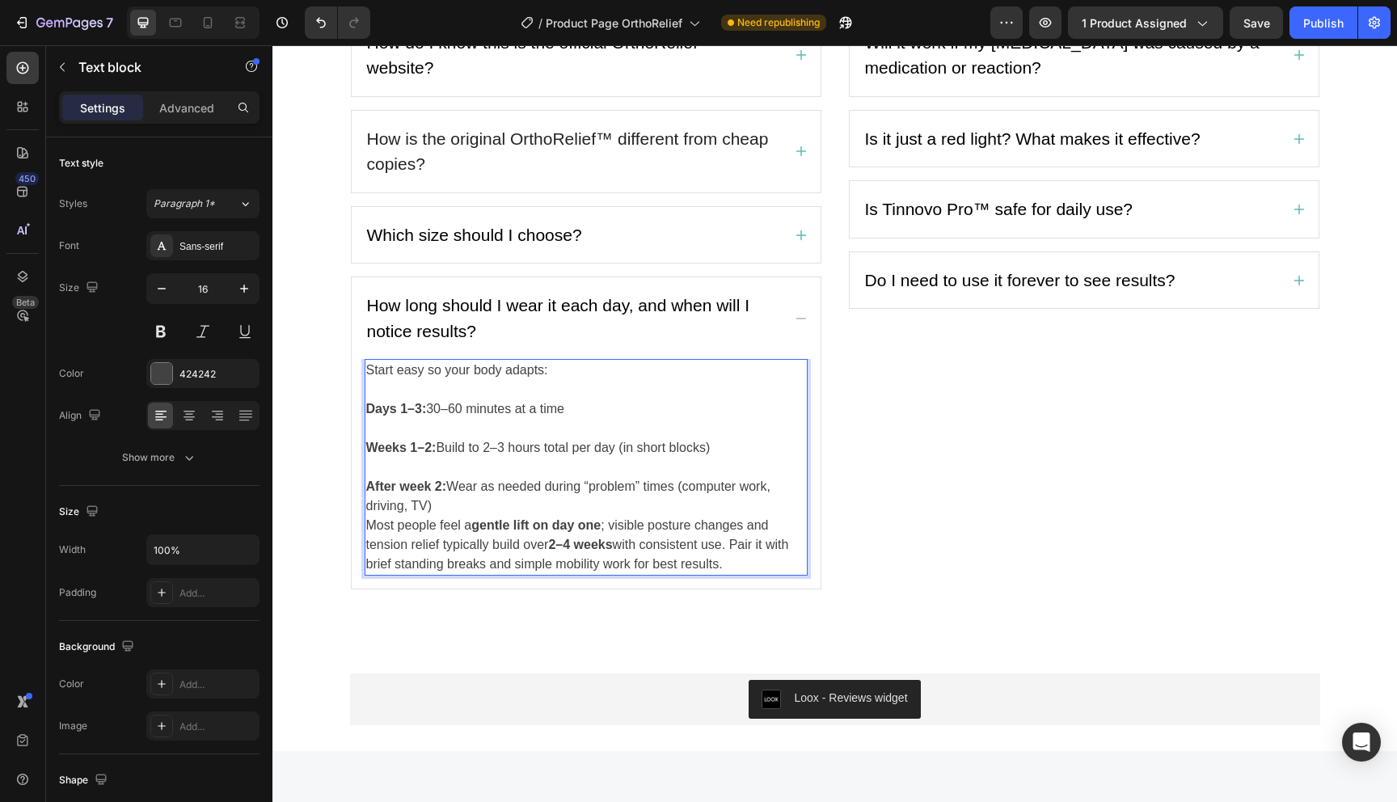
click at [491, 513] on p "After week 2: Wear as needed during “problem” times (computer work, driving, TV…" at bounding box center [586, 525] width 440 height 97
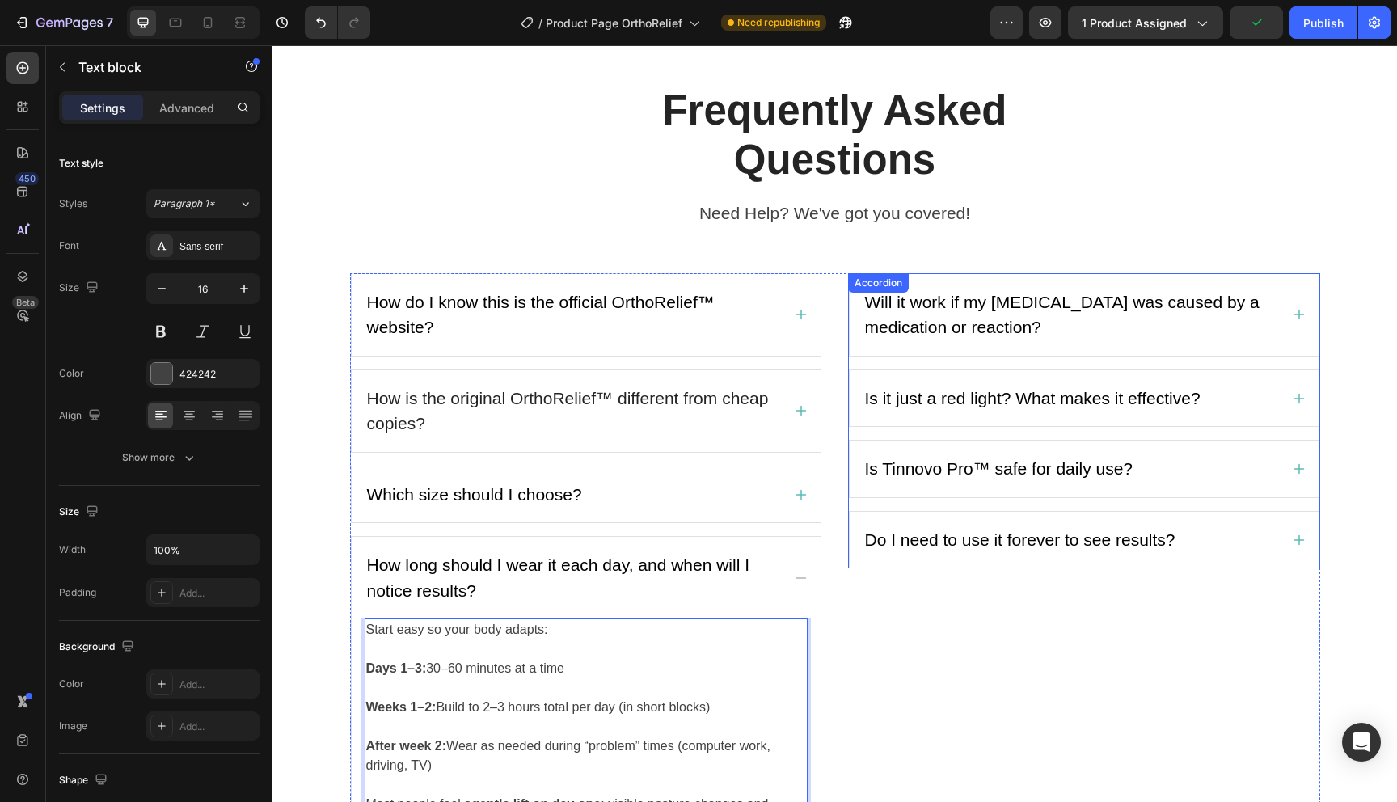
scroll to position [2877, 0]
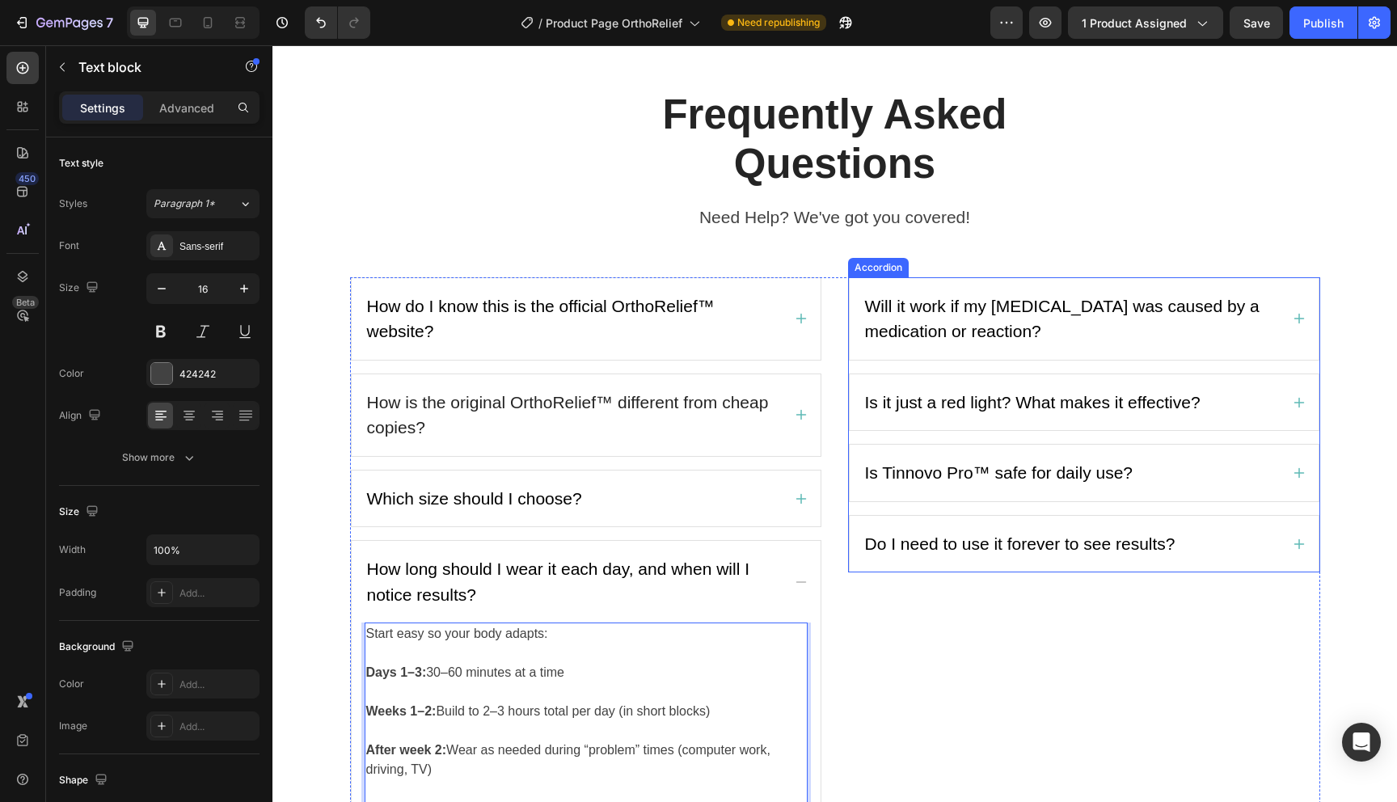
click at [940, 308] on span "Will it work if my [MEDICAL_DATA] was caused by a medication or reaction?" at bounding box center [1062, 319] width 394 height 44
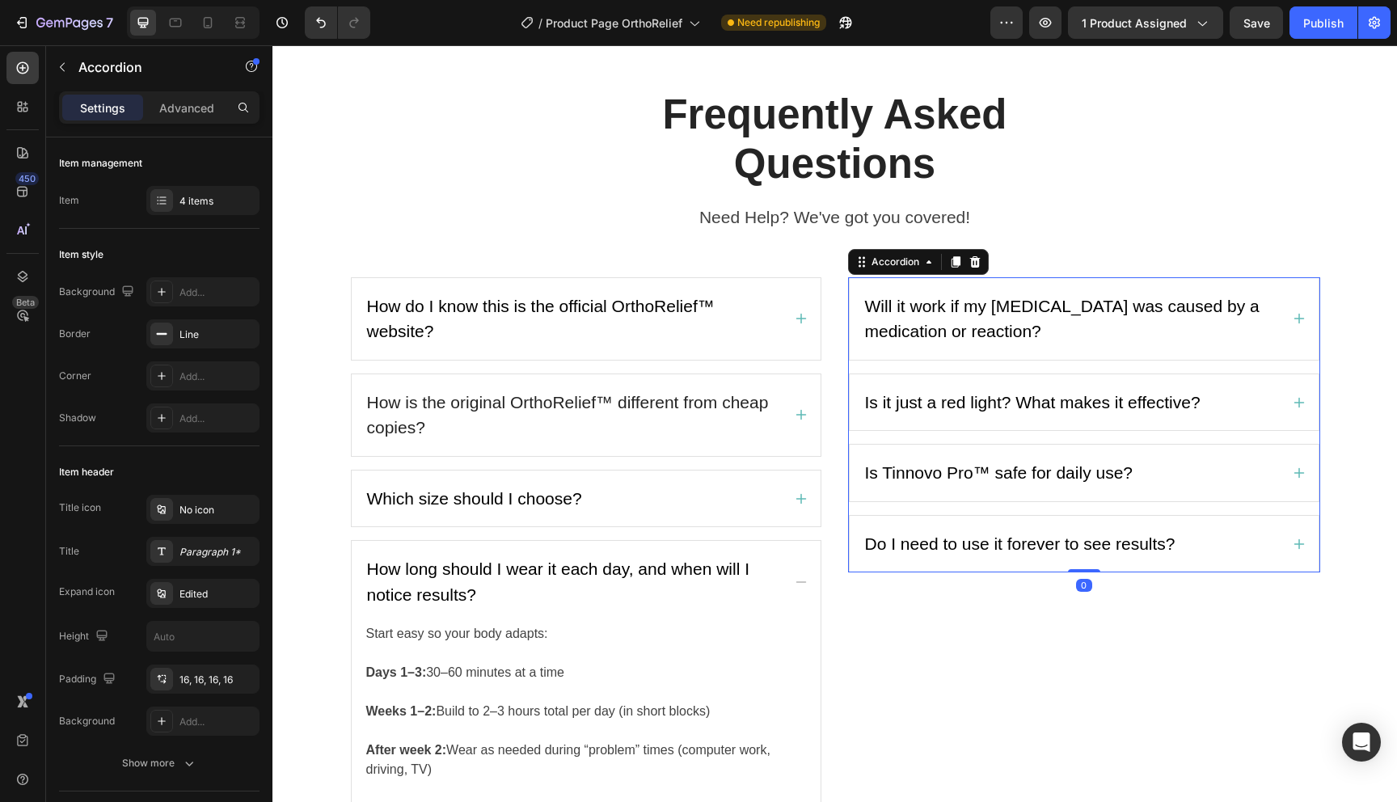
click at [940, 308] on span "Will it work if my [MEDICAL_DATA] was caused by a medication or reaction?" at bounding box center [1062, 319] width 394 height 44
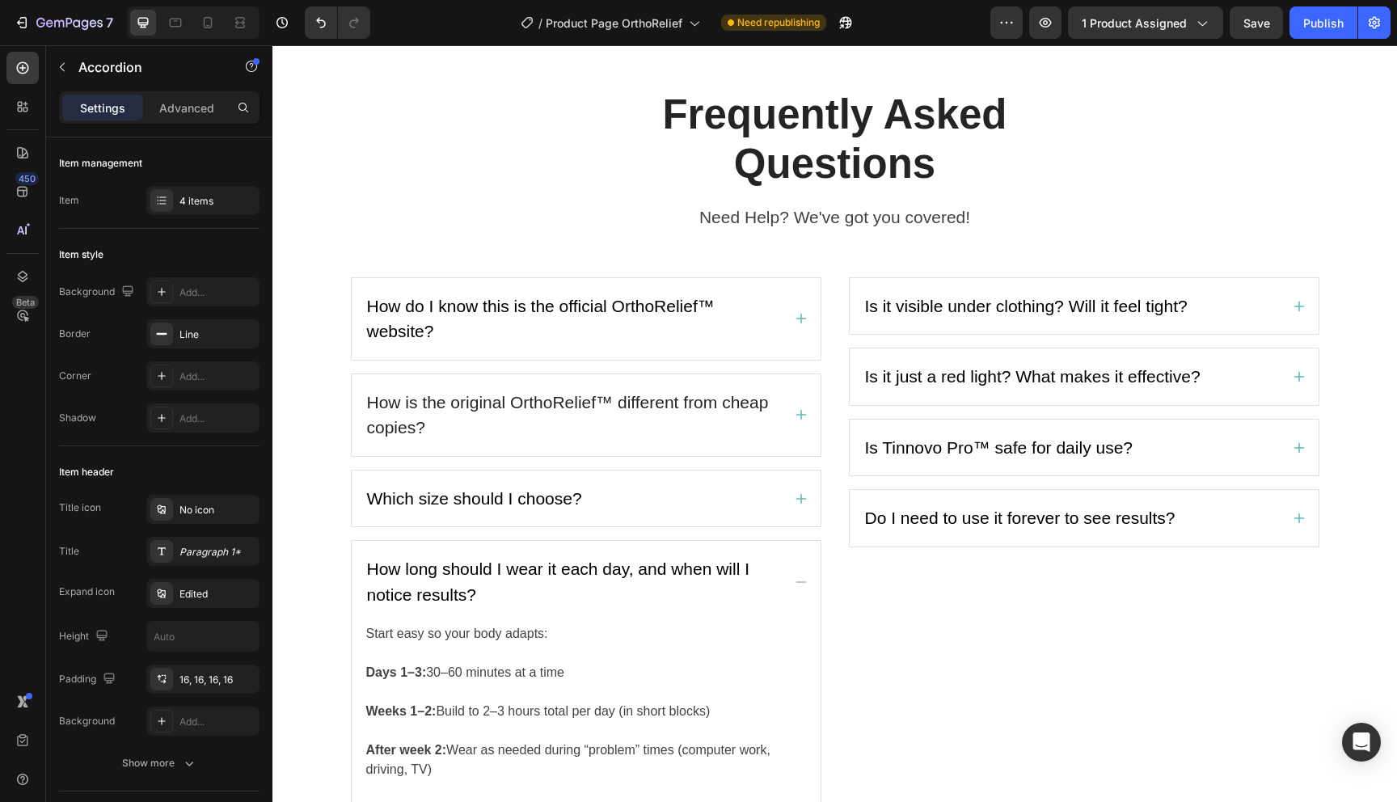
click at [1296, 301] on icon at bounding box center [1298, 306] width 13 height 13
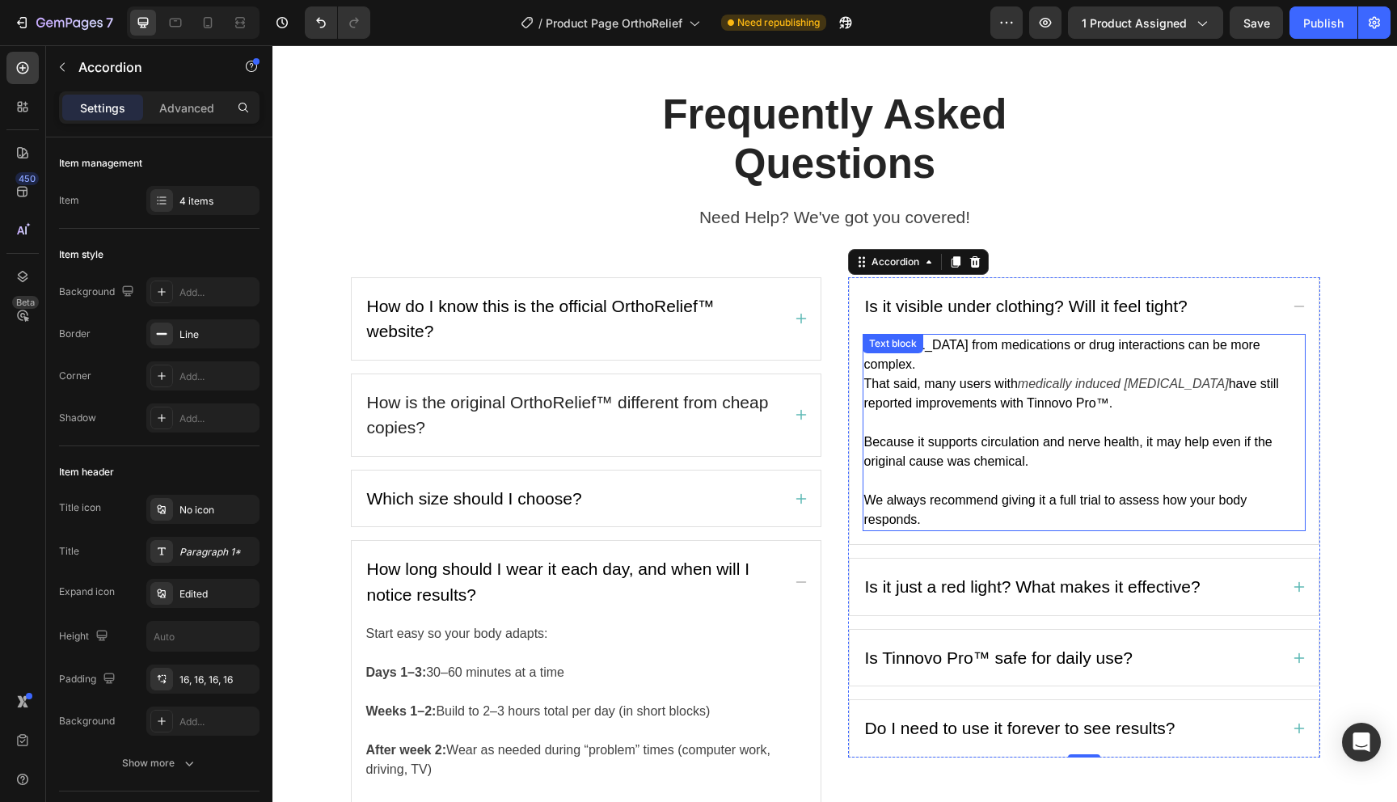
click at [1034, 377] on icon "medically induced [MEDICAL_DATA]" at bounding box center [1123, 384] width 211 height 14
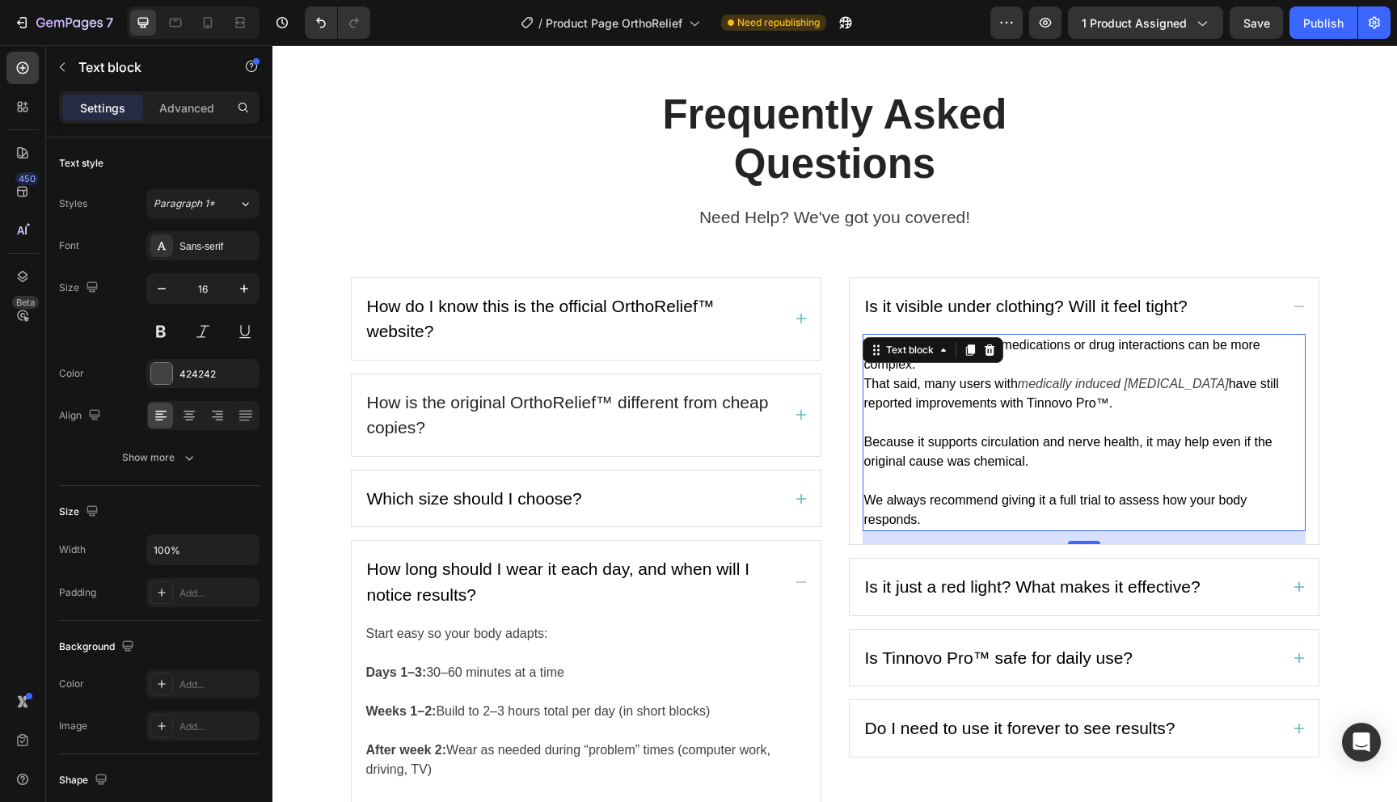
click at [1034, 377] on icon "medically induced [MEDICAL_DATA]" at bounding box center [1123, 384] width 211 height 14
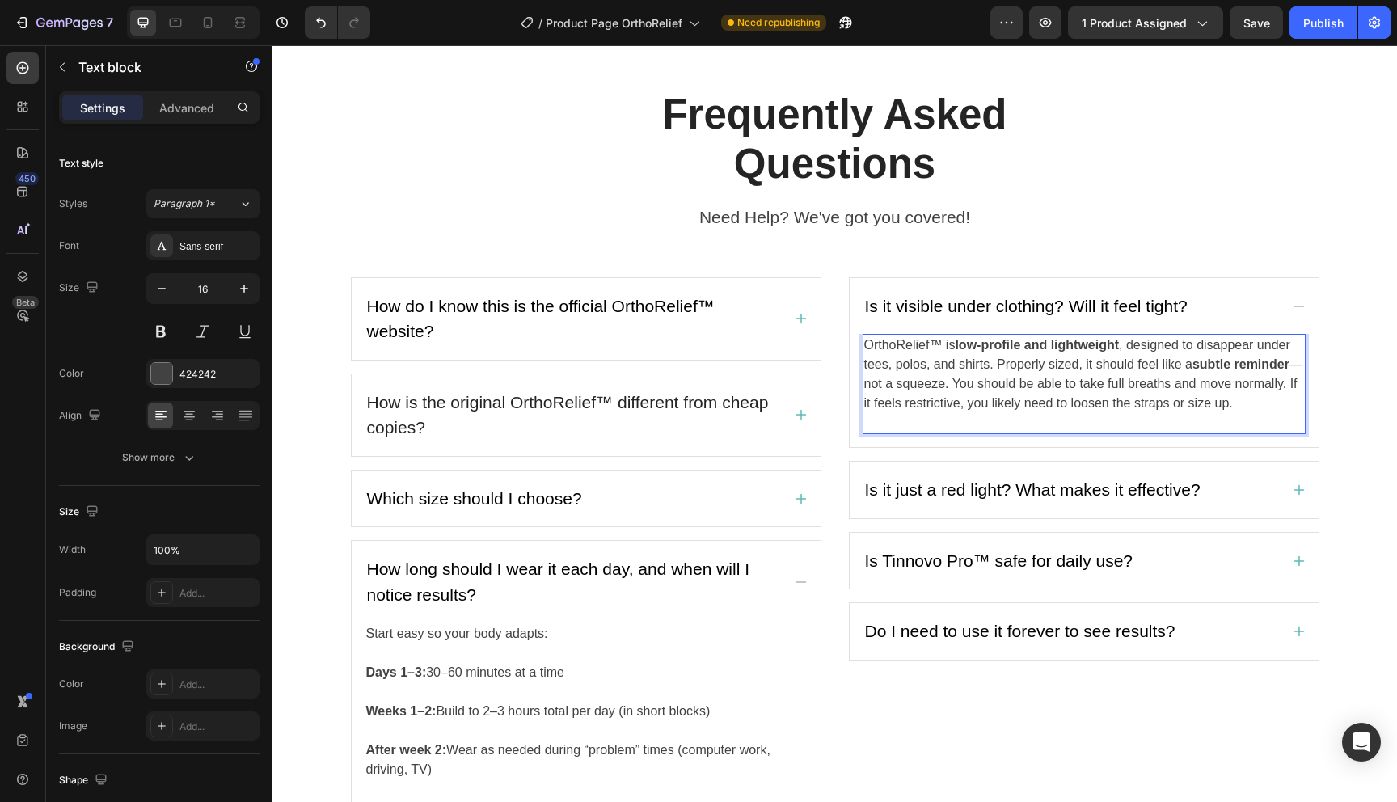
click at [1000, 365] on p "OrthoRelief™ is low-profile and lightweight , designed to disappear under tees,…" at bounding box center [1084, 374] width 440 height 78
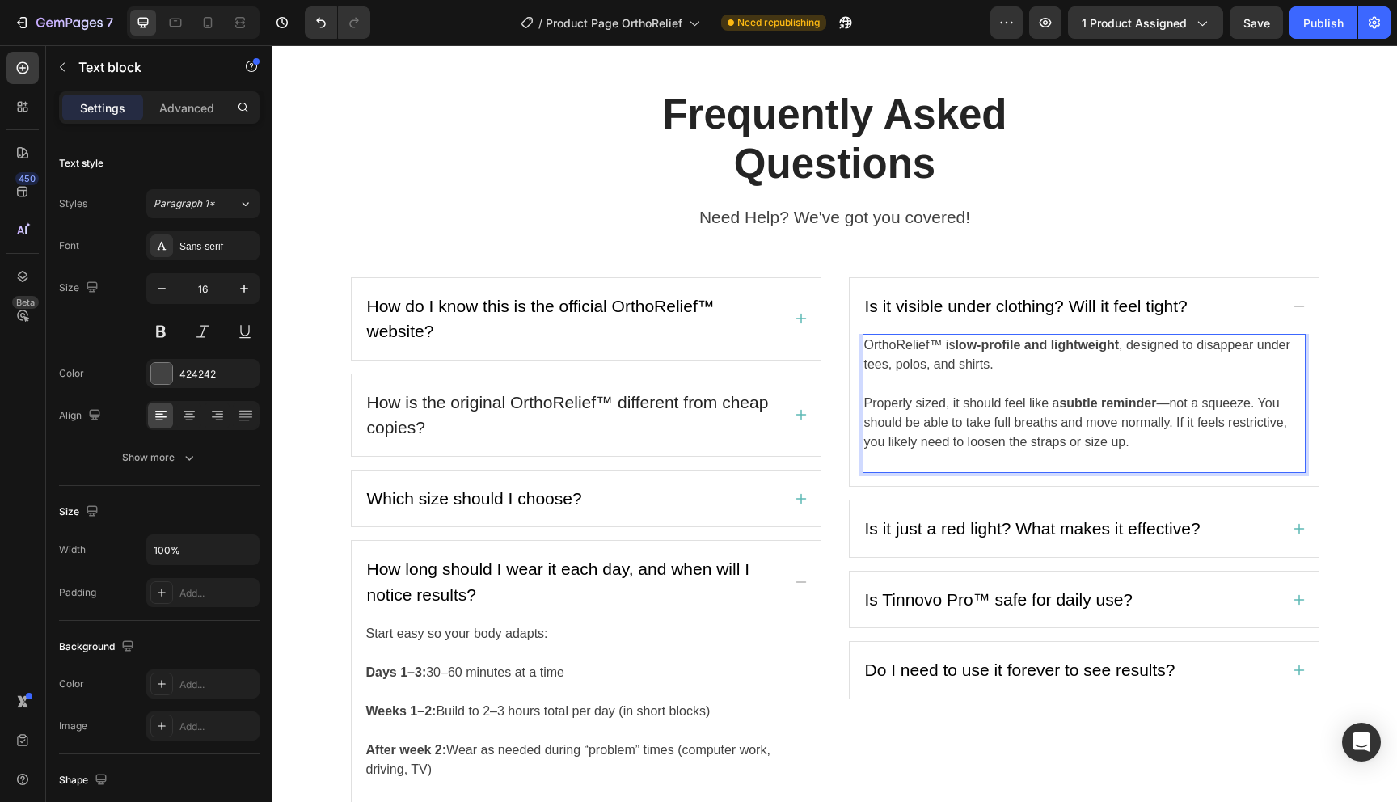
click at [1177, 426] on p "Properly sized, it should feel like a subtle reminder —not a squeeze. You shoul…" at bounding box center [1084, 423] width 440 height 58
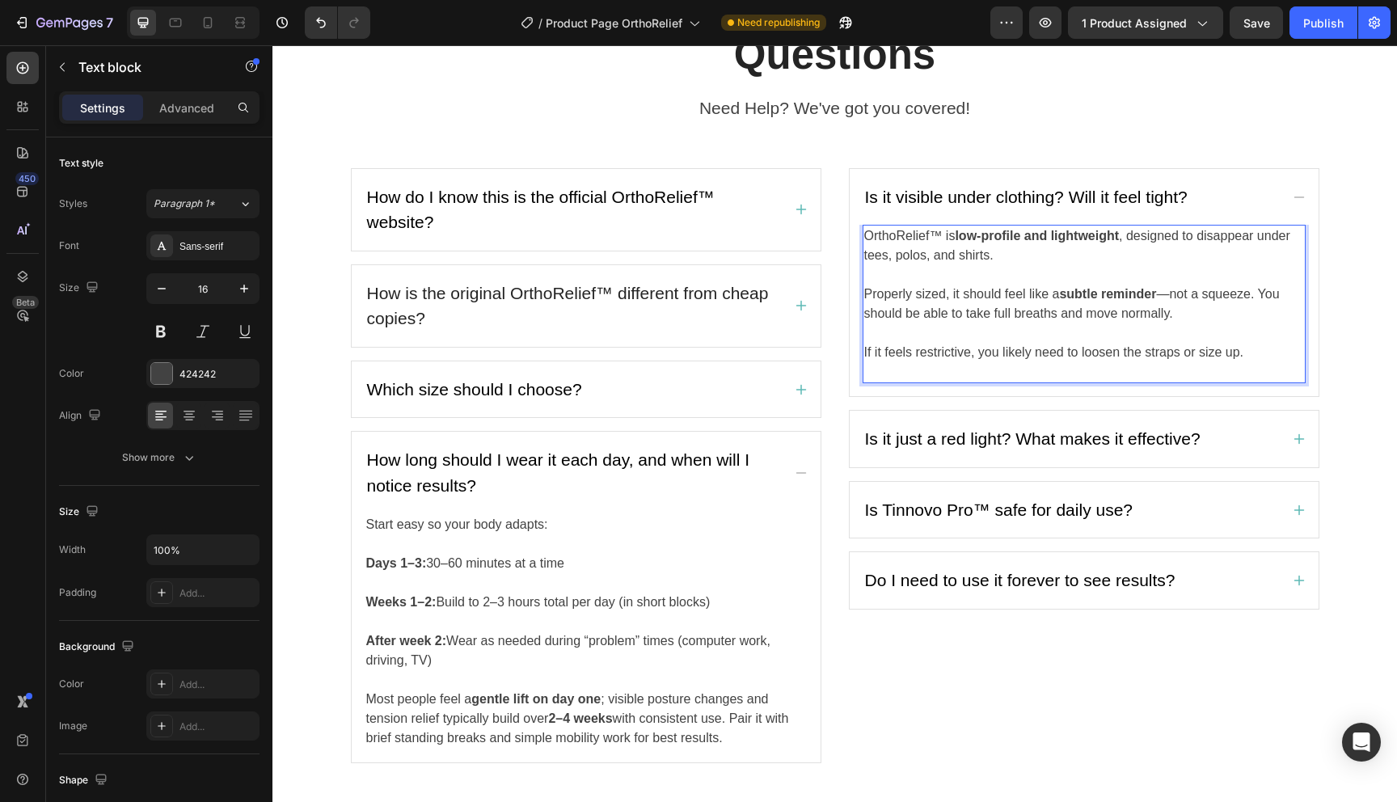
scroll to position [2992, 0]
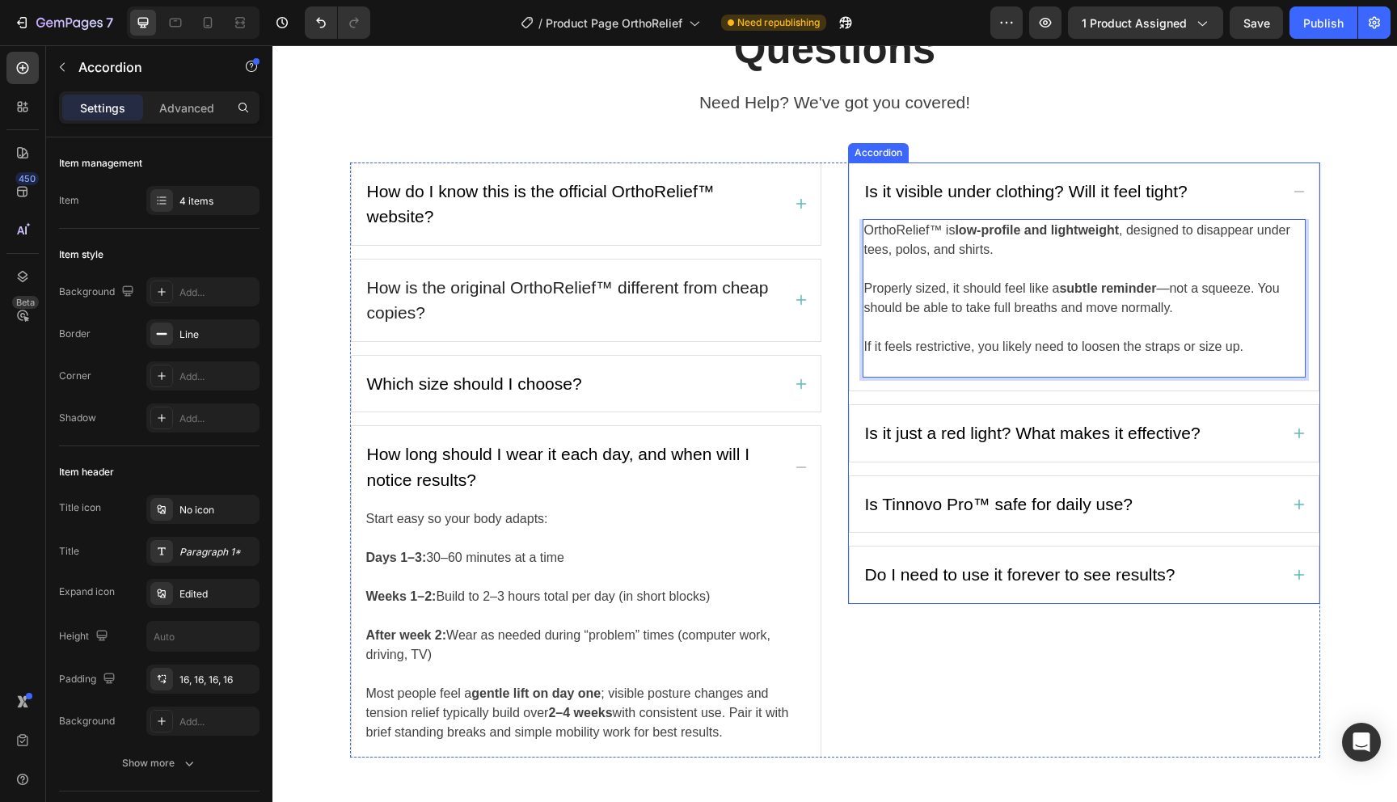
click at [967, 424] on span "Is it just a red light? What makes it effective?" at bounding box center [1032, 432] width 335 height 19
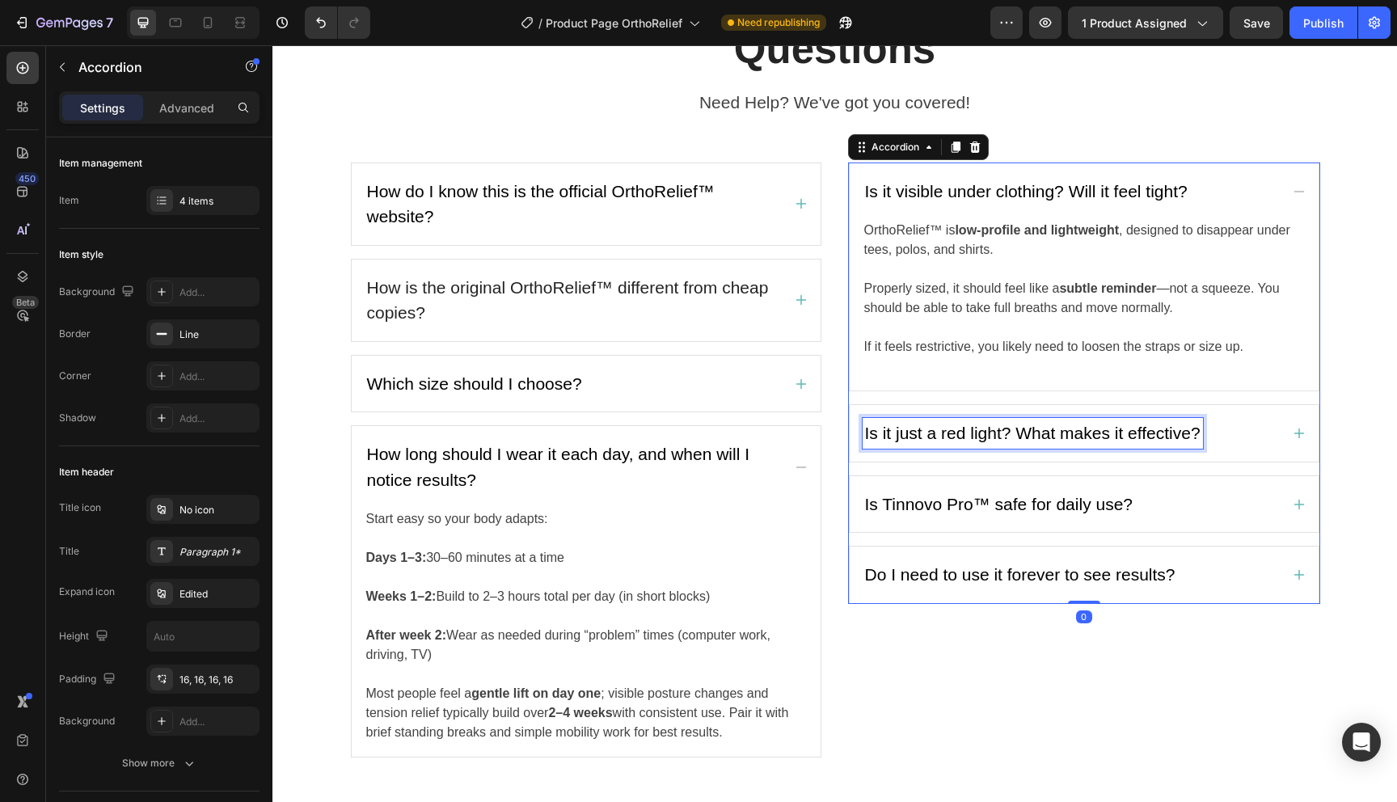
click at [967, 424] on span "Is it just a red light? What makes it effective?" at bounding box center [1032, 432] width 335 height 19
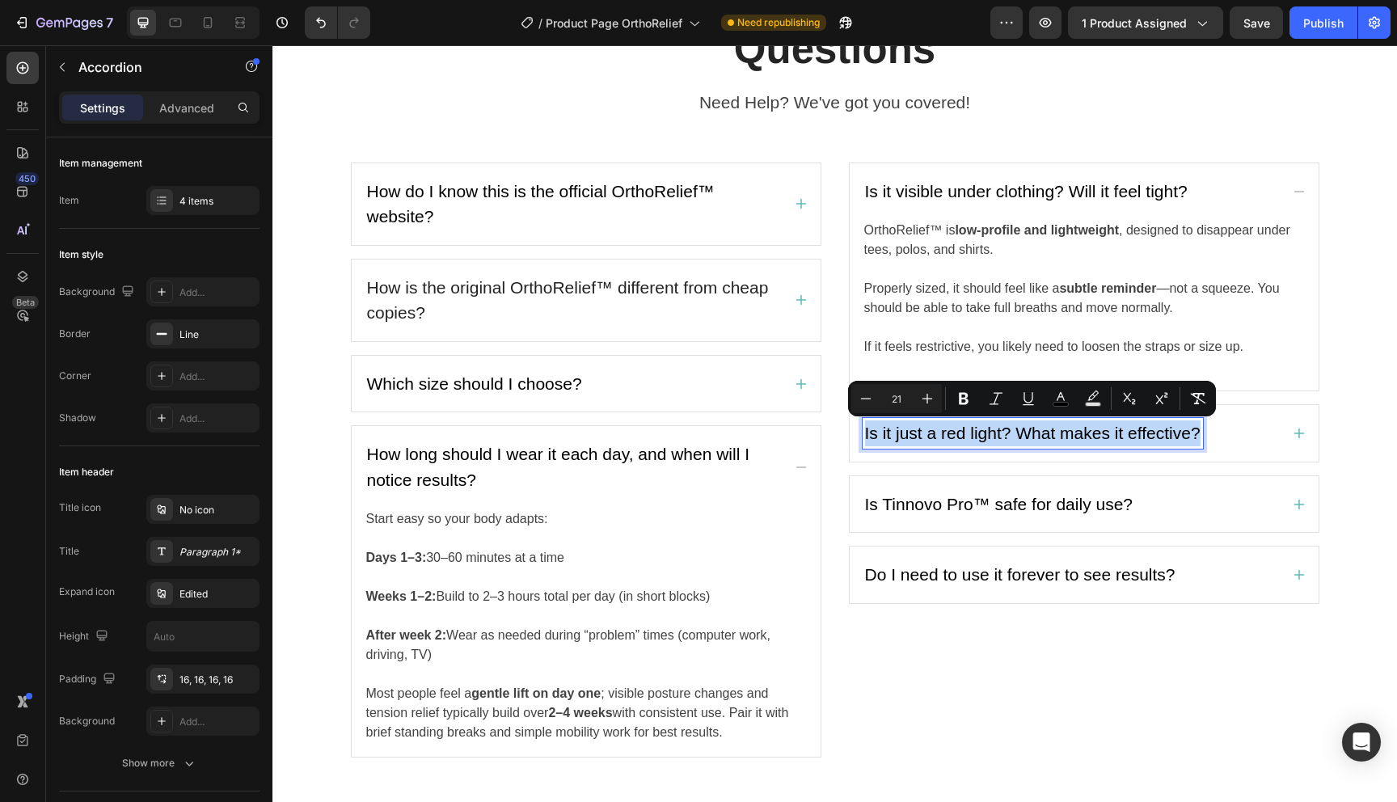
click at [1085, 431] on span "Is it just a red light? What makes it effective?" at bounding box center [1032, 432] width 335 height 19
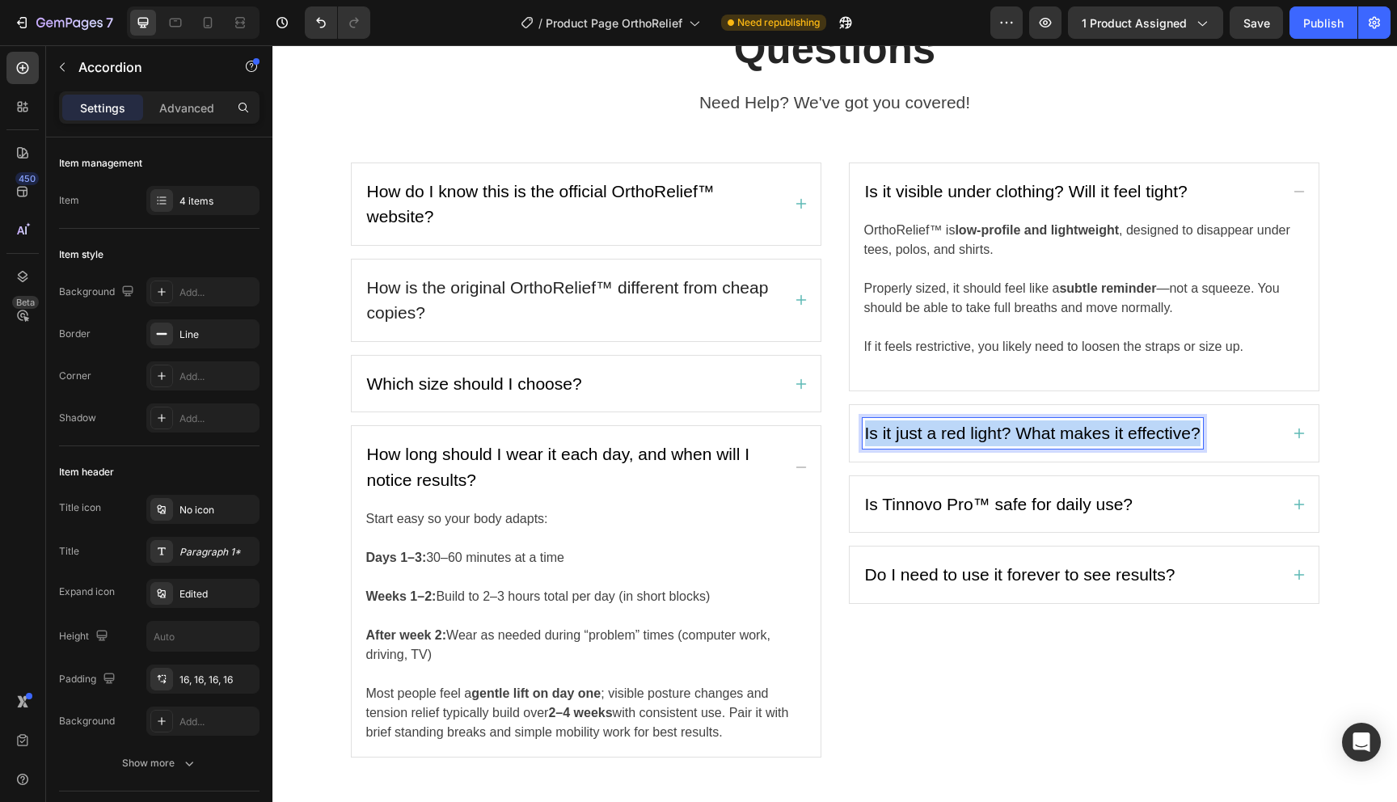
click at [1085, 431] on span "Is it just a red light? What makes it effective?" at bounding box center [1032, 432] width 335 height 19
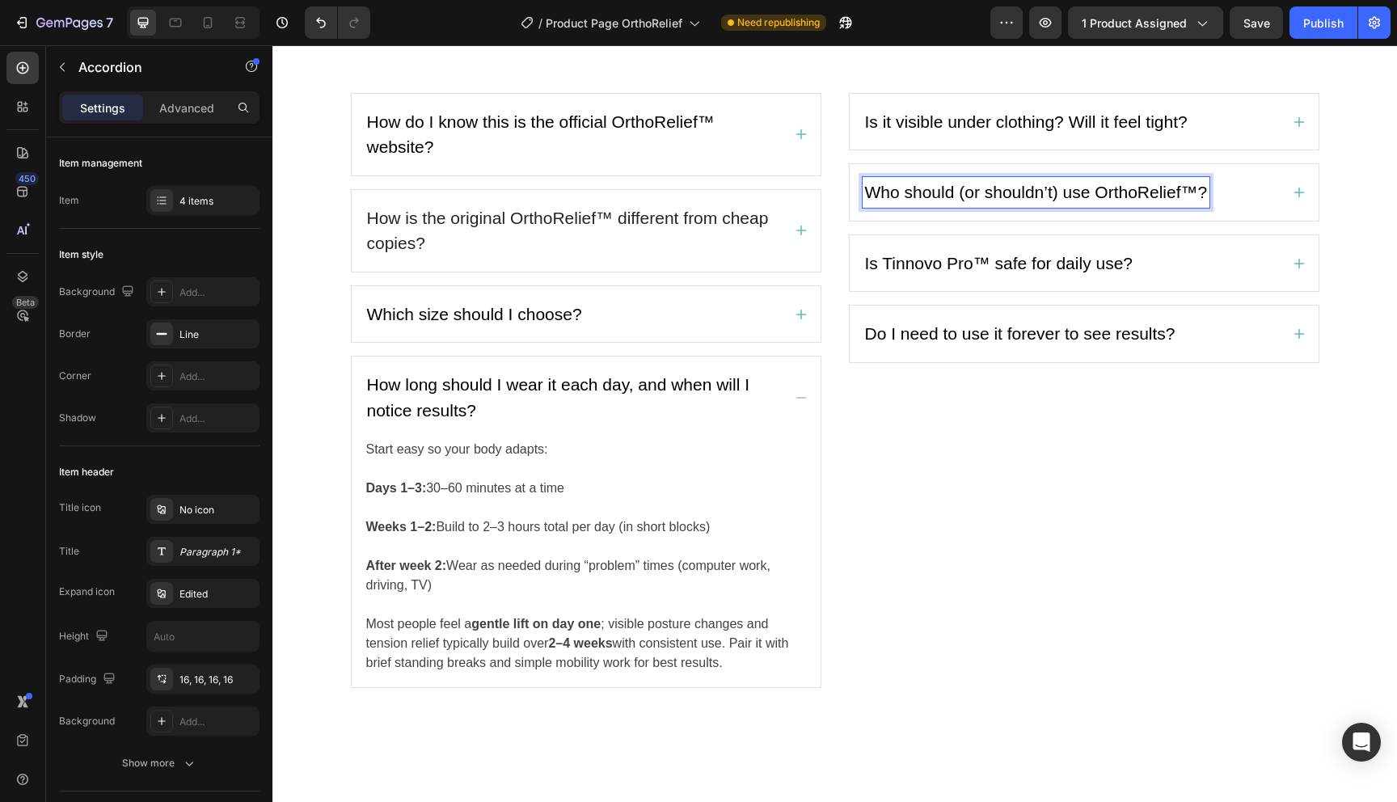
scroll to position [2821, 0]
click at [1288, 221] on div "Who should (or shouldn’t) use OrthoRelief™?" at bounding box center [1083, 193] width 469 height 57
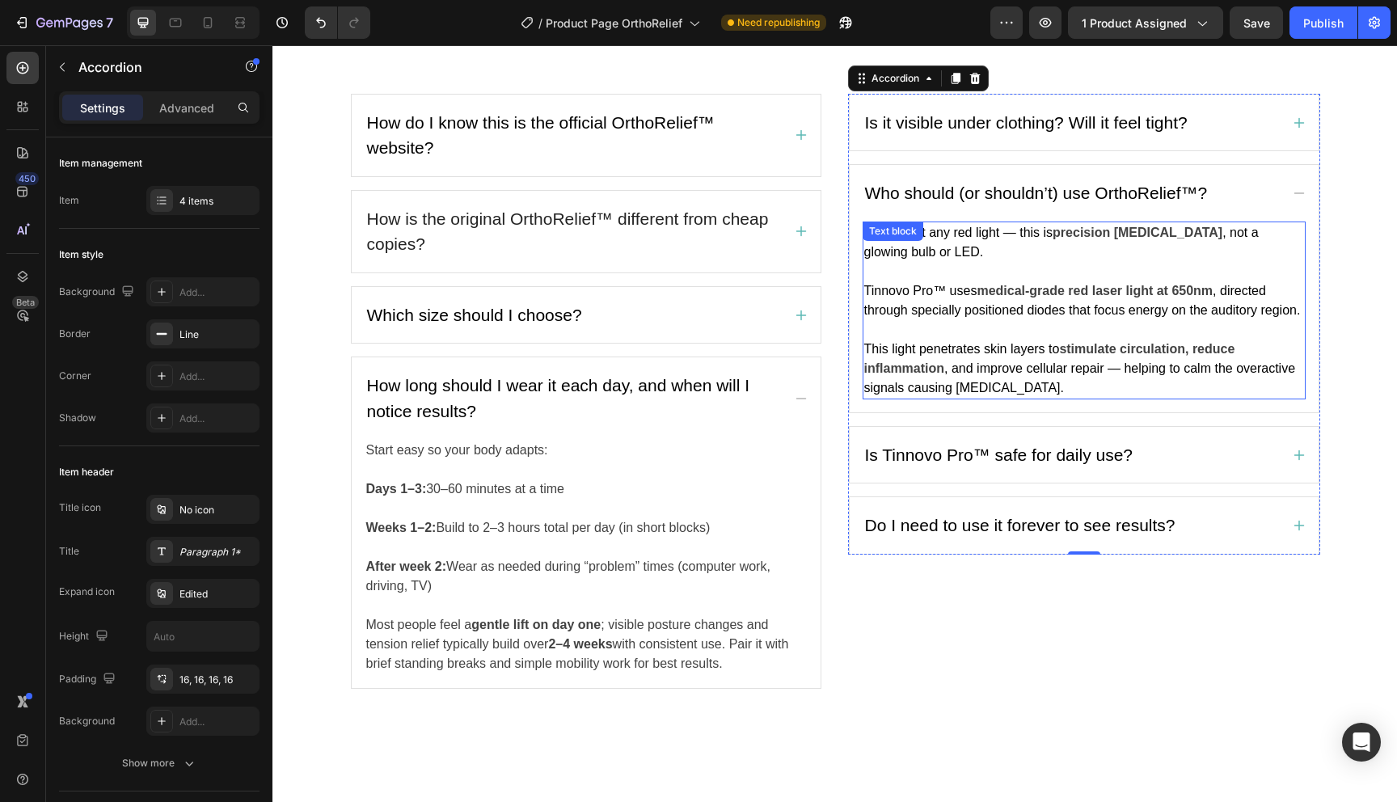
click at [1077, 262] on p "It’s not just any red light — this is precision [MEDICAL_DATA] , not a glowing …" at bounding box center [1084, 242] width 440 height 39
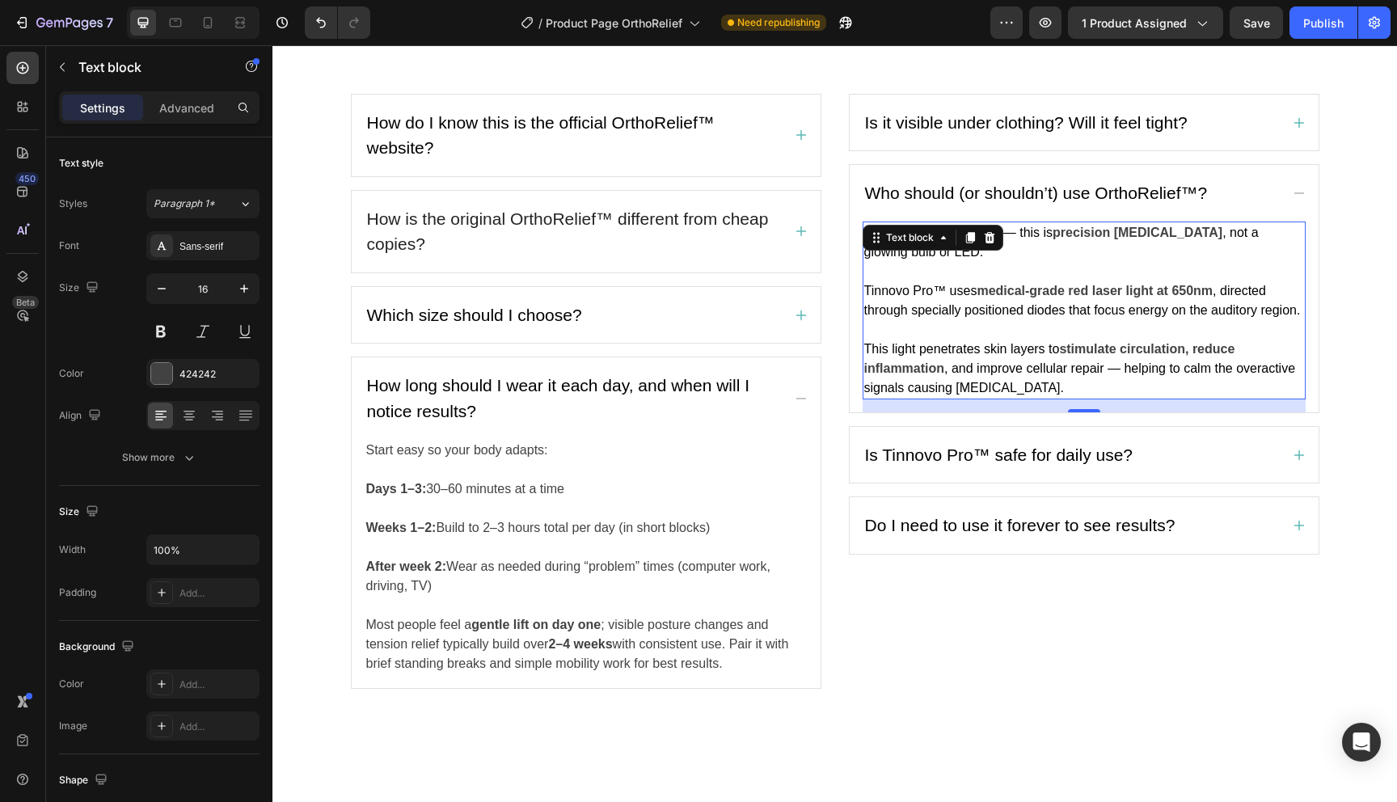
click at [1077, 262] on p "It’s not just any red light — this is precision [MEDICAL_DATA] , not a glowing …" at bounding box center [1084, 242] width 440 height 39
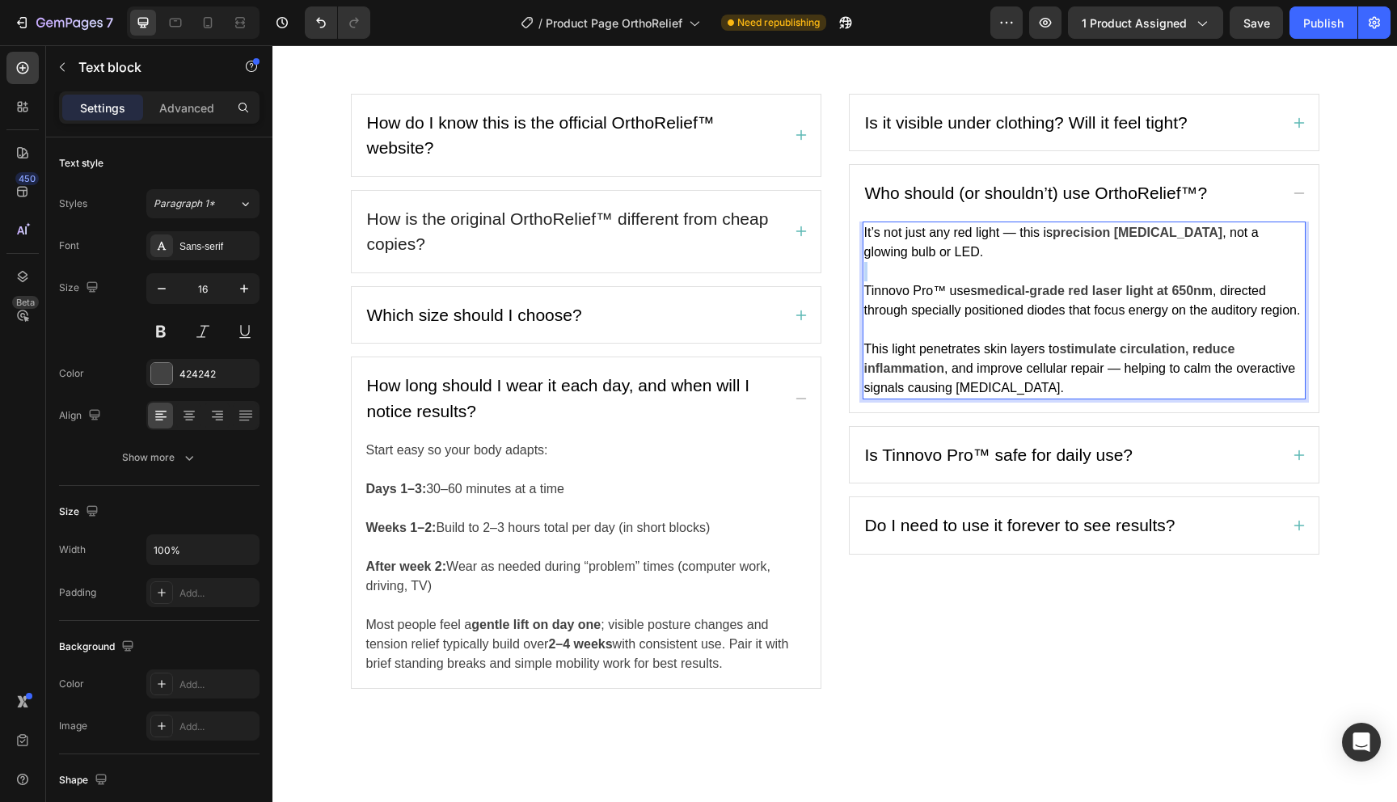
click at [1077, 262] on p "It’s not just any red light — this is precision [MEDICAL_DATA] , not a glowing …" at bounding box center [1084, 242] width 440 height 39
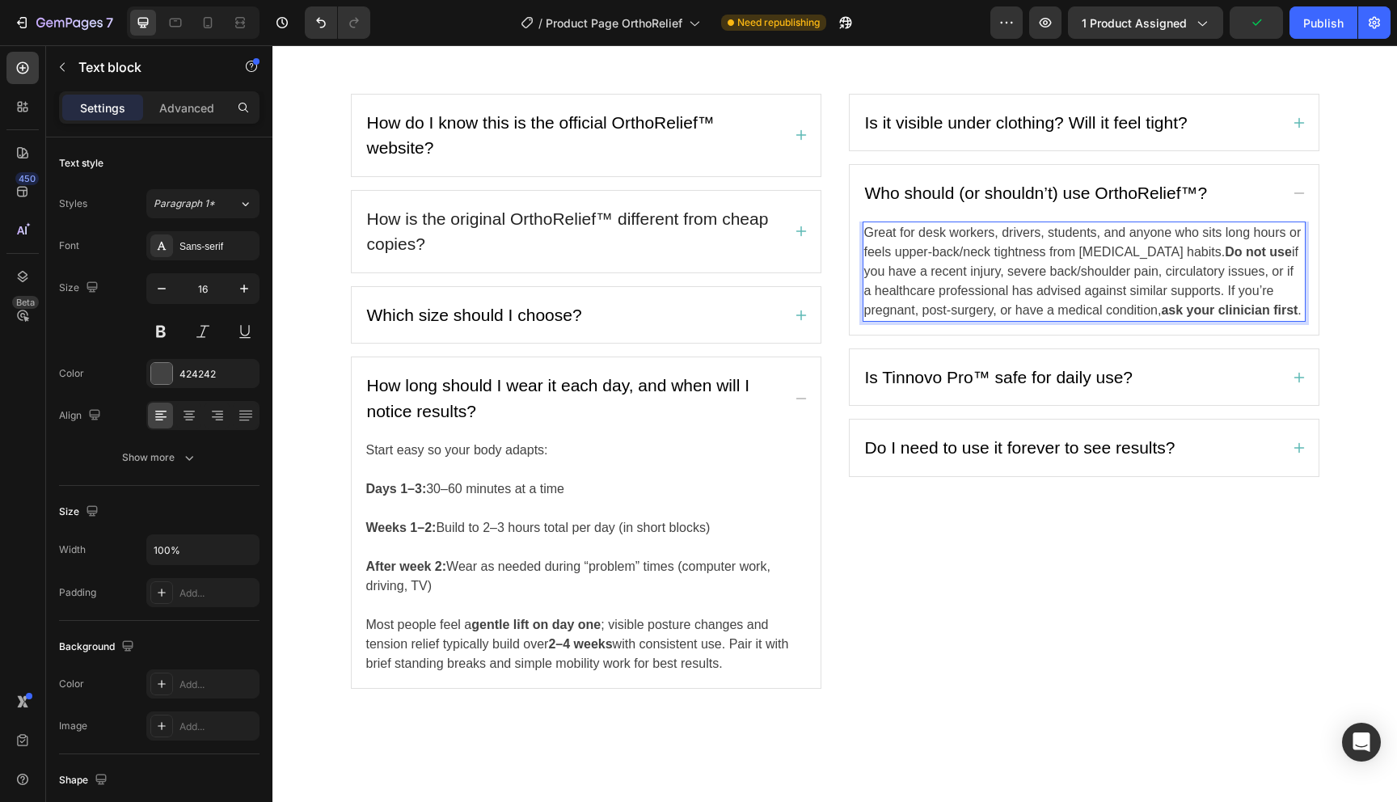
click at [1224, 259] on strong "Do not use" at bounding box center [1257, 252] width 67 height 14
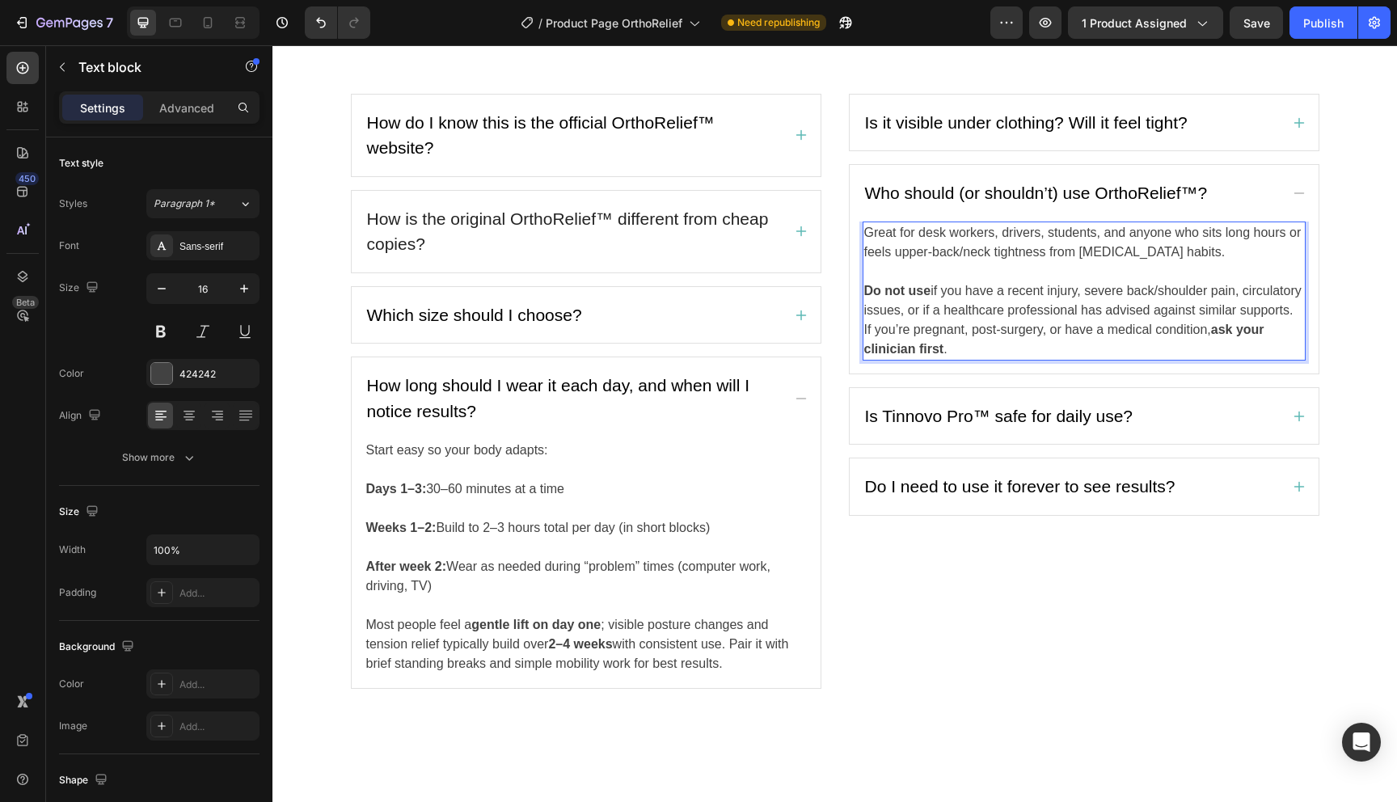
click at [921, 359] on p "Do not use if you have a recent injury, severe back/shoulder pain, circulatory …" at bounding box center [1084, 320] width 440 height 78
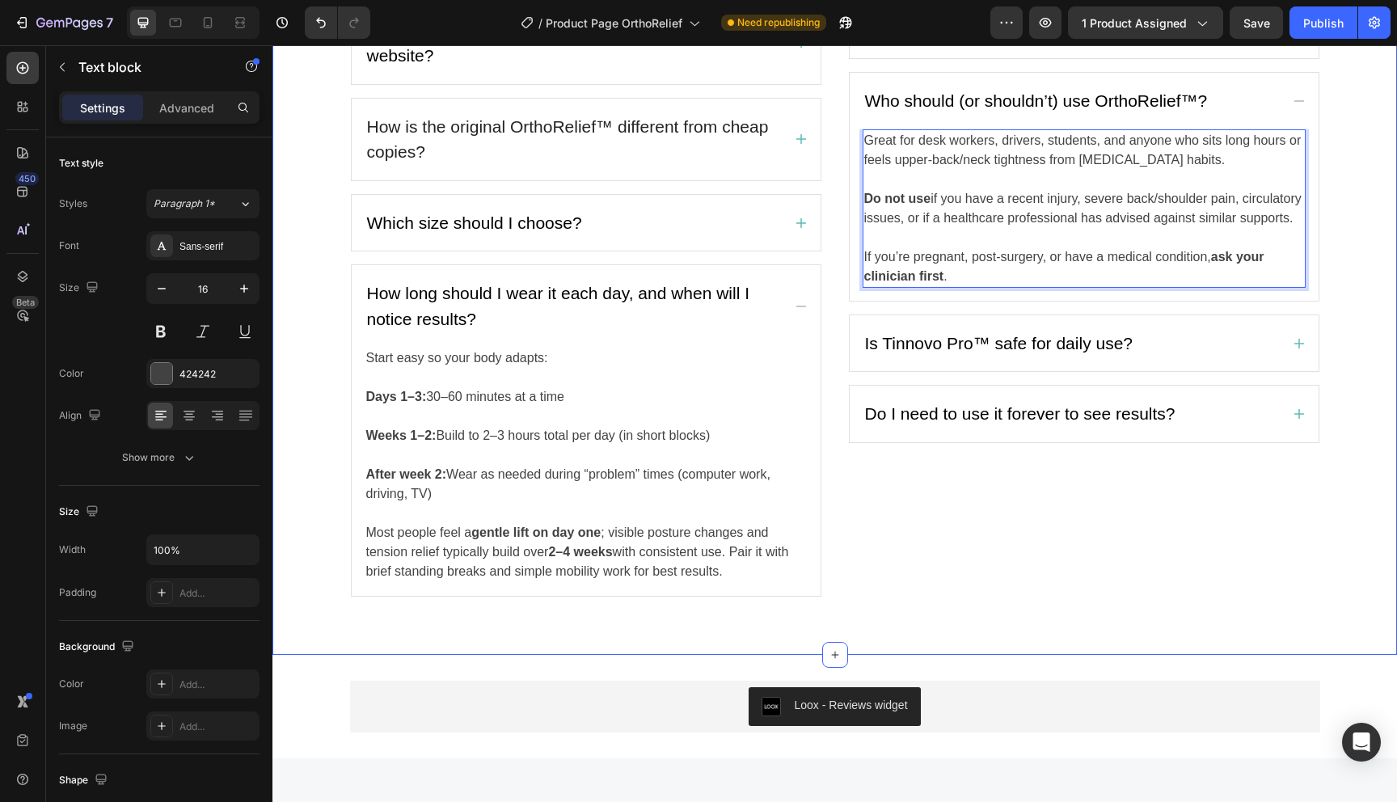
scroll to position [3185, 0]
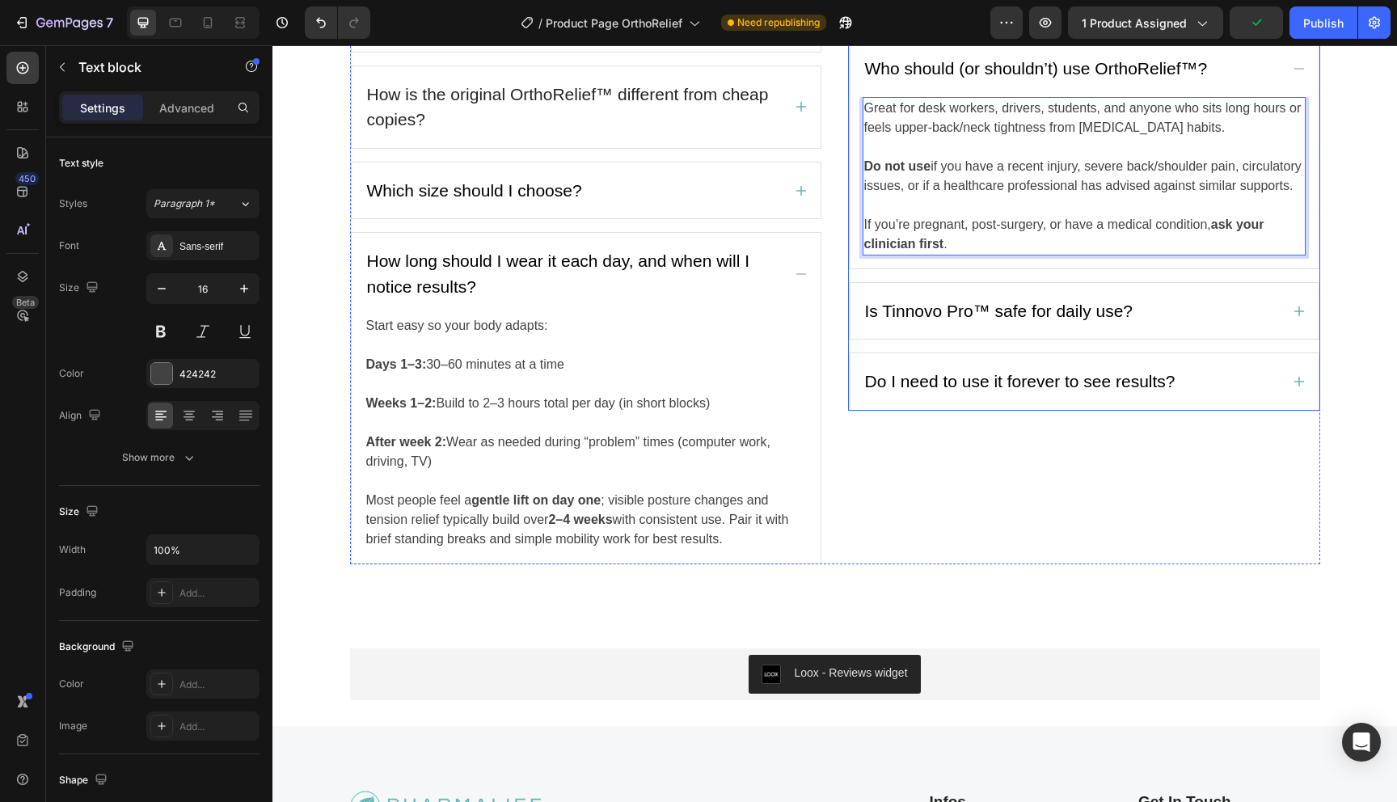
click at [993, 320] on span "Is Tinnovo Pro™ safe for daily use?" at bounding box center [999, 310] width 268 height 19
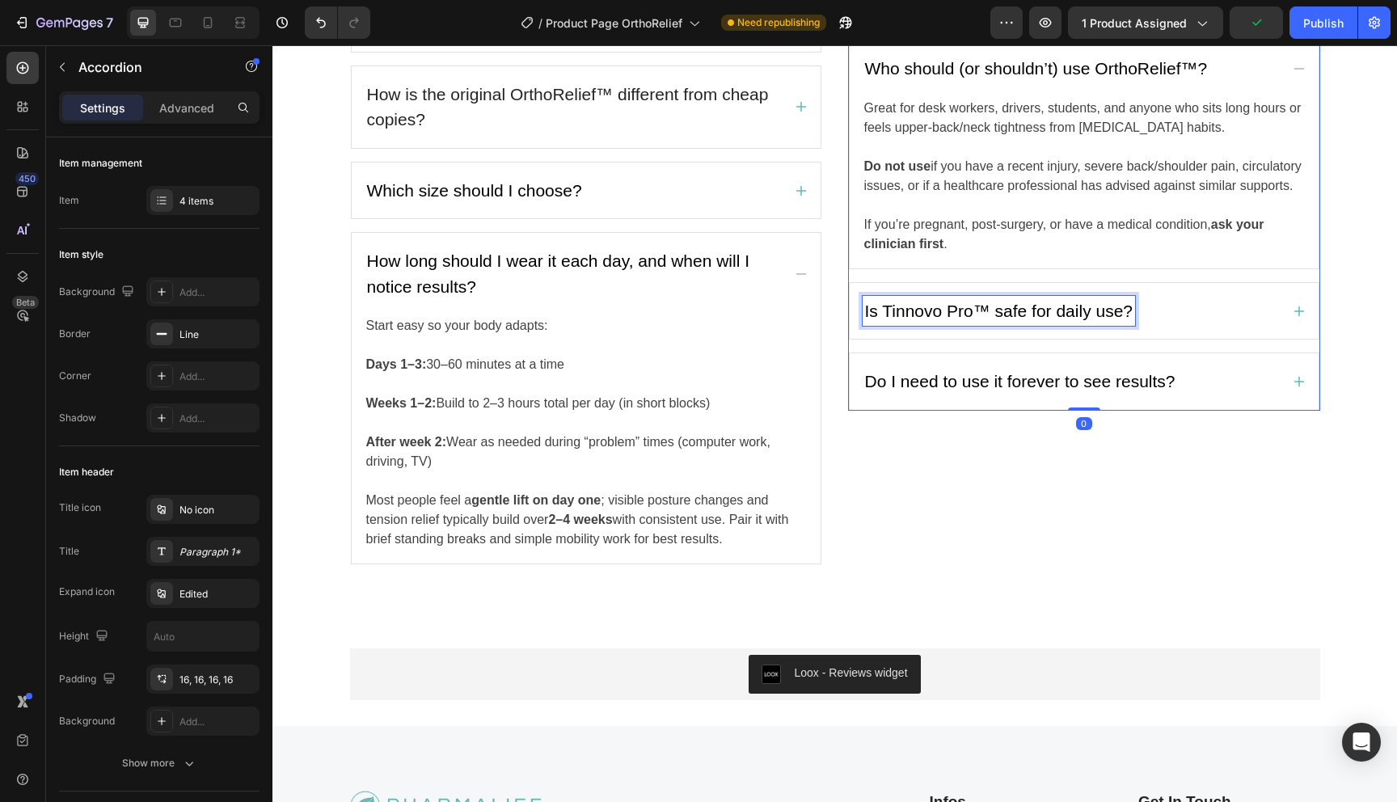
click at [993, 320] on span "Is Tinnovo Pro™ safe for daily use?" at bounding box center [999, 310] width 268 height 19
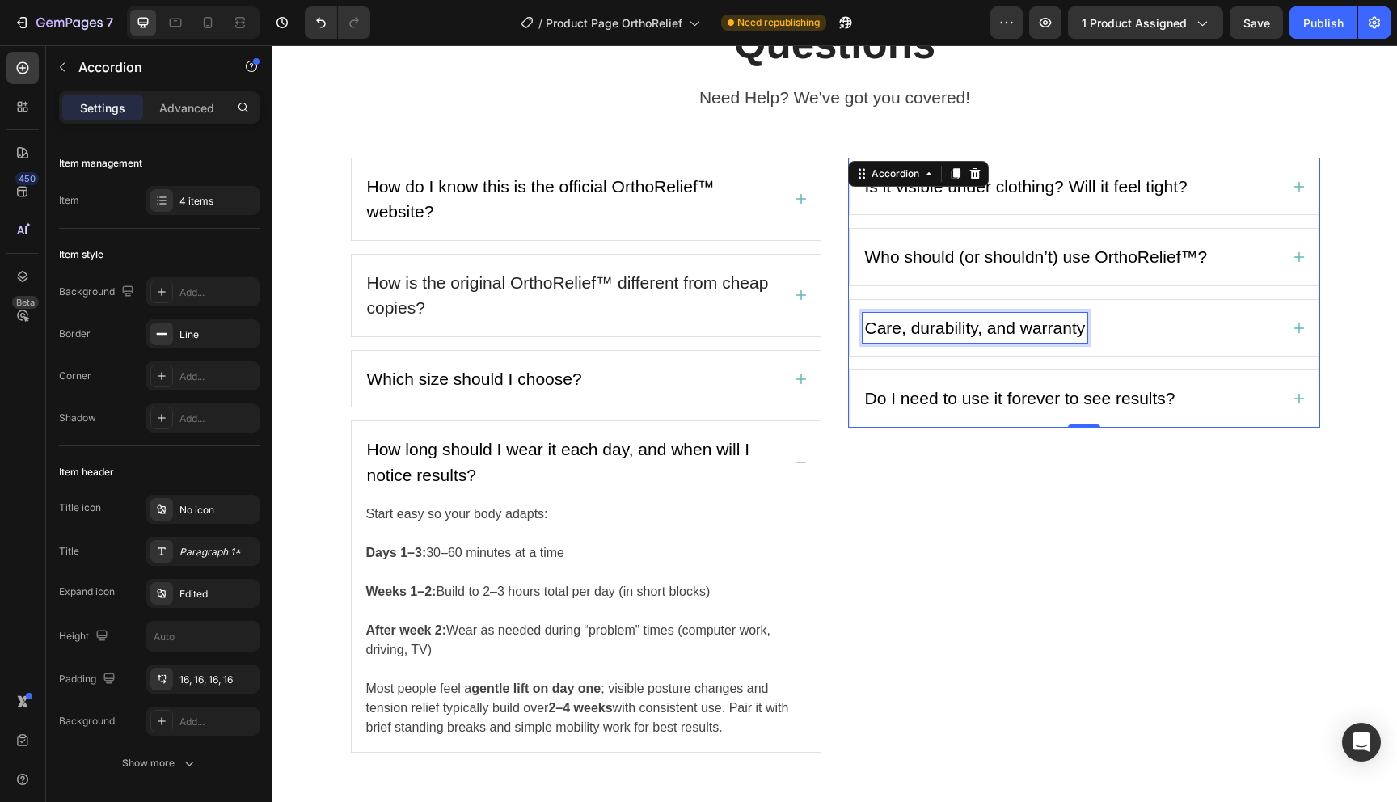
scroll to position [2994, 0]
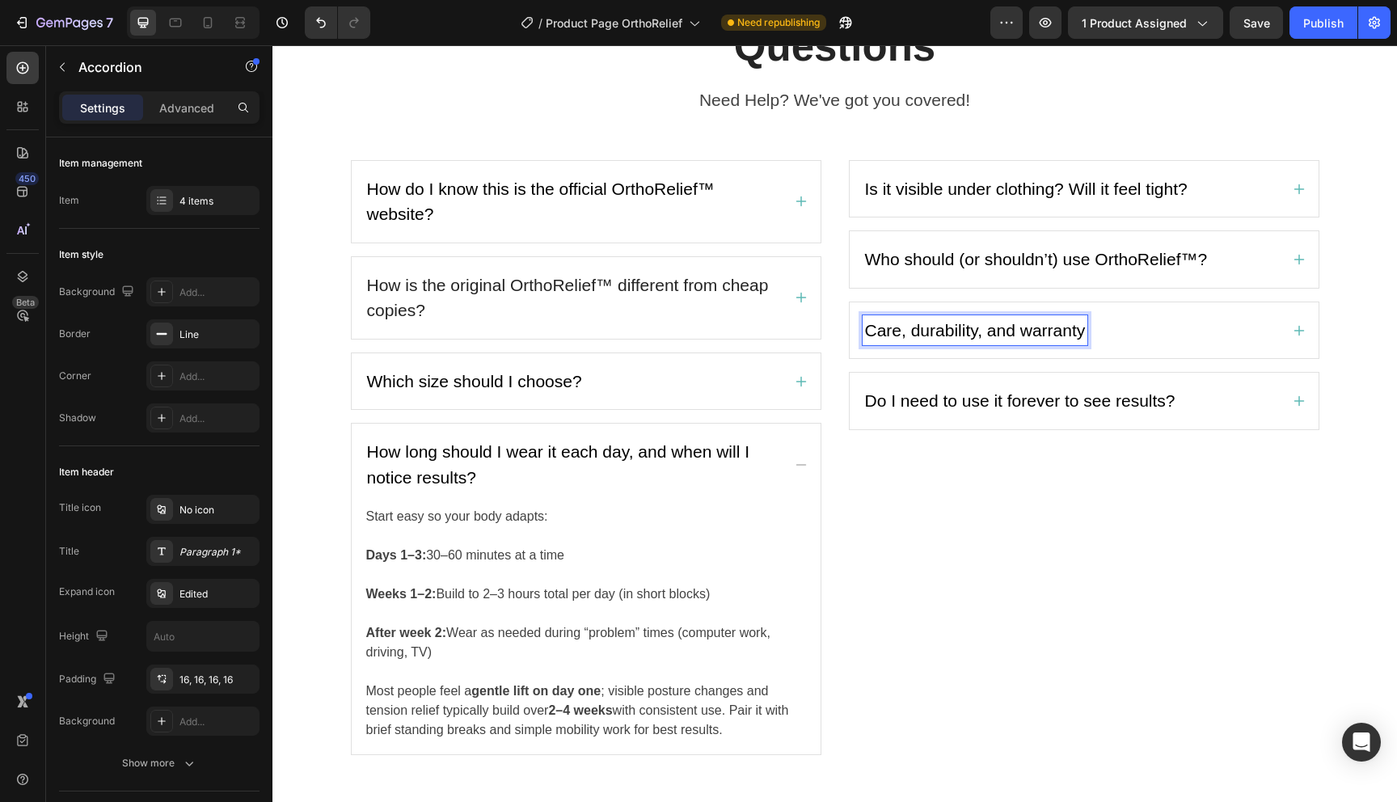
click at [1283, 330] on div "Care, durability, and warranty" at bounding box center [1083, 330] width 469 height 57
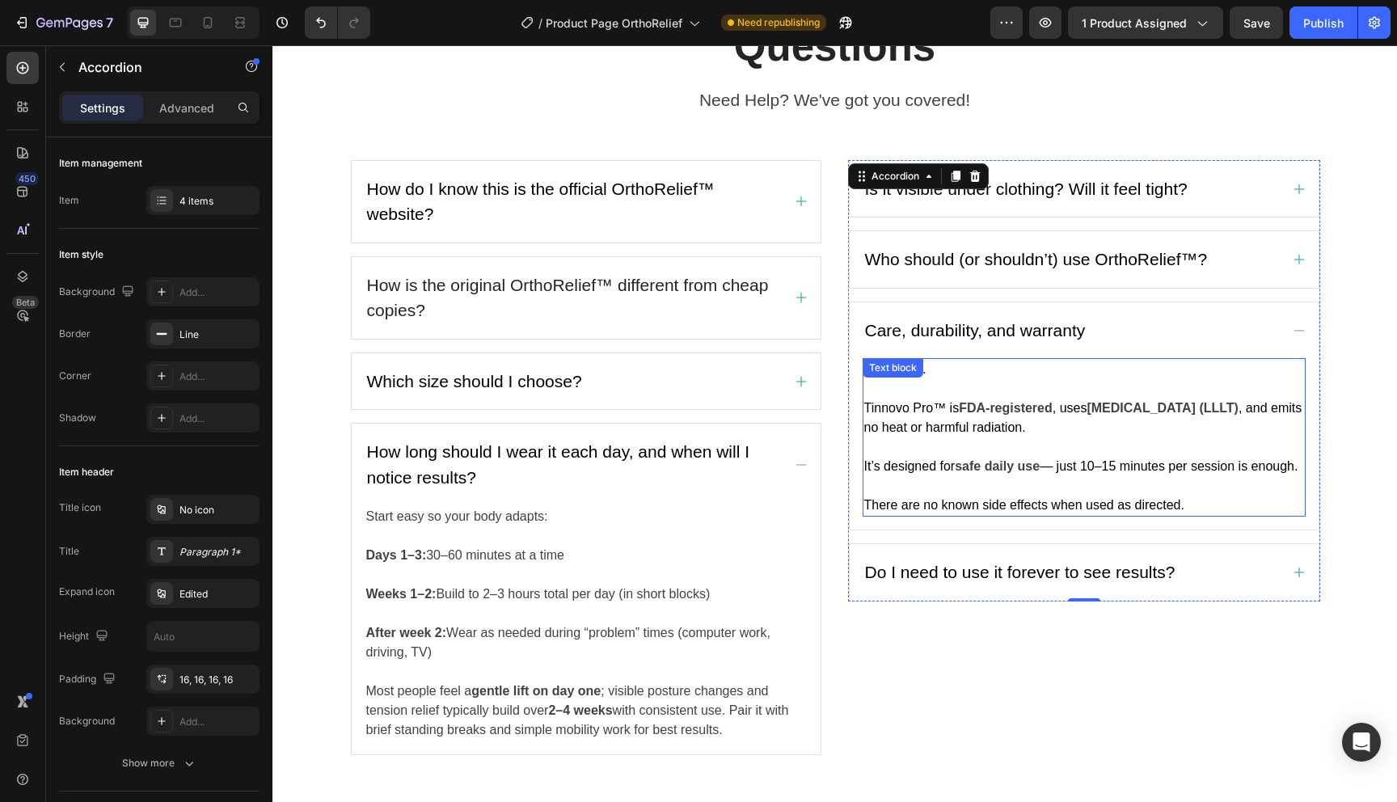
click at [1075, 395] on p "Tinnovo Pro™ is FDA-registered , uses [MEDICAL_DATA] (LLLT) , and emits no heat…" at bounding box center [1084, 408] width 440 height 58
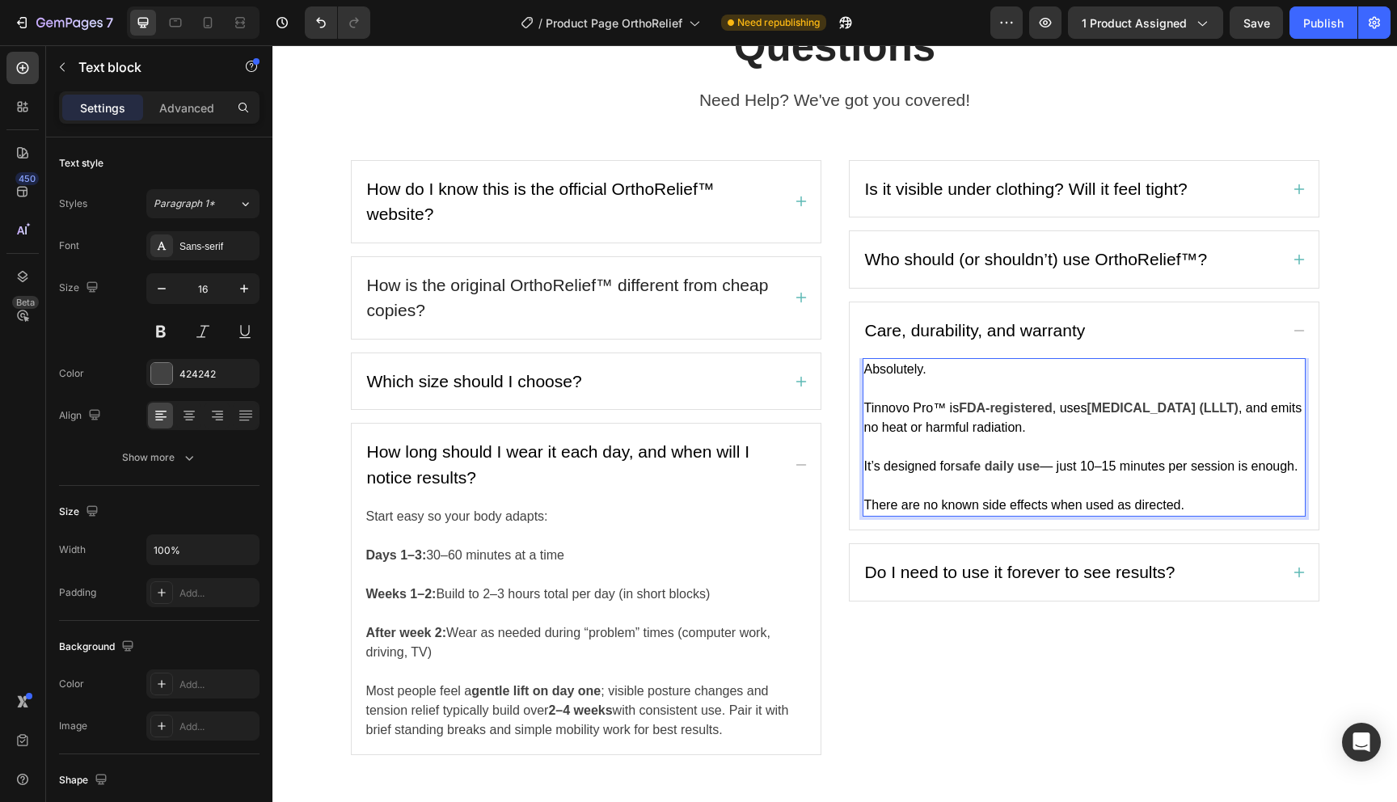
click at [1075, 395] on p "Tinnovo Pro™ is FDA-registered , uses [MEDICAL_DATA] (LLLT) , and emits no heat…" at bounding box center [1084, 408] width 440 height 58
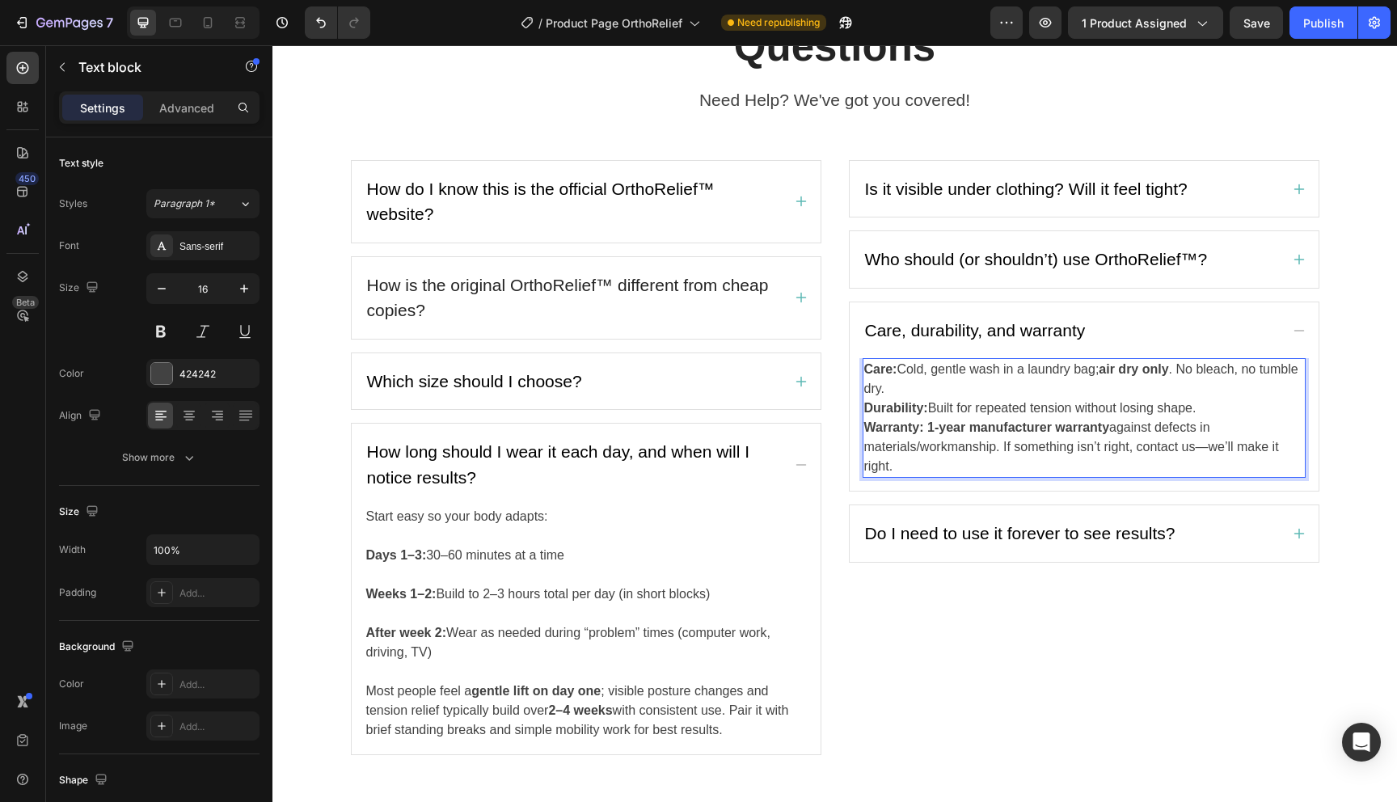
click at [962, 386] on p "Care: Cold, gentle wash in a laundry bag; air dry only . No bleach, no tumble d…" at bounding box center [1084, 379] width 440 height 39
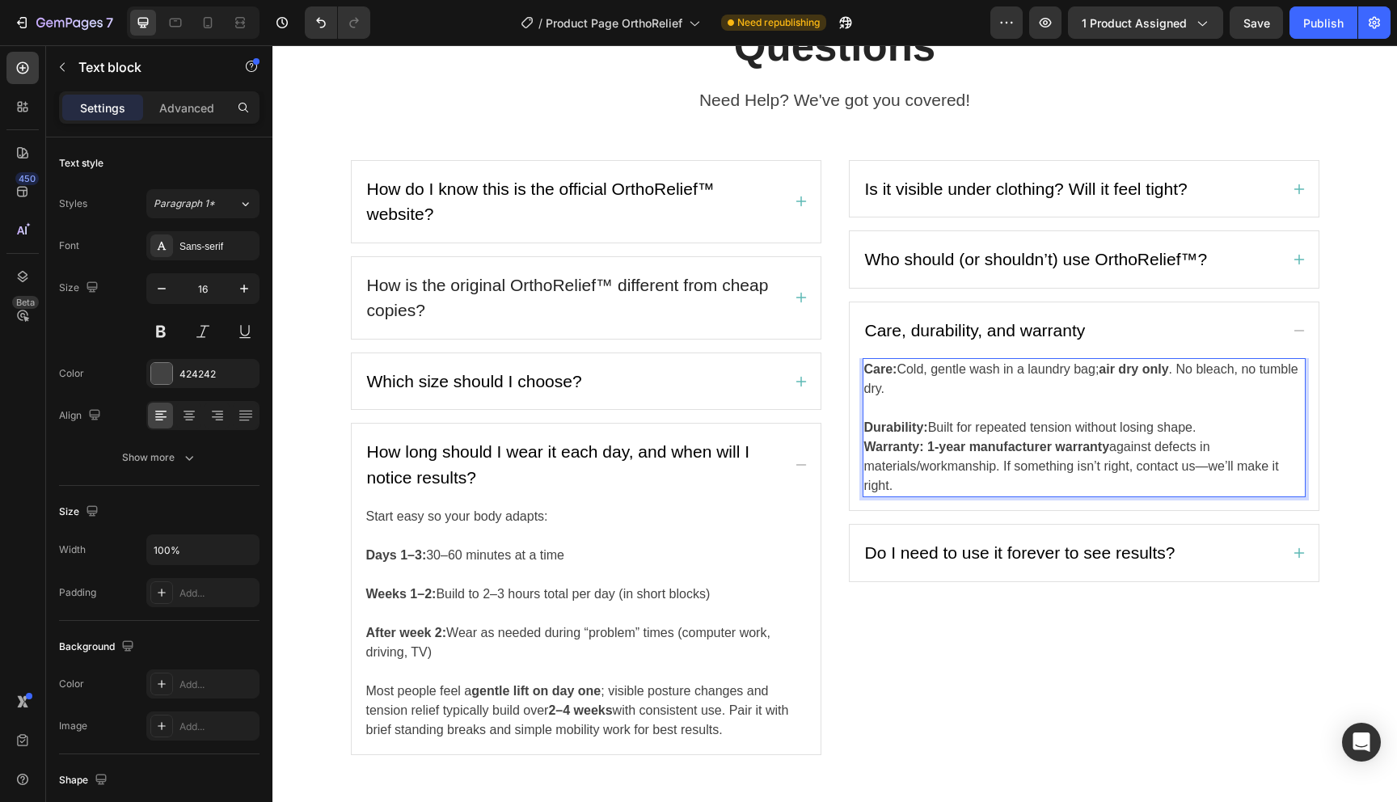
click at [1223, 427] on p "Durability: Built for repeated tension without losing shape." at bounding box center [1084, 427] width 440 height 19
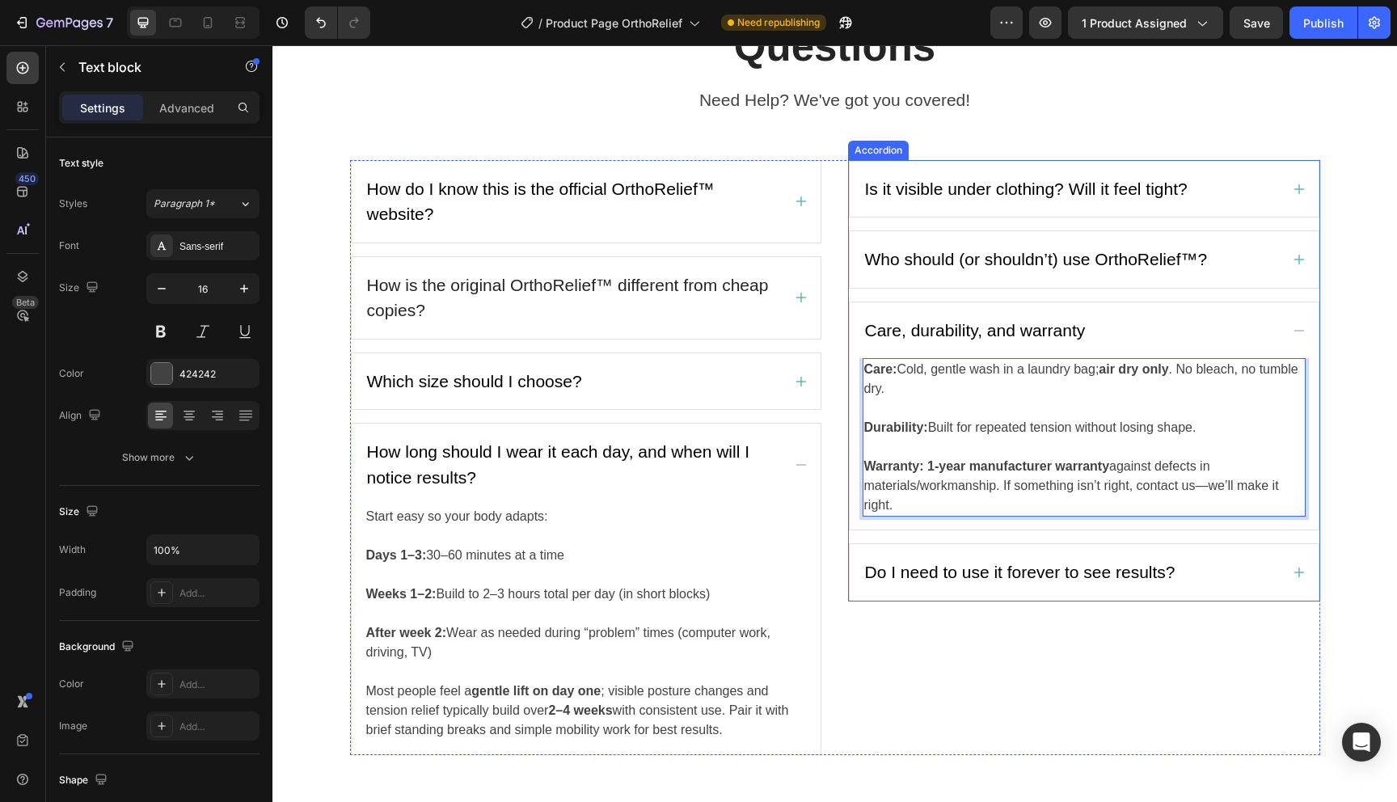
click at [1038, 578] on span "Do I need to use it forever to see results?" at bounding box center [1020, 571] width 310 height 19
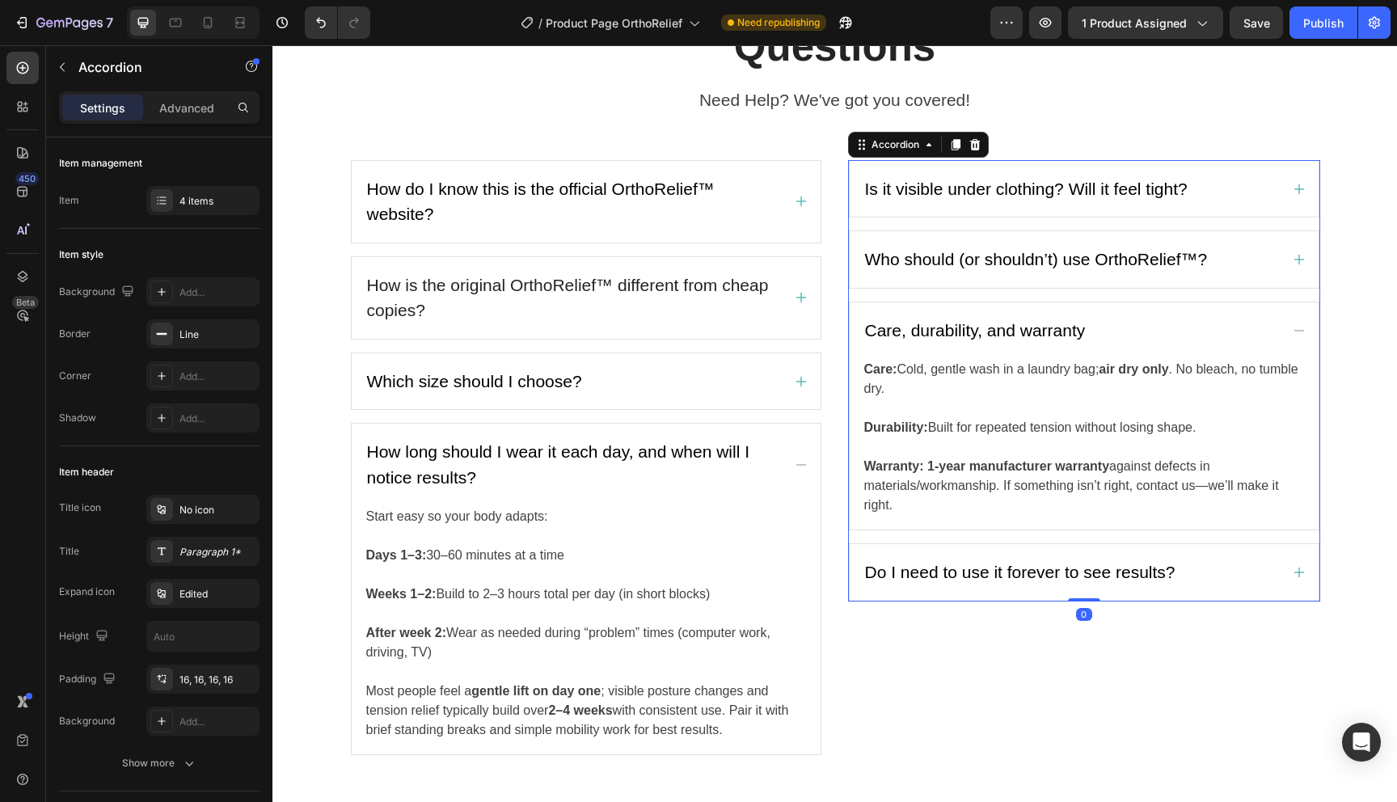
click at [1290, 576] on div "Do I need to use it forever to see results?" at bounding box center [1083, 572] width 469 height 57
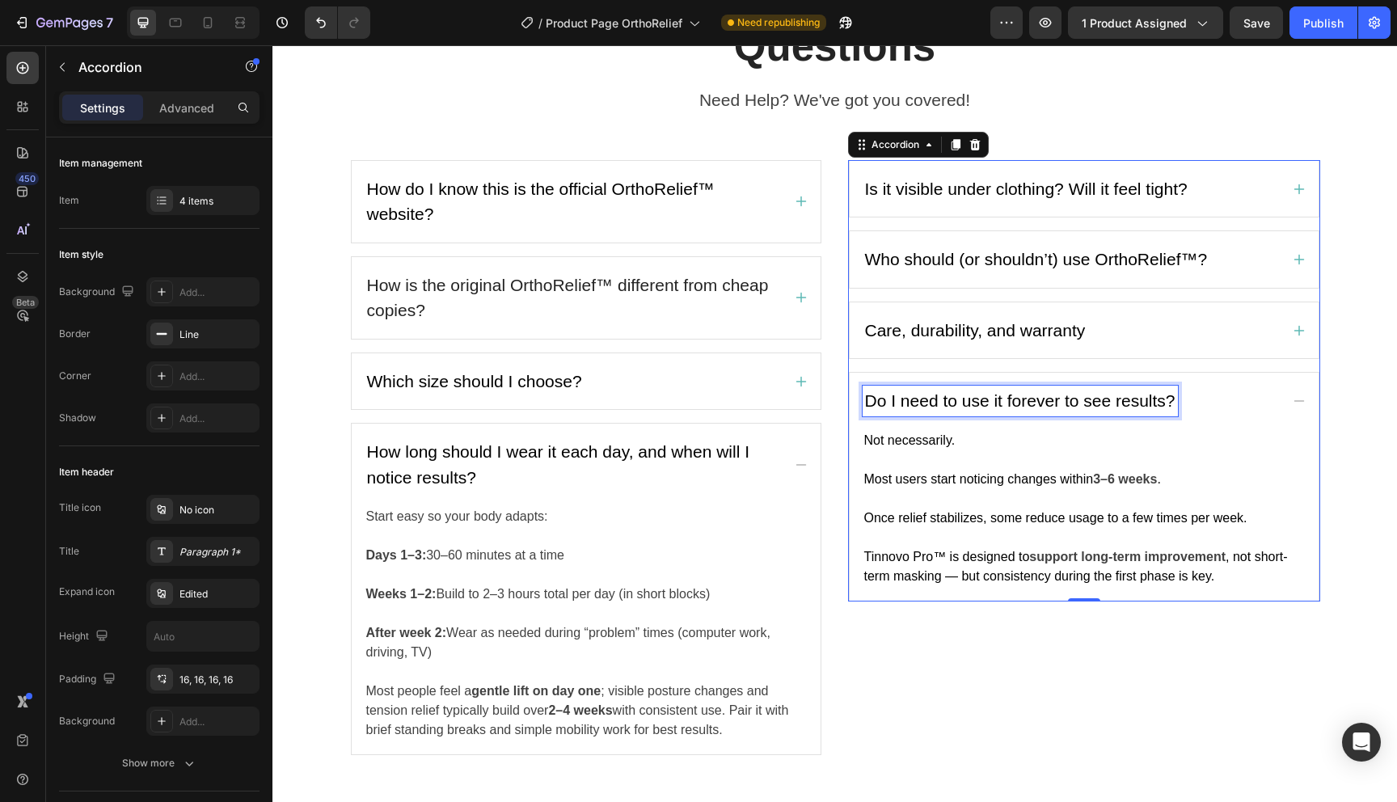
click at [1073, 402] on span "Do I need to use it forever to see results?" at bounding box center [1020, 400] width 310 height 19
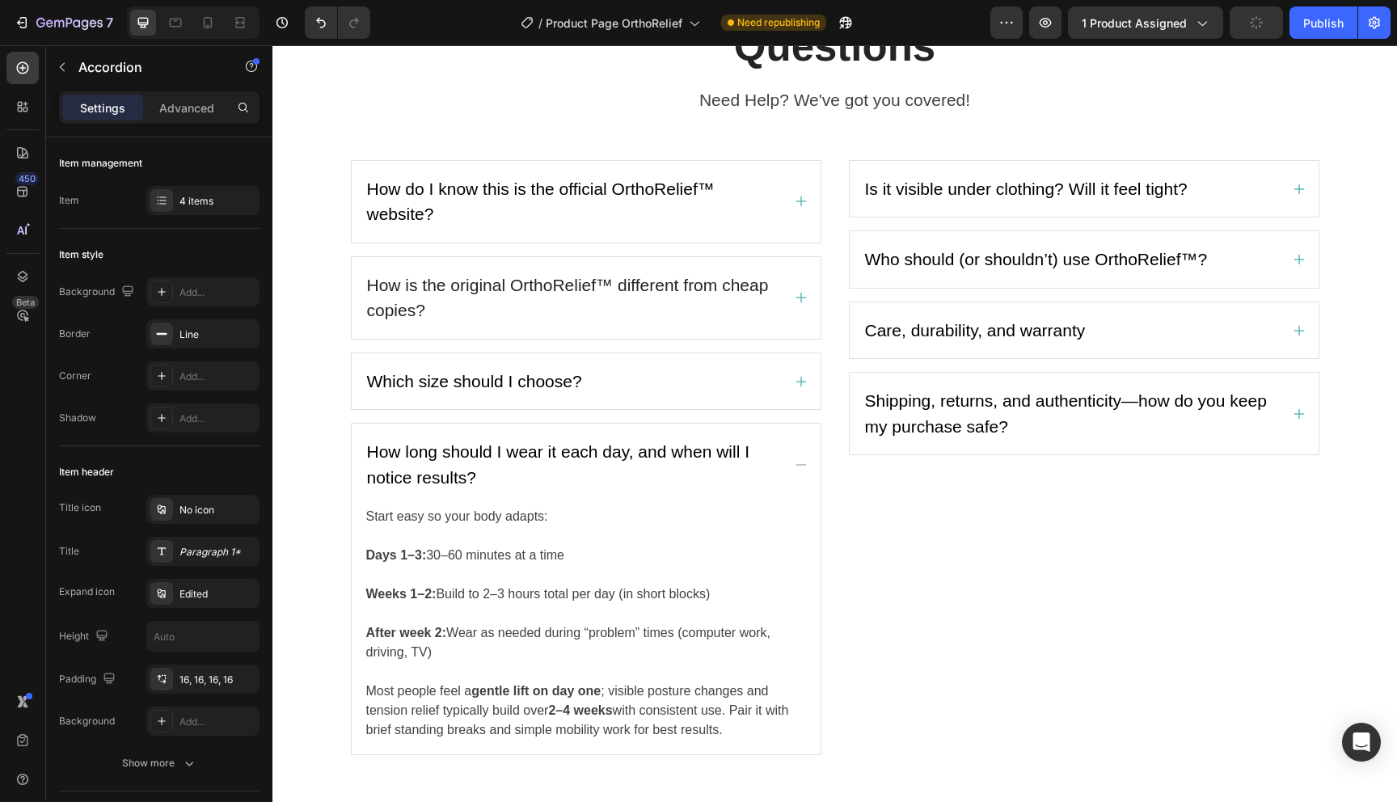
click at [1310, 418] on div "Shipping, returns, and authenticity—how do you keep my purchase safe?" at bounding box center [1083, 414] width 469 height 82
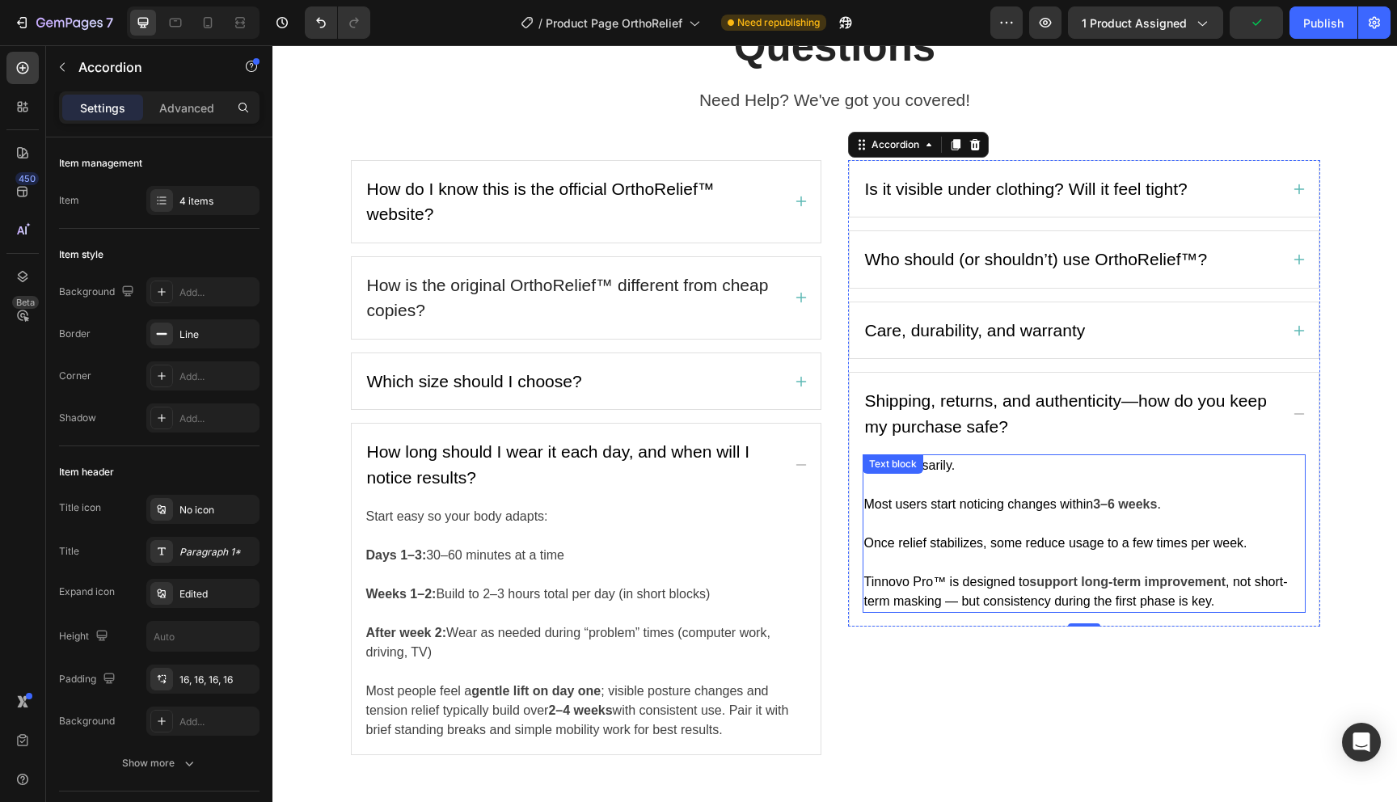
click at [1055, 481] on p "Most users start noticing changes within 3–6 weeks ." at bounding box center [1084, 494] width 440 height 39
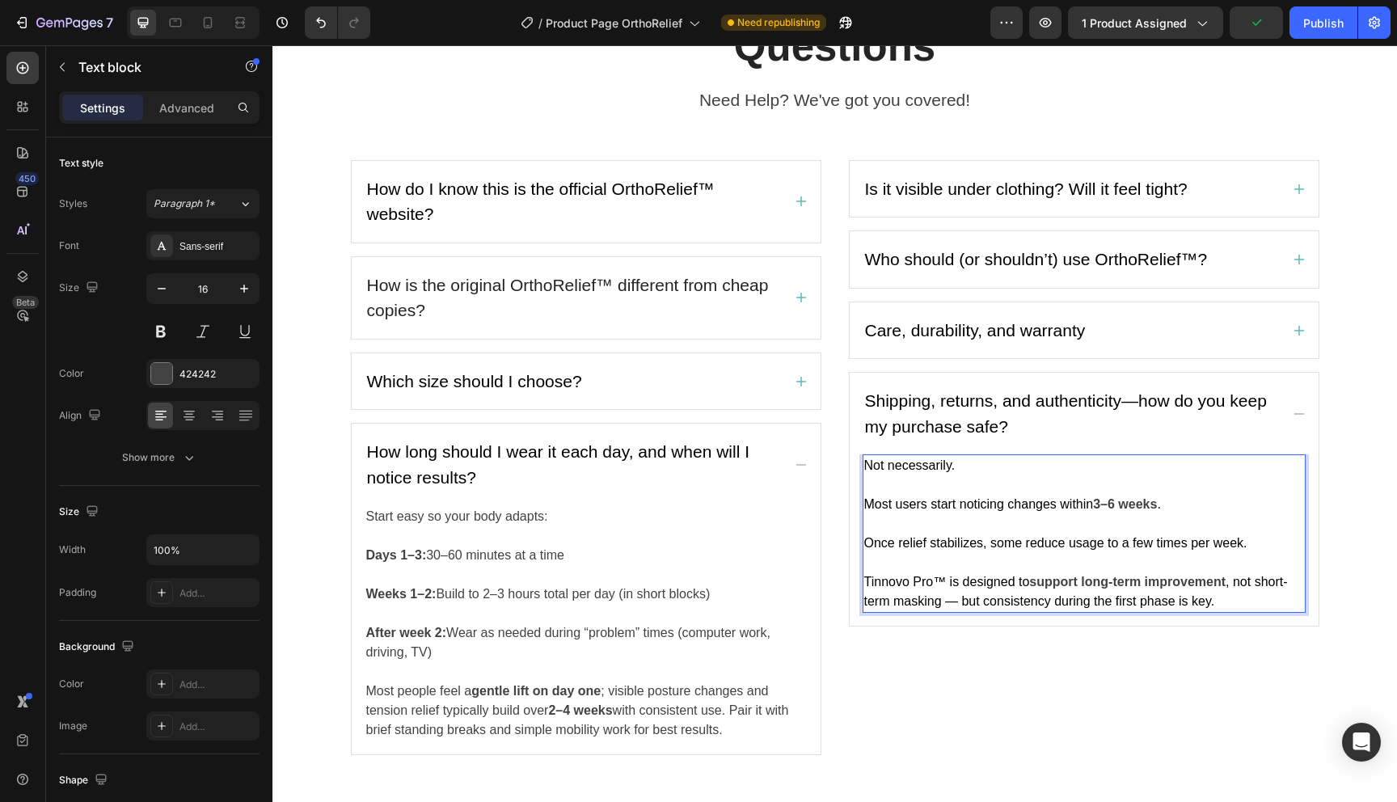
click at [1055, 481] on p "Most users start noticing changes within 3–6 weeks ." at bounding box center [1084, 494] width 440 height 39
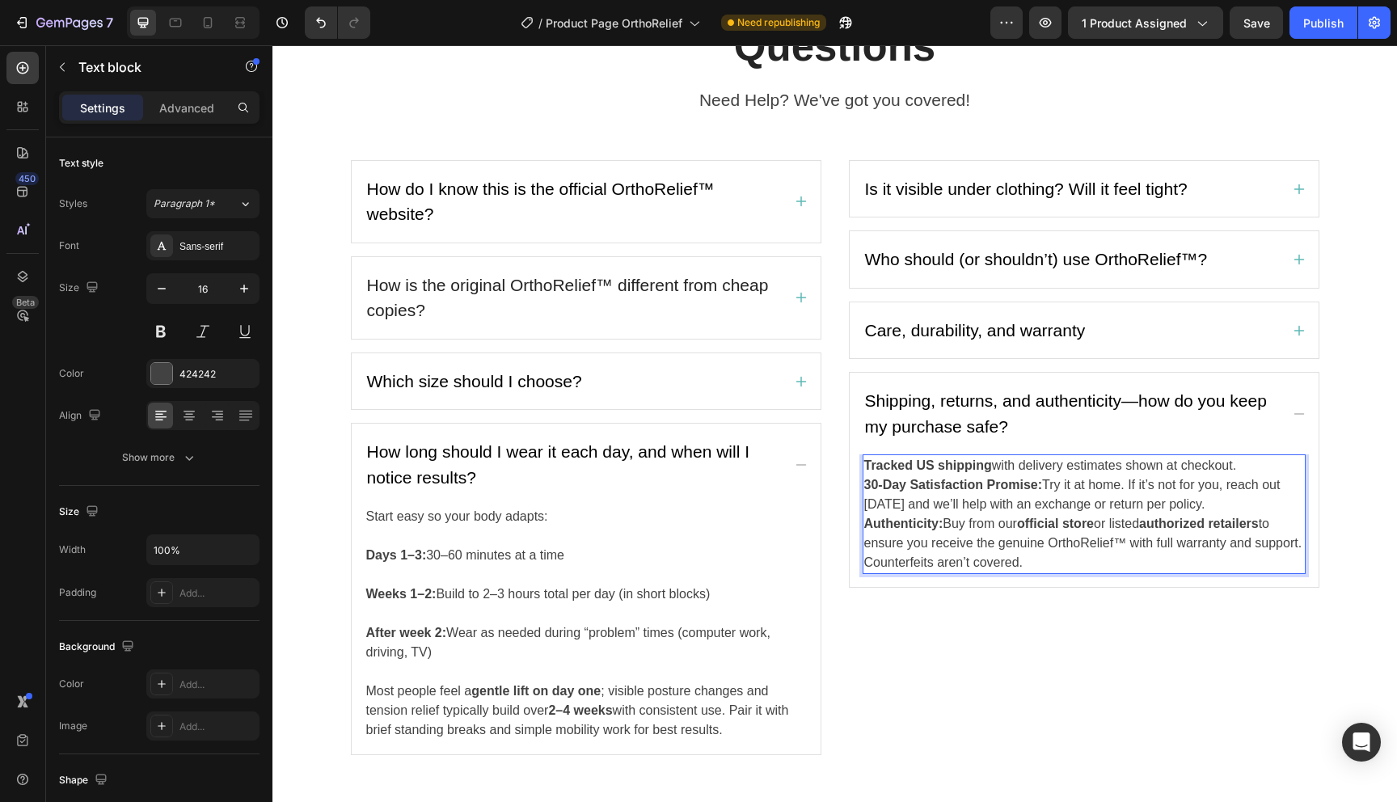
click at [1253, 461] on p "Tracked US shipping with delivery estimates shown at checkout." at bounding box center [1084, 465] width 440 height 19
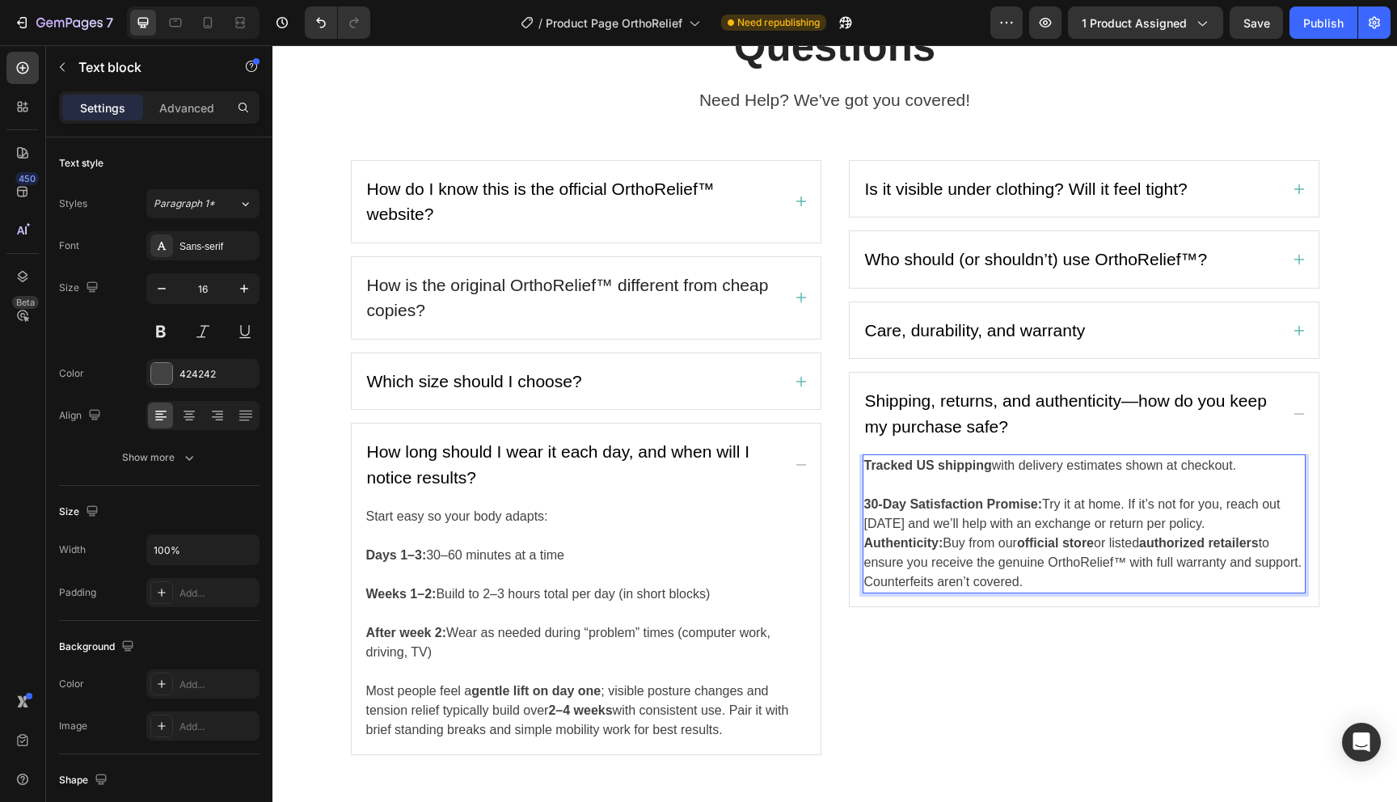
click at [1274, 515] on p "30-Day Satisfaction Promise: Try it at home. If it’s not for you, reach out [DA…" at bounding box center [1084, 514] width 440 height 39
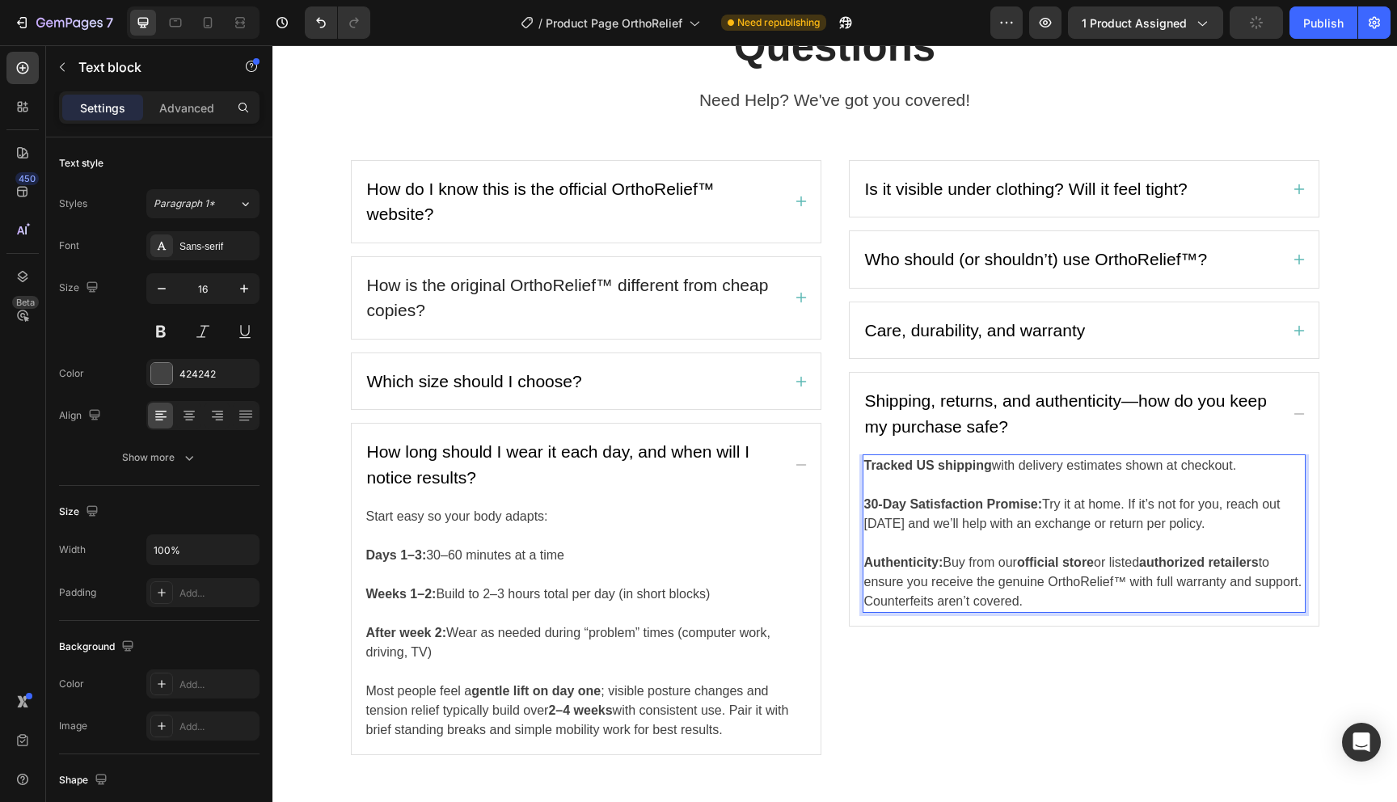
click at [1301, 583] on p "Authenticity: Buy from our official store or listed authorized retailers to ens…" at bounding box center [1084, 582] width 440 height 58
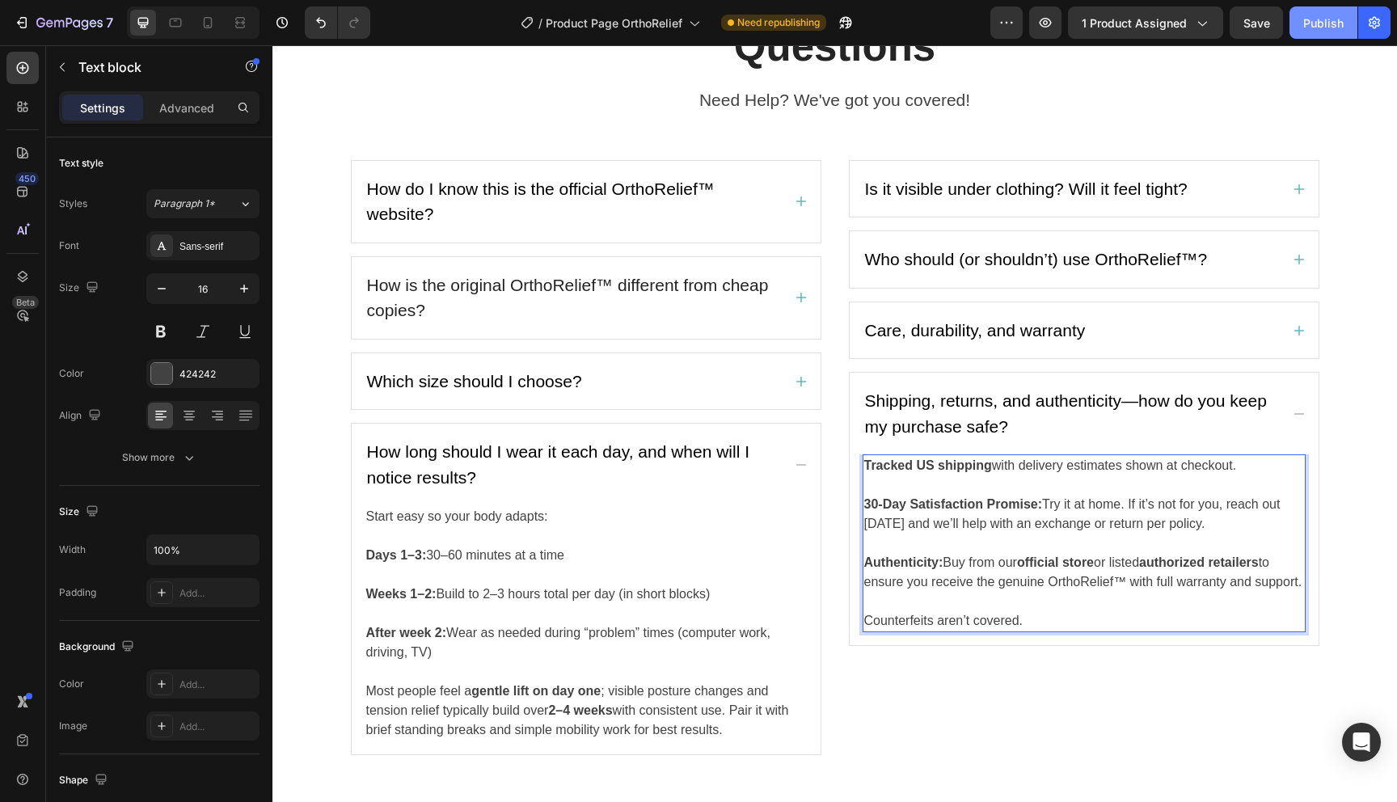
click at [1329, 34] on button "Publish" at bounding box center [1323, 22] width 68 height 32
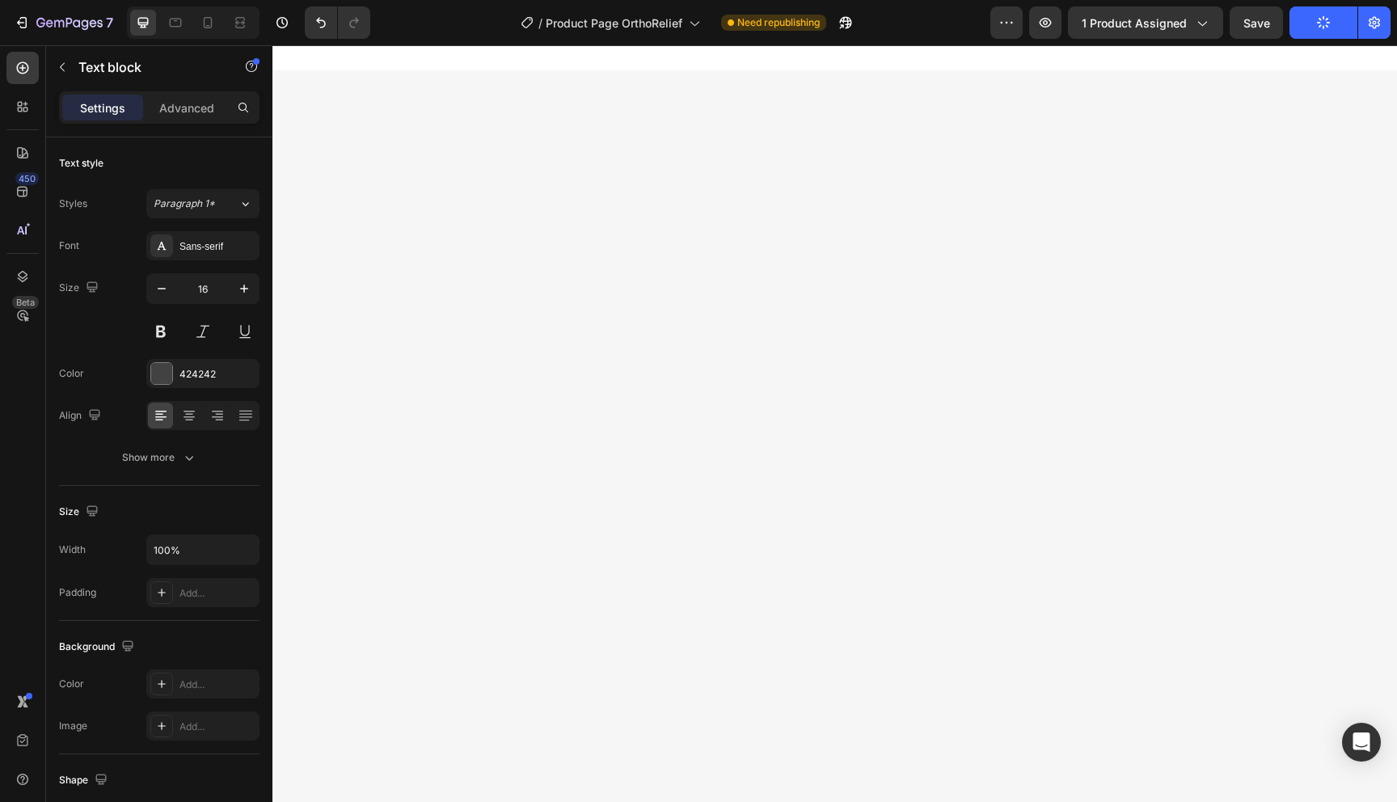
scroll to position [0, 0]
